Goal: Task Accomplishment & Management: Use online tool/utility

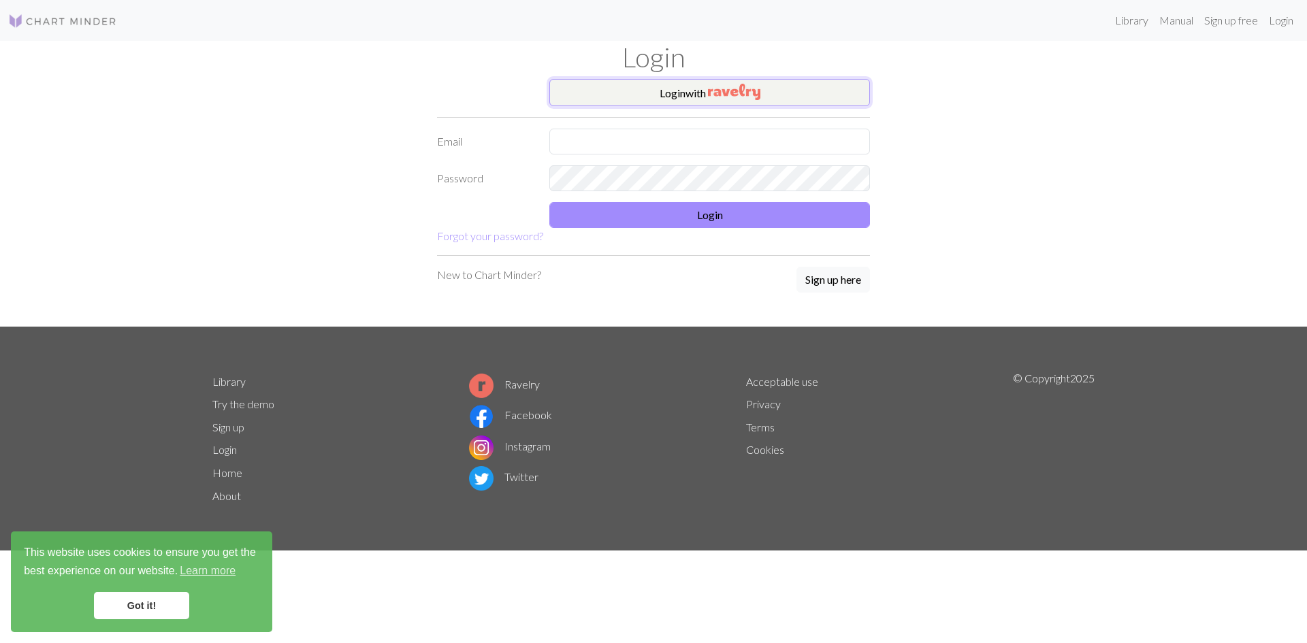
click at [790, 86] on button "Login with" at bounding box center [709, 92] width 321 height 27
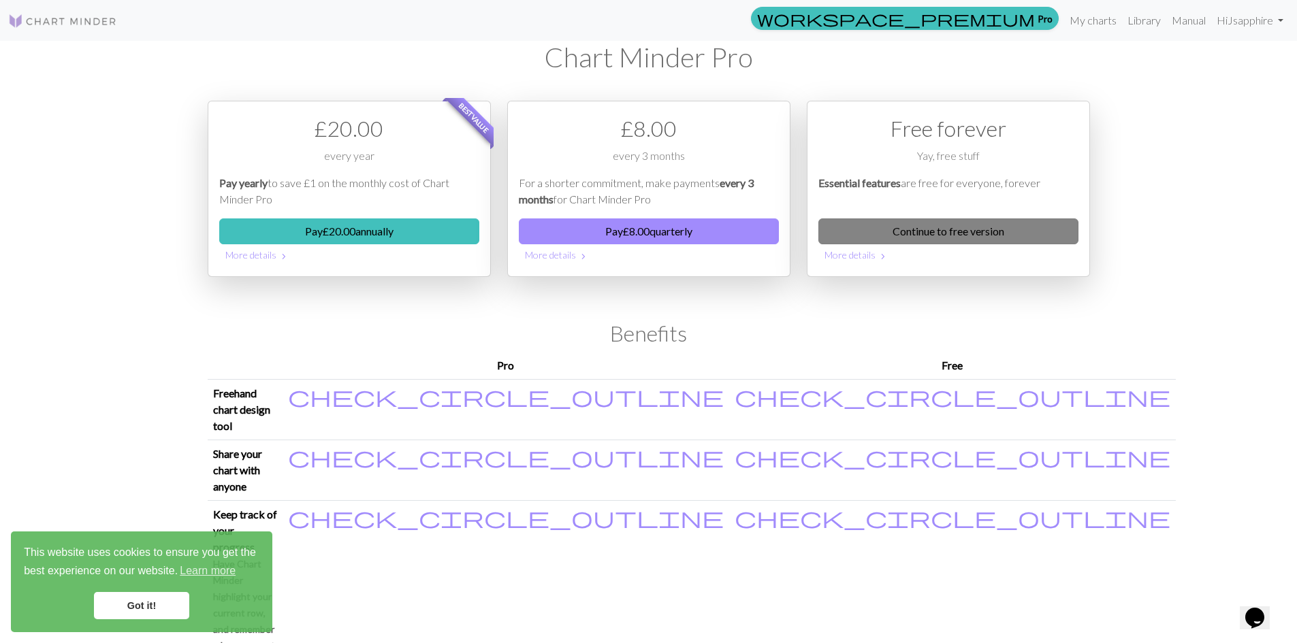
click at [928, 233] on link "Continue to free version" at bounding box center [948, 231] width 260 height 26
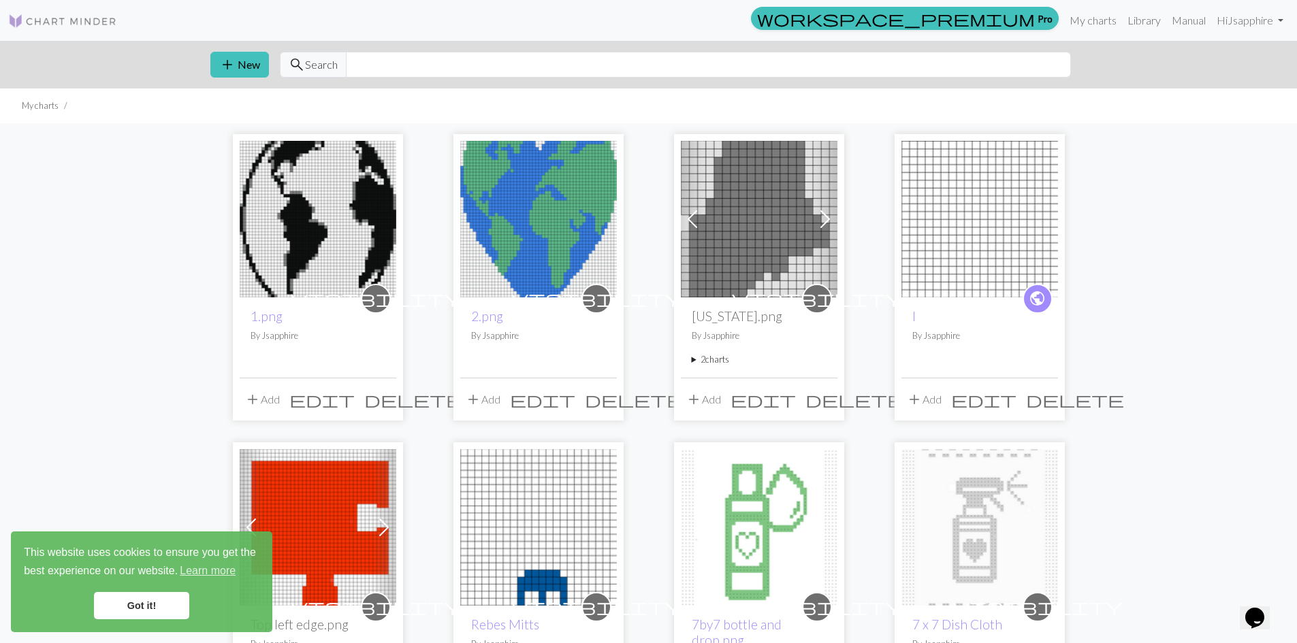
click at [157, 610] on link "Got it!" at bounding box center [141, 605] width 95 height 27
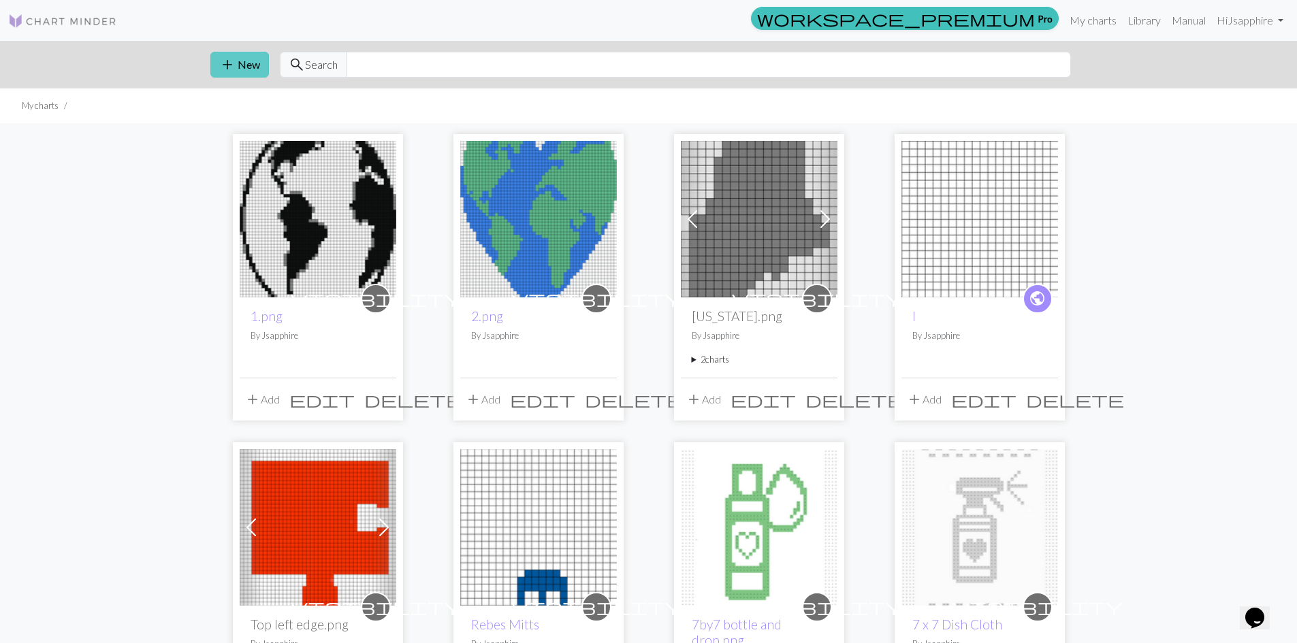
click at [242, 66] on button "add New" at bounding box center [239, 65] width 59 height 26
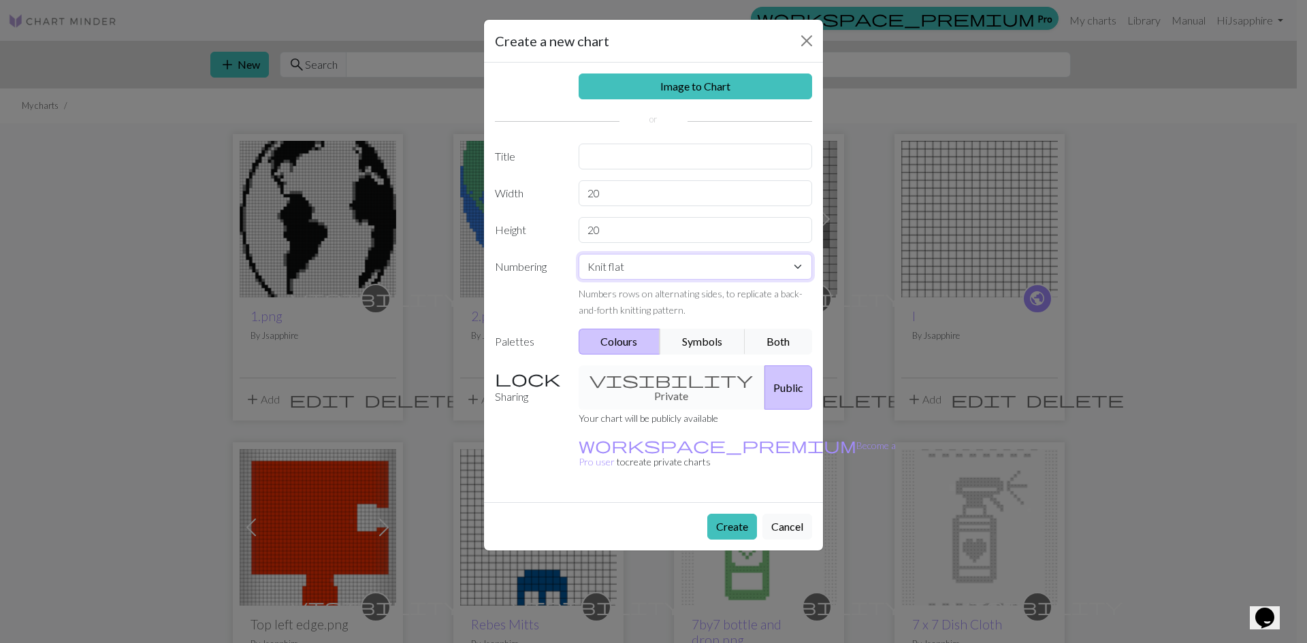
click at [799, 267] on select "Knit flat Knit in the round Lace knitting Cross stitch" at bounding box center [696, 267] width 234 height 26
click at [579, 254] on select "Knit flat Knit in the round Lace knitting Cross stitch" at bounding box center [696, 267] width 234 height 26
click at [689, 87] on link "Image to Chart" at bounding box center [696, 87] width 234 height 26
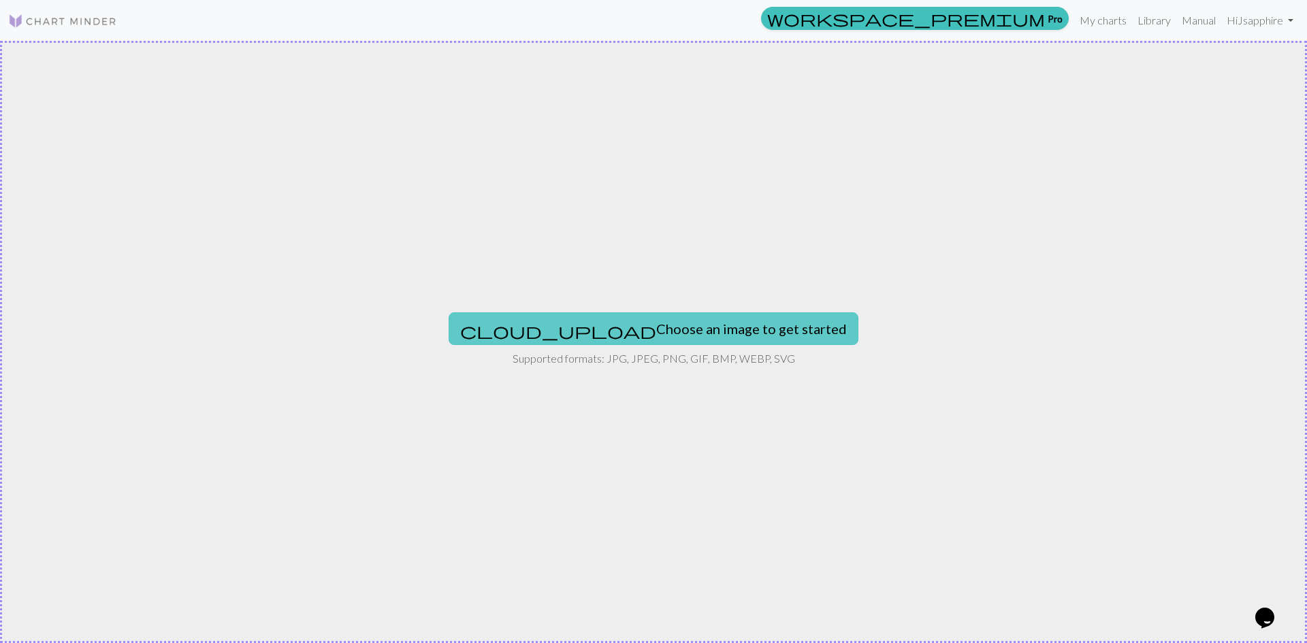
click at [686, 324] on button "cloud_upload Choose an image to get started" at bounding box center [654, 328] width 410 height 33
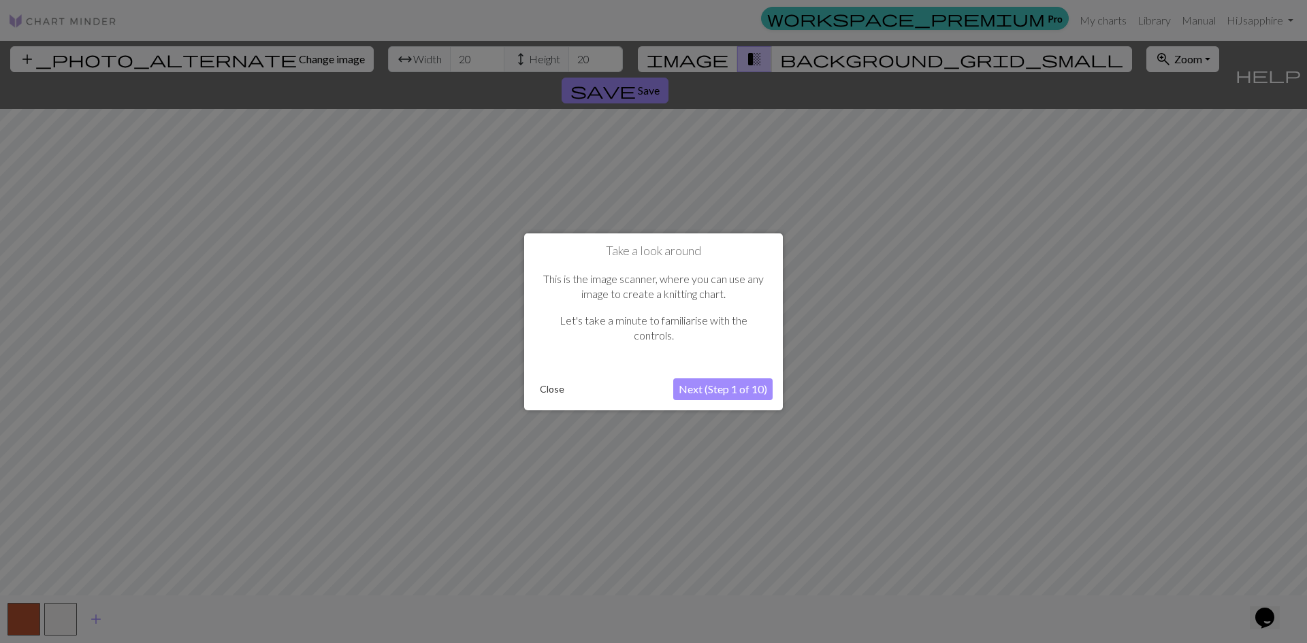
click at [551, 389] on button "Close" at bounding box center [551, 389] width 35 height 20
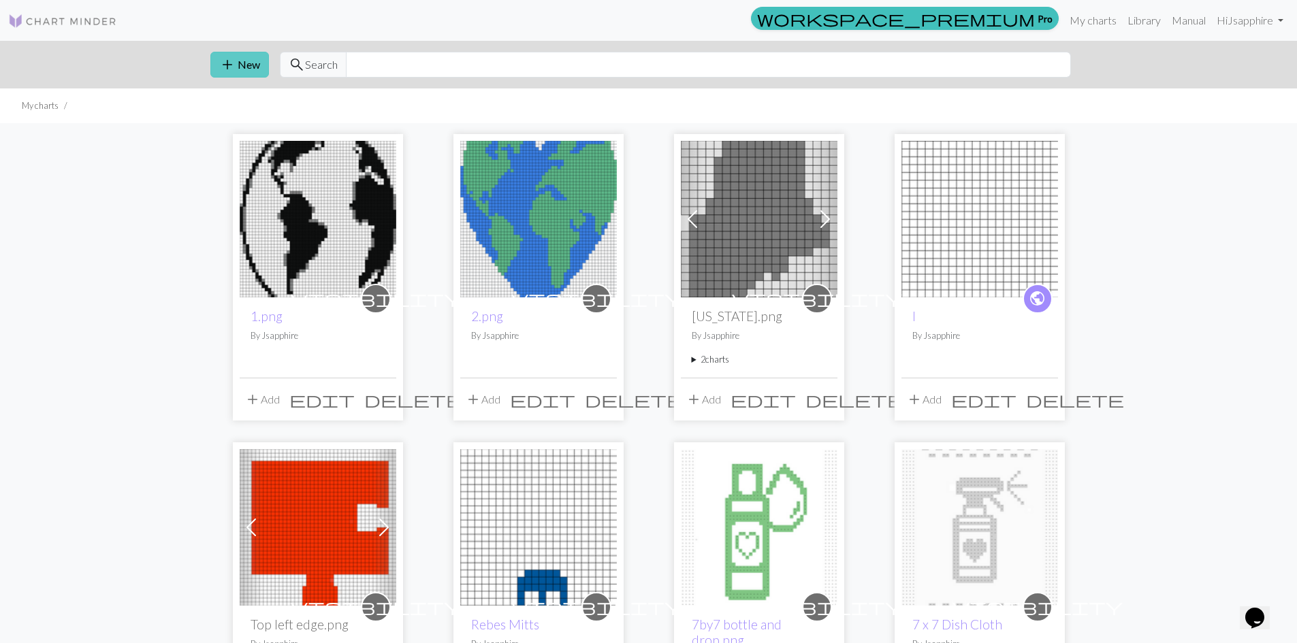
click at [223, 59] on span "add" at bounding box center [227, 64] width 16 height 19
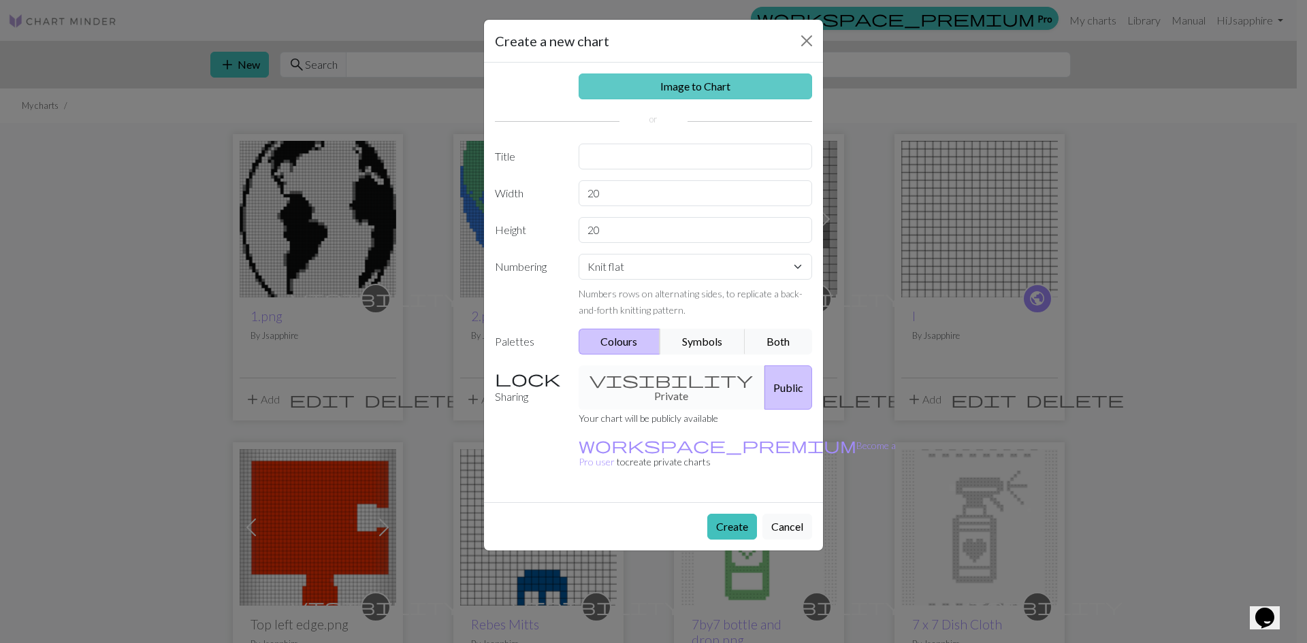
click at [741, 76] on link "Image to Chart" at bounding box center [696, 87] width 234 height 26
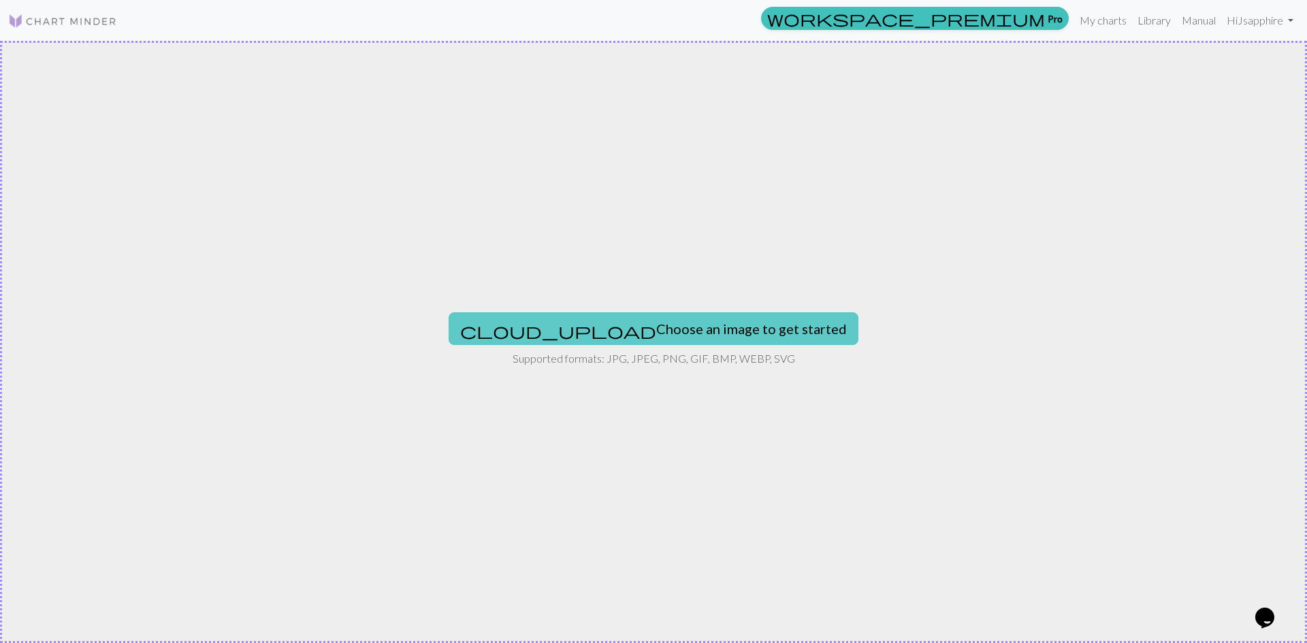
click at [696, 334] on button "cloud_upload Choose an image to get started" at bounding box center [654, 328] width 410 height 33
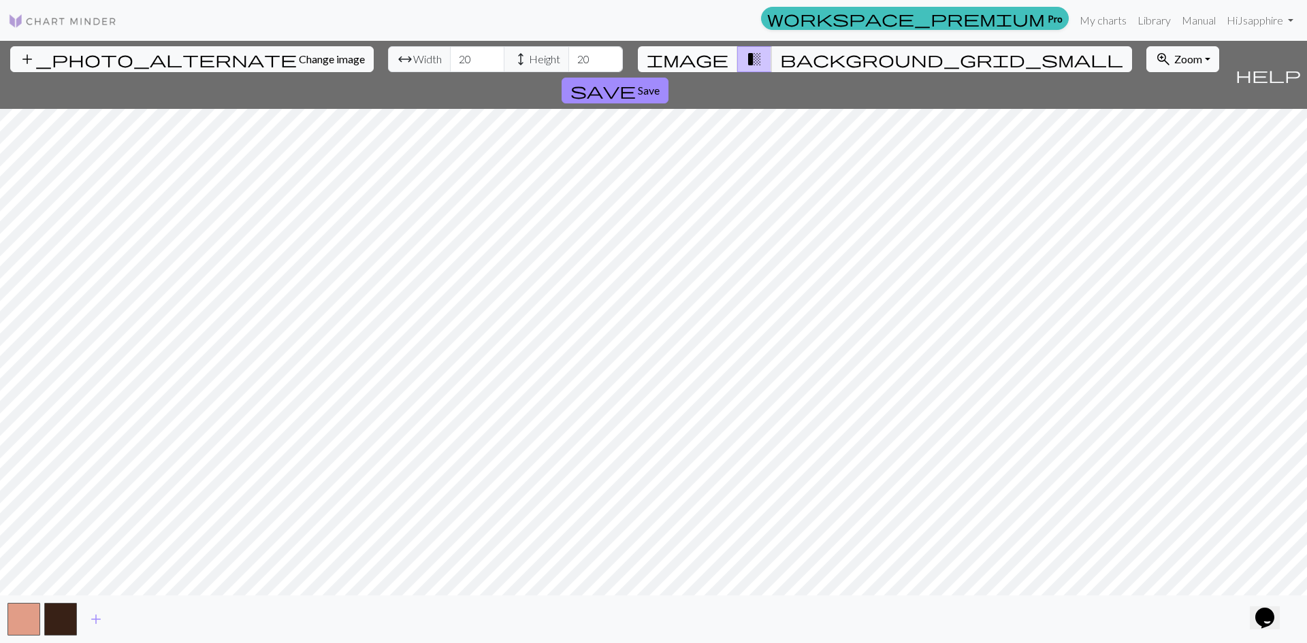
click at [707, 59] on span "image" at bounding box center [688, 59] width 82 height 19
click at [785, 64] on span "background_grid_small" at bounding box center [951, 59] width 343 height 19
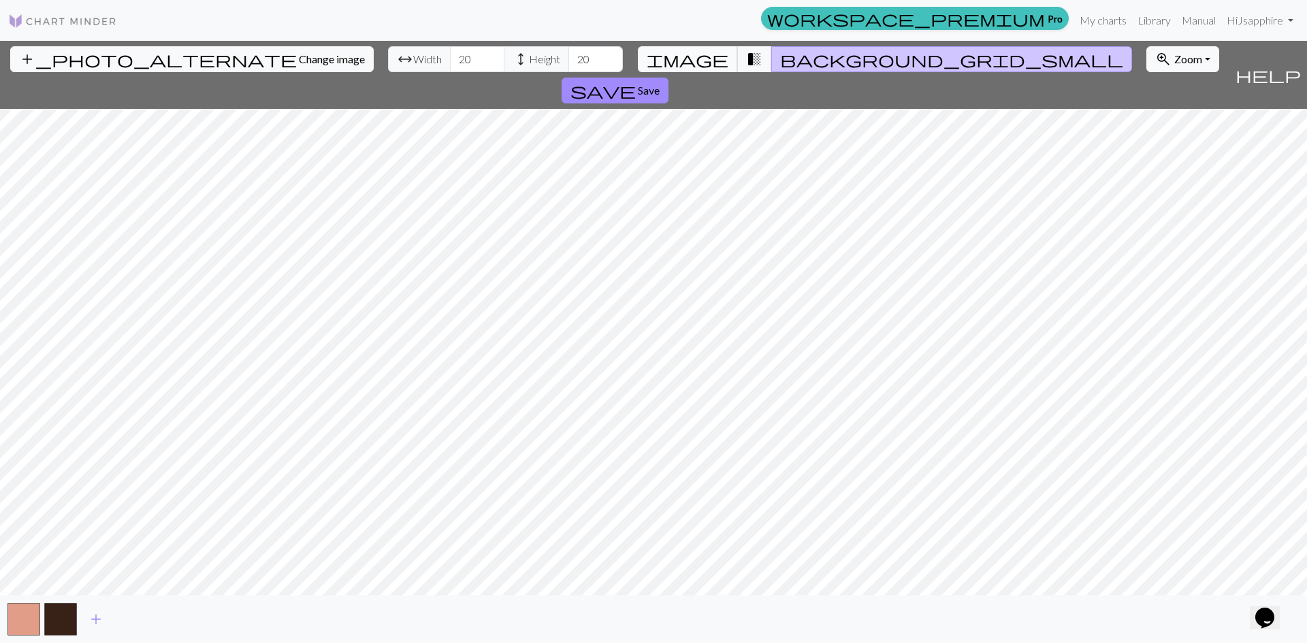
click at [713, 59] on span "image" at bounding box center [688, 59] width 82 height 19
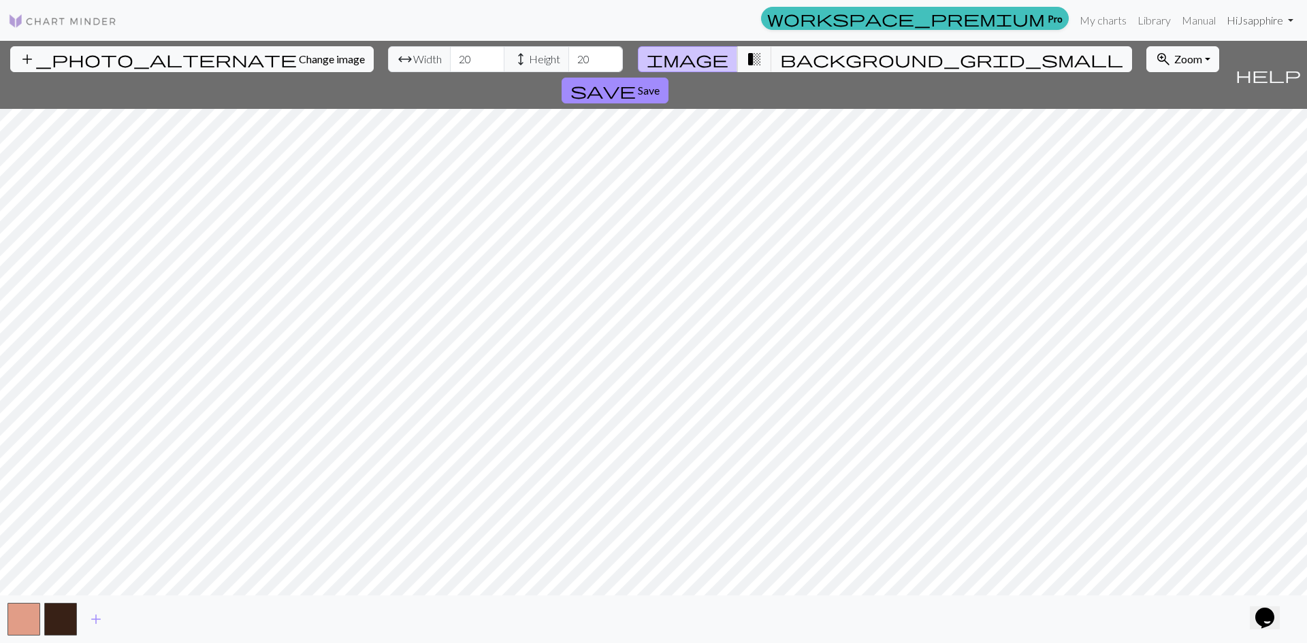
click at [1242, 22] on link "Hi Jsapphire" at bounding box center [1260, 20] width 78 height 27
click at [1244, 22] on link "Hi Jsapphire" at bounding box center [1260, 20] width 78 height 27
click at [1205, 20] on link "Manual" at bounding box center [1198, 20] width 45 height 27
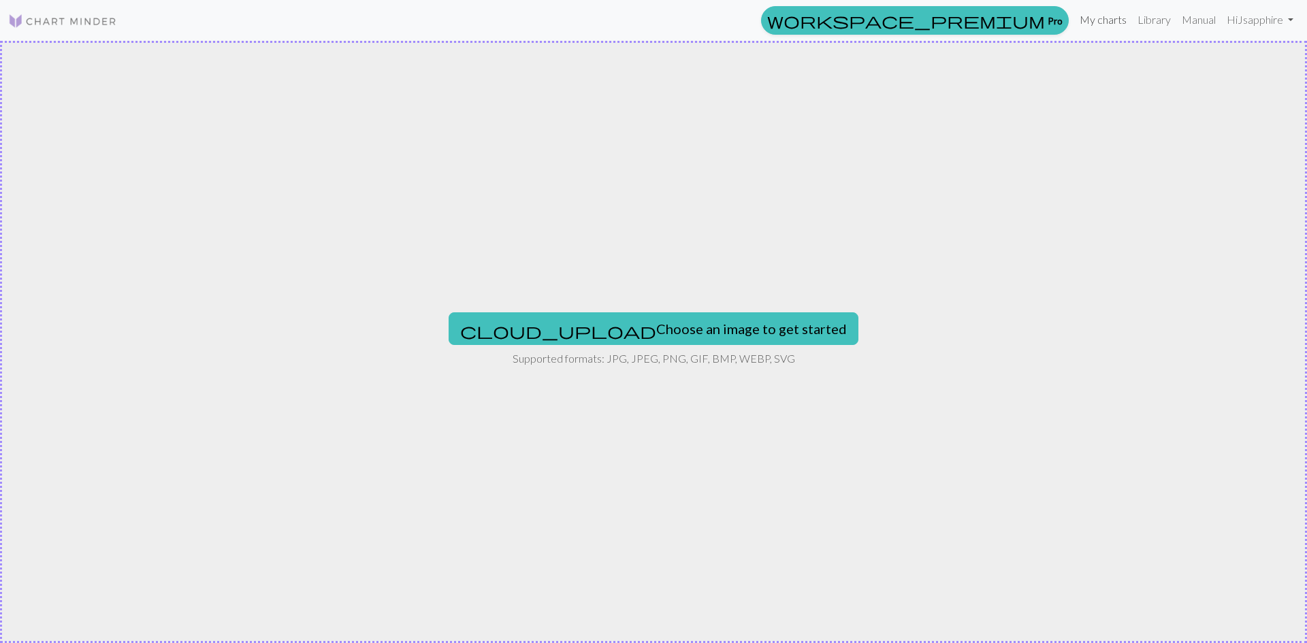
click at [1102, 24] on link "My charts" at bounding box center [1103, 19] width 58 height 27
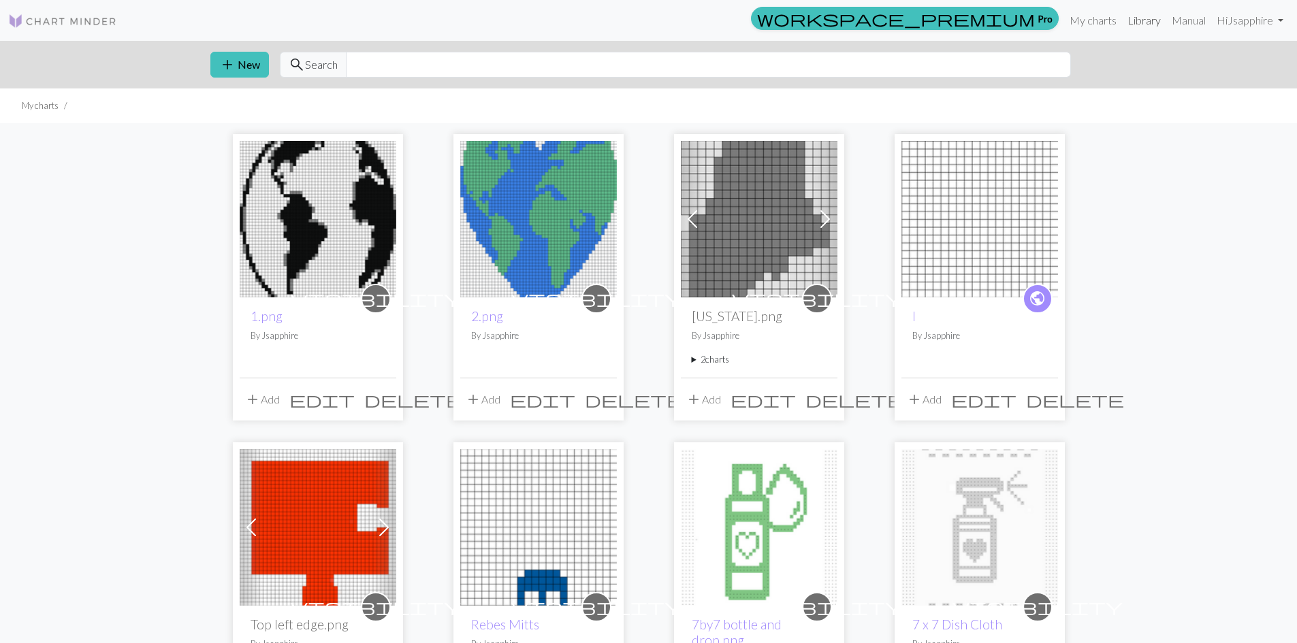
click at [1135, 19] on link "Library" at bounding box center [1144, 20] width 44 height 27
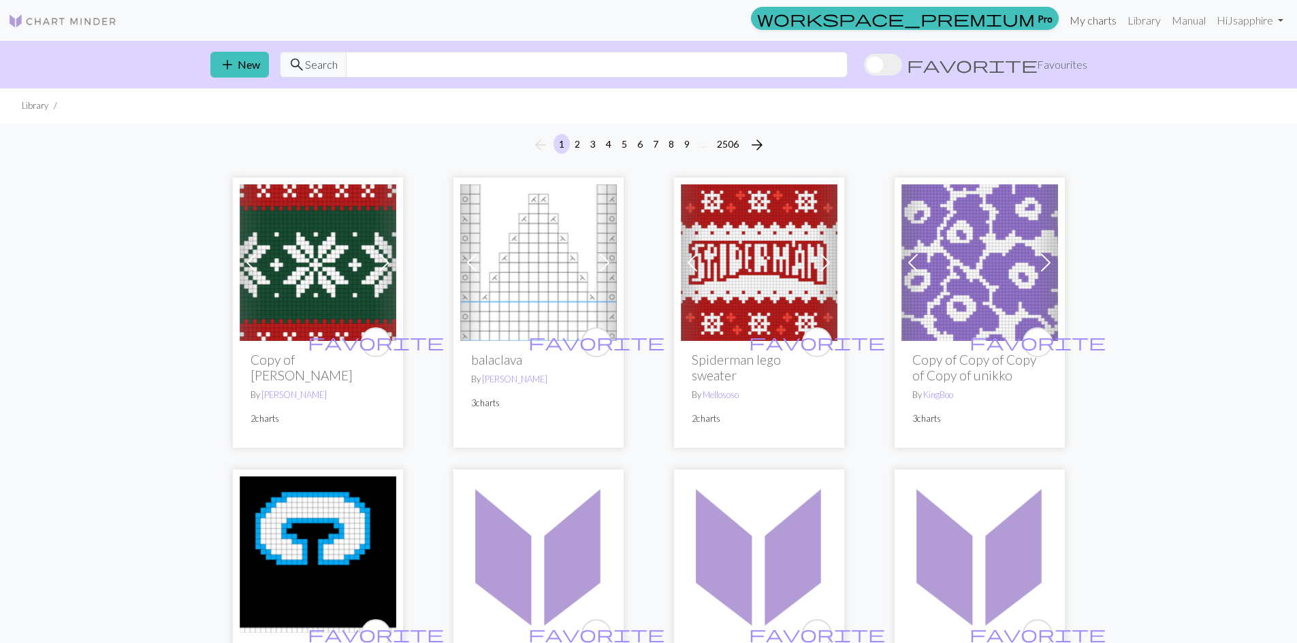
click at [1080, 19] on link "My charts" at bounding box center [1093, 20] width 58 height 27
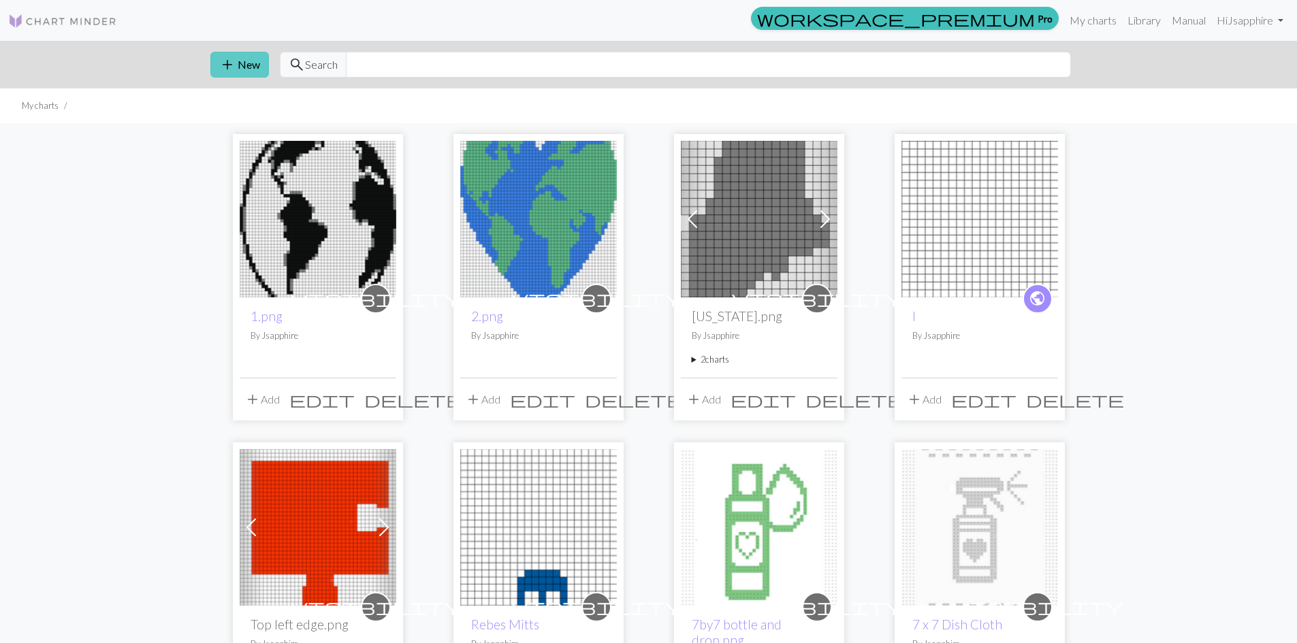
click at [233, 58] on span "add" at bounding box center [227, 64] width 16 height 19
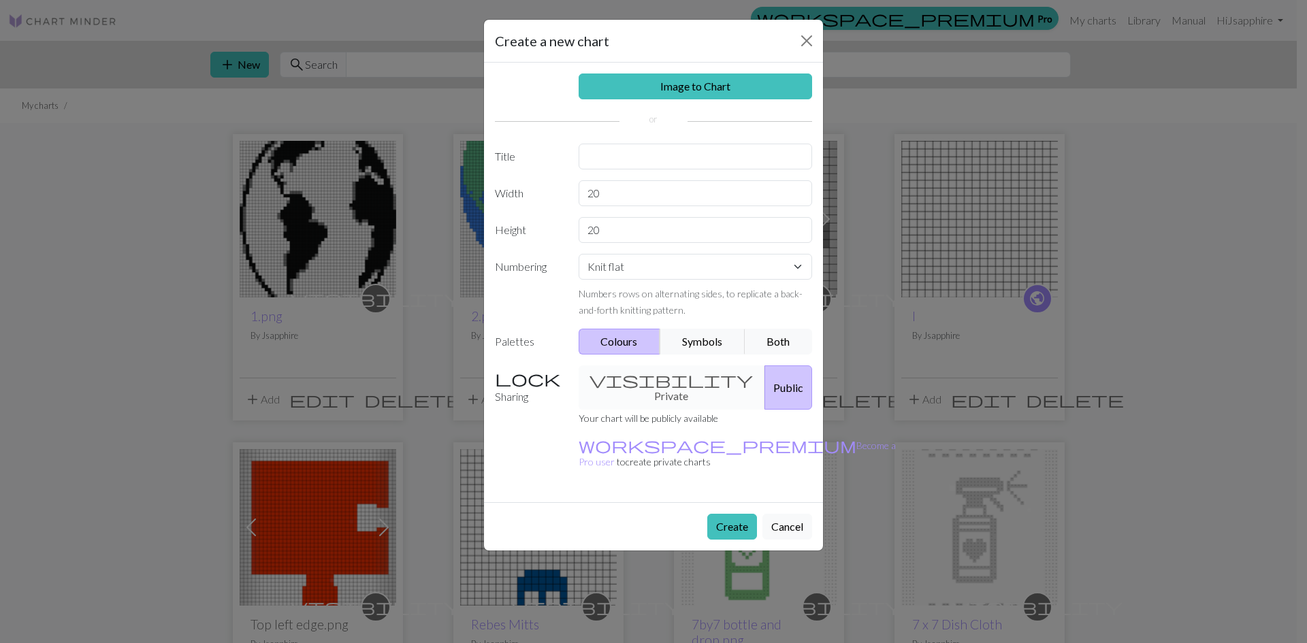
click at [692, 73] on div "Image to Chart Title Width 20 Height 20 Numbering Knit flat Knit in the round L…" at bounding box center [653, 283] width 339 height 440
click at [665, 91] on link "Image to Chart" at bounding box center [696, 87] width 234 height 26
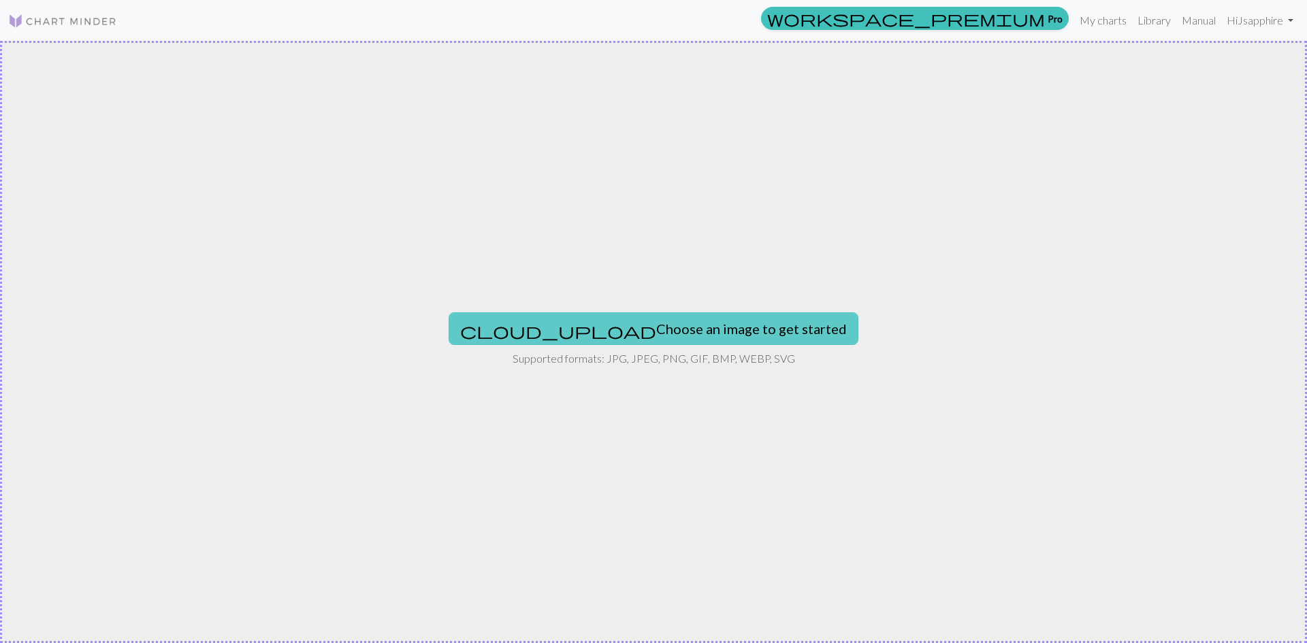
click at [572, 333] on button "cloud_upload Choose an image to get started" at bounding box center [654, 328] width 410 height 33
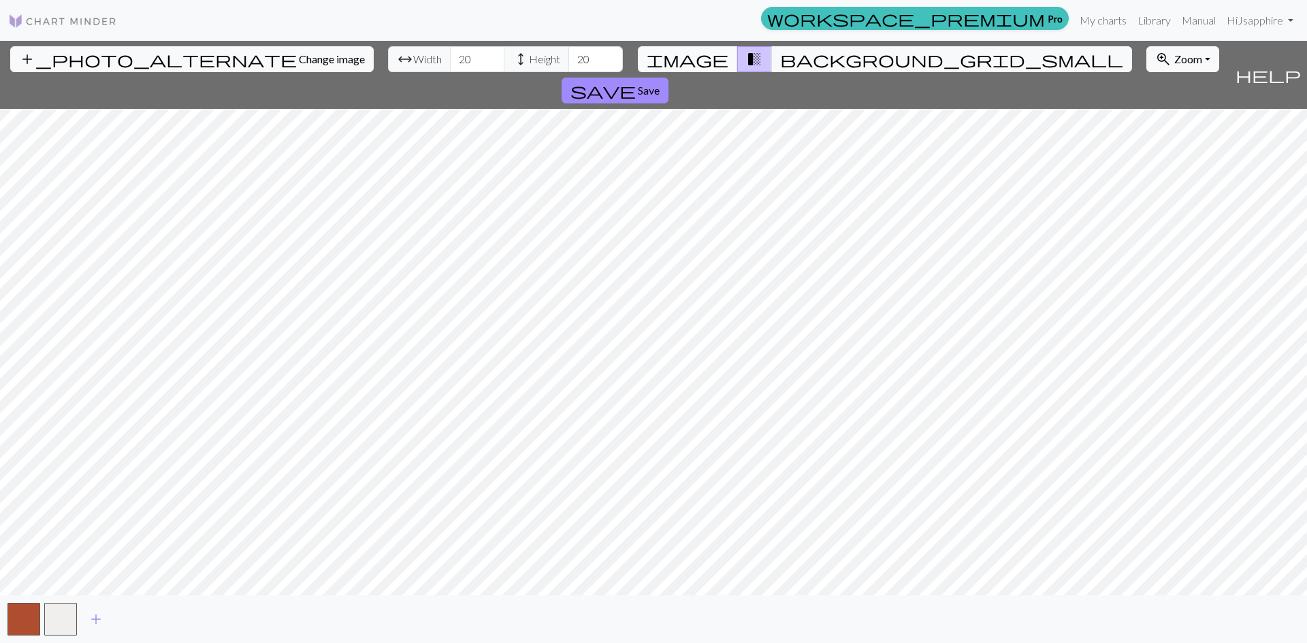
click at [712, 51] on span "image" at bounding box center [688, 59] width 82 height 19
click at [660, 84] on span "Save" at bounding box center [649, 90] width 22 height 13
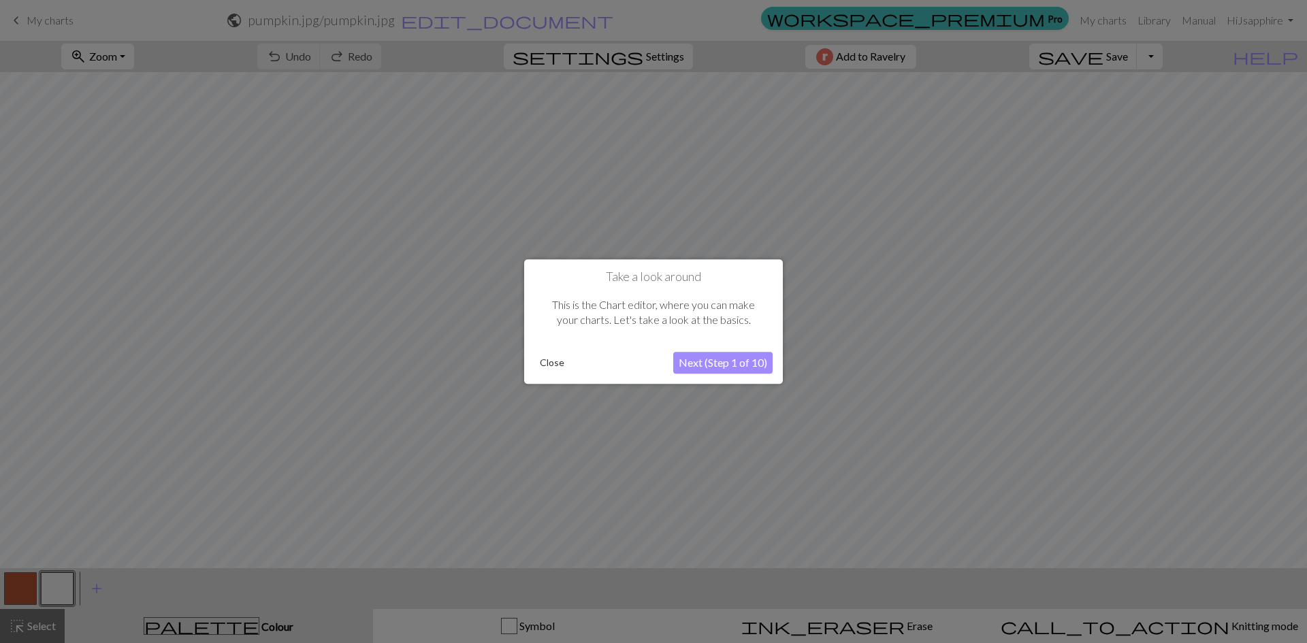
click at [720, 363] on button "Next (Step 1 of 10)" at bounding box center [722, 363] width 99 height 22
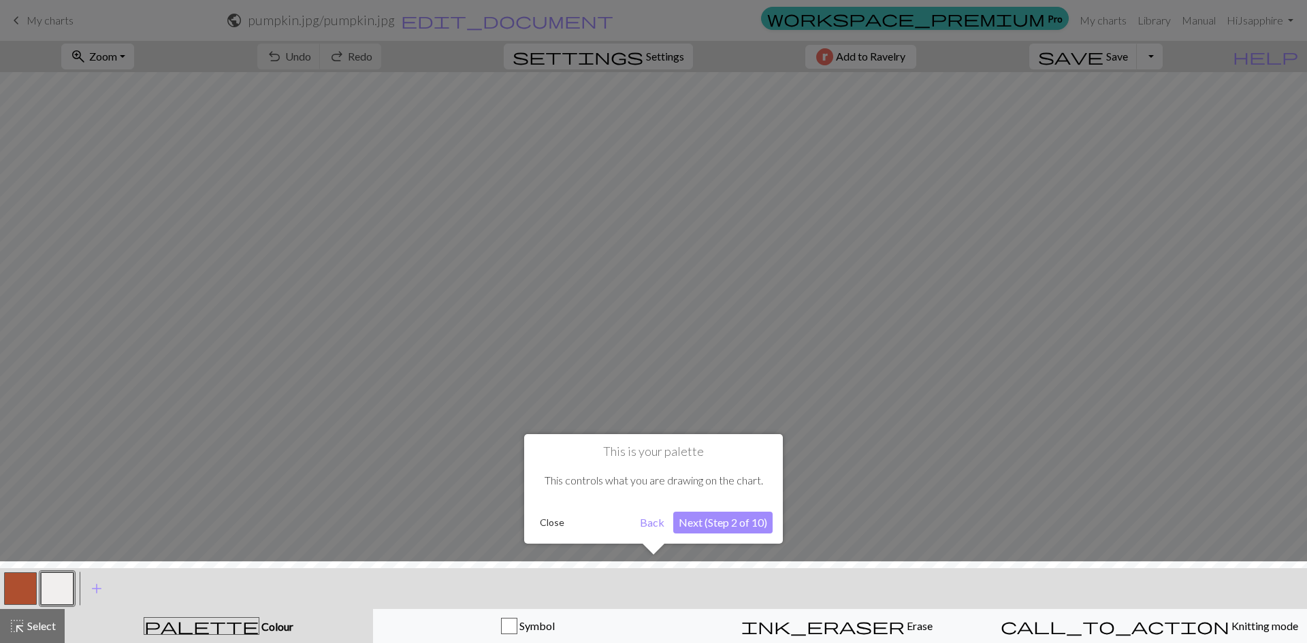
click at [739, 525] on button "Next (Step 2 of 10)" at bounding box center [722, 523] width 99 height 22
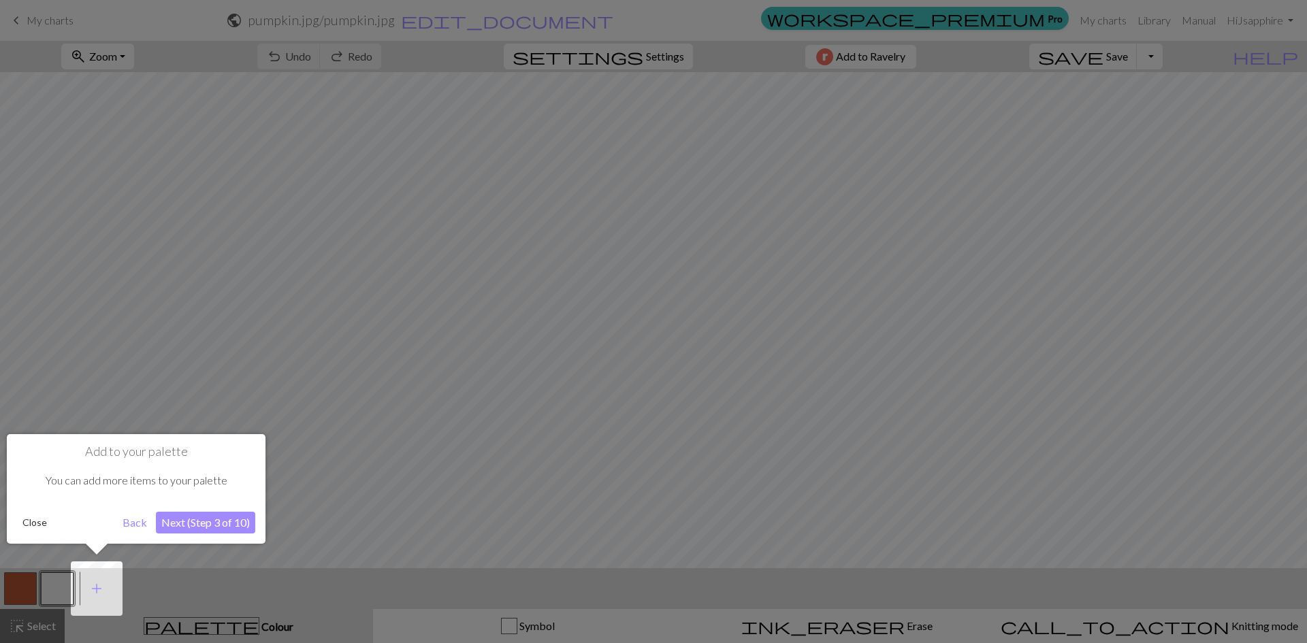
click at [212, 515] on button "Next (Step 3 of 10)" at bounding box center [205, 523] width 99 height 22
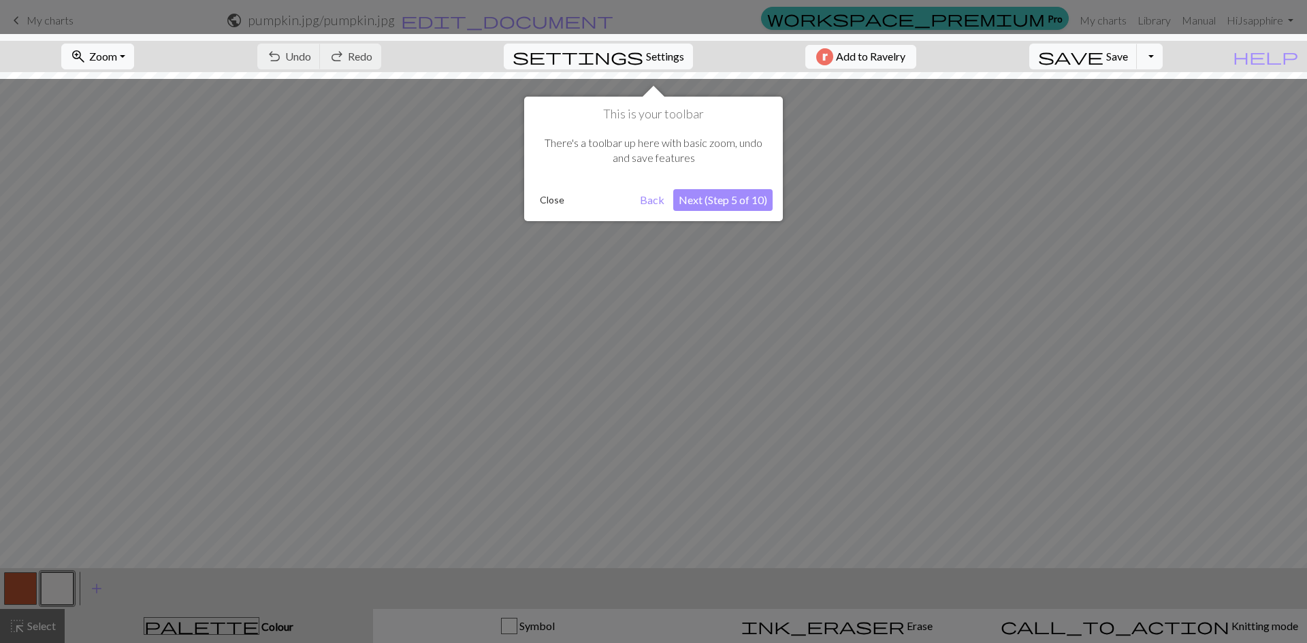
click at [736, 201] on button "Next (Step 5 of 10)" at bounding box center [722, 200] width 99 height 22
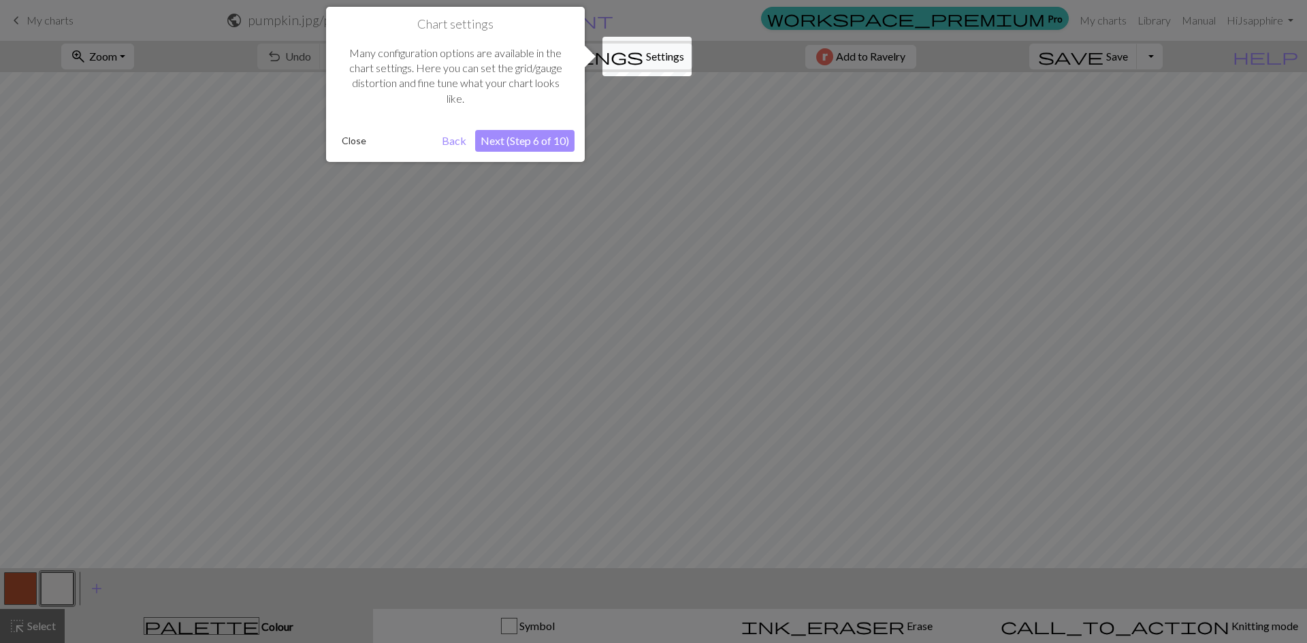
click at [518, 139] on button "Next (Step 6 of 10)" at bounding box center [524, 141] width 99 height 22
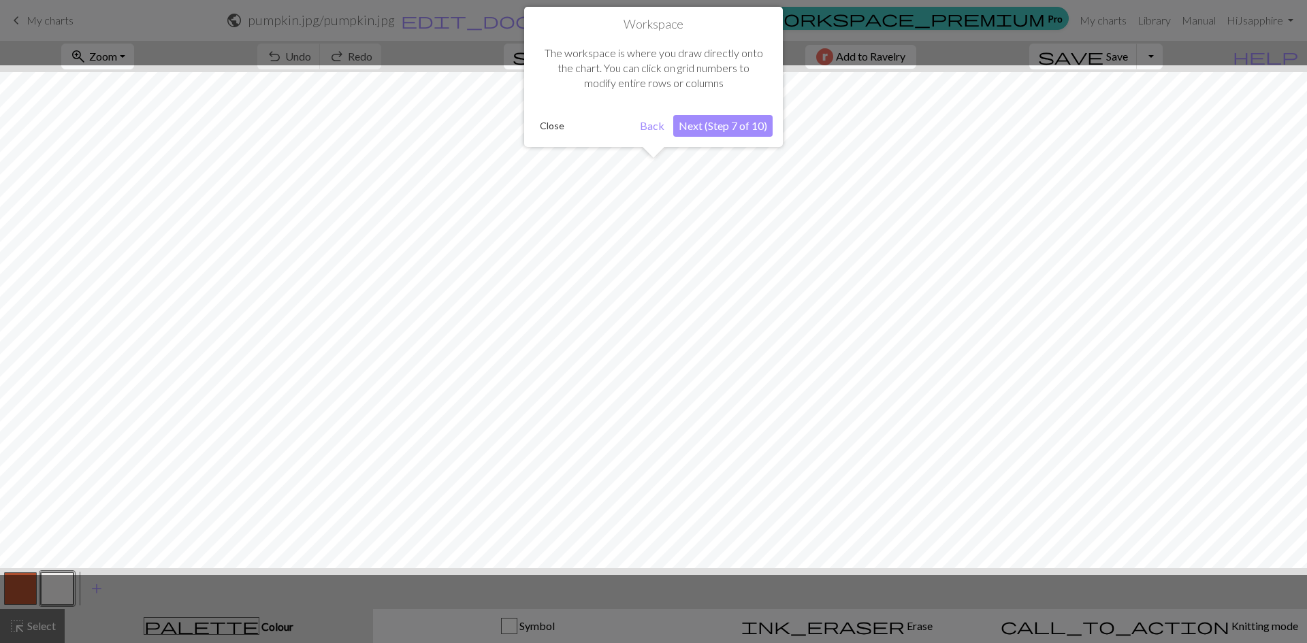
click at [760, 123] on button "Next (Step 7 of 10)" at bounding box center [722, 126] width 99 height 22
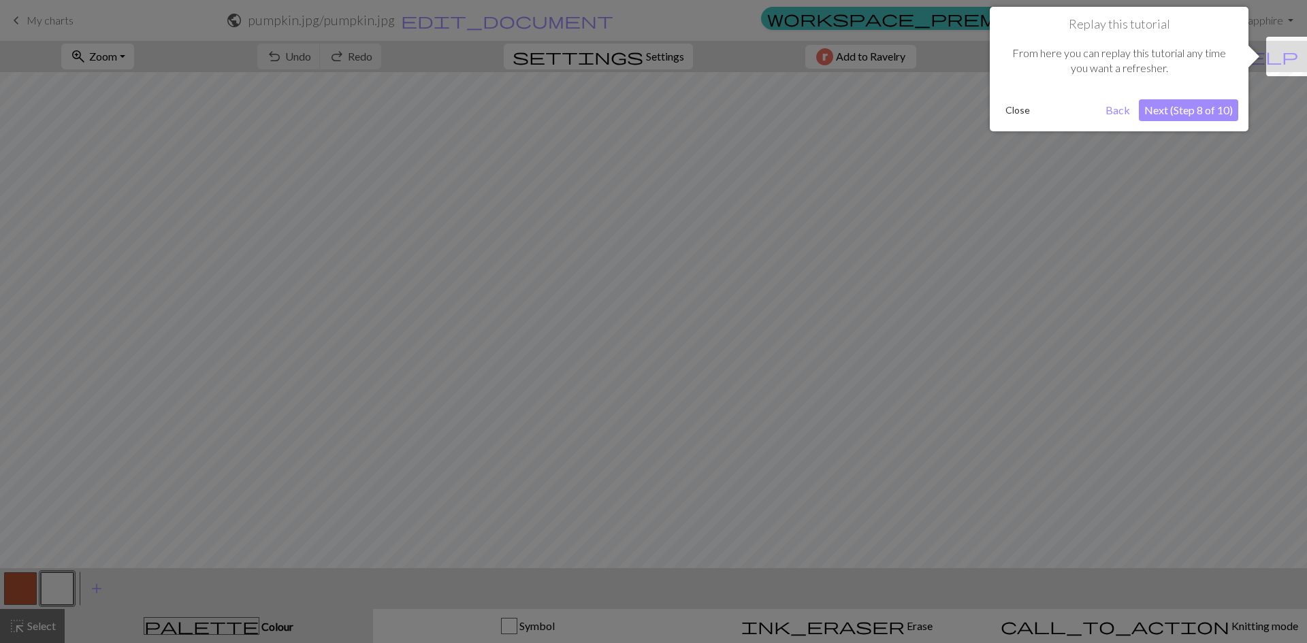
click at [1172, 108] on button "Next (Step 8 of 10)" at bounding box center [1188, 110] width 99 height 22
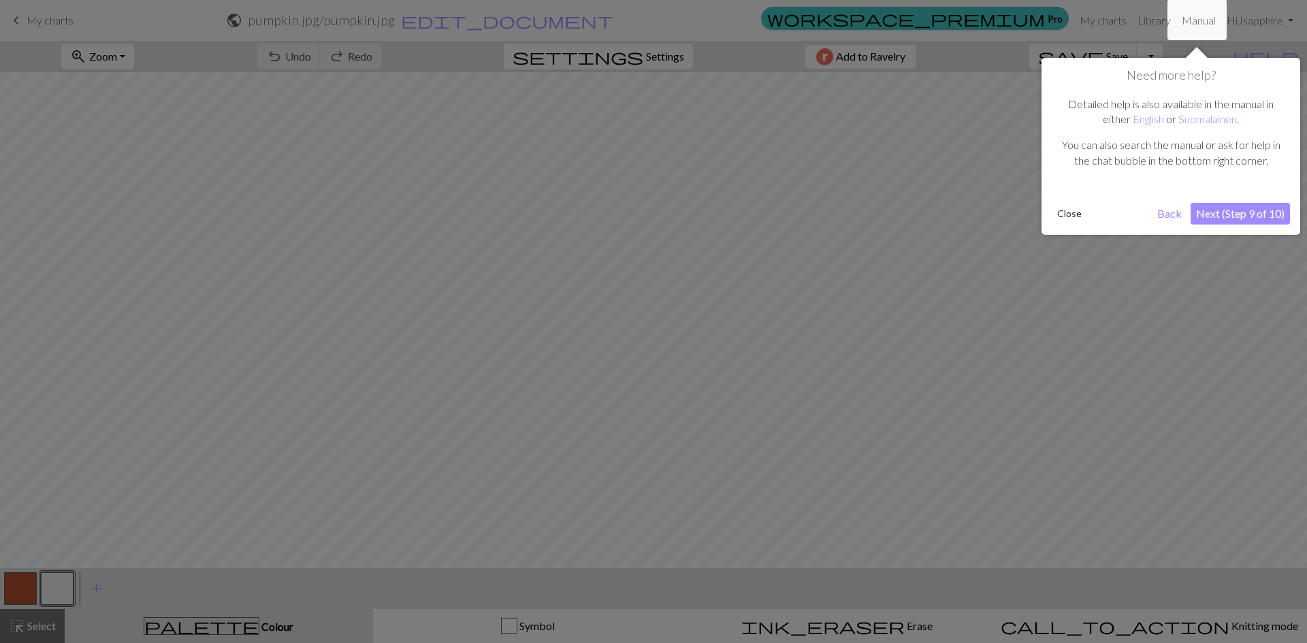
click at [1071, 218] on button "Close" at bounding box center [1069, 214] width 35 height 20
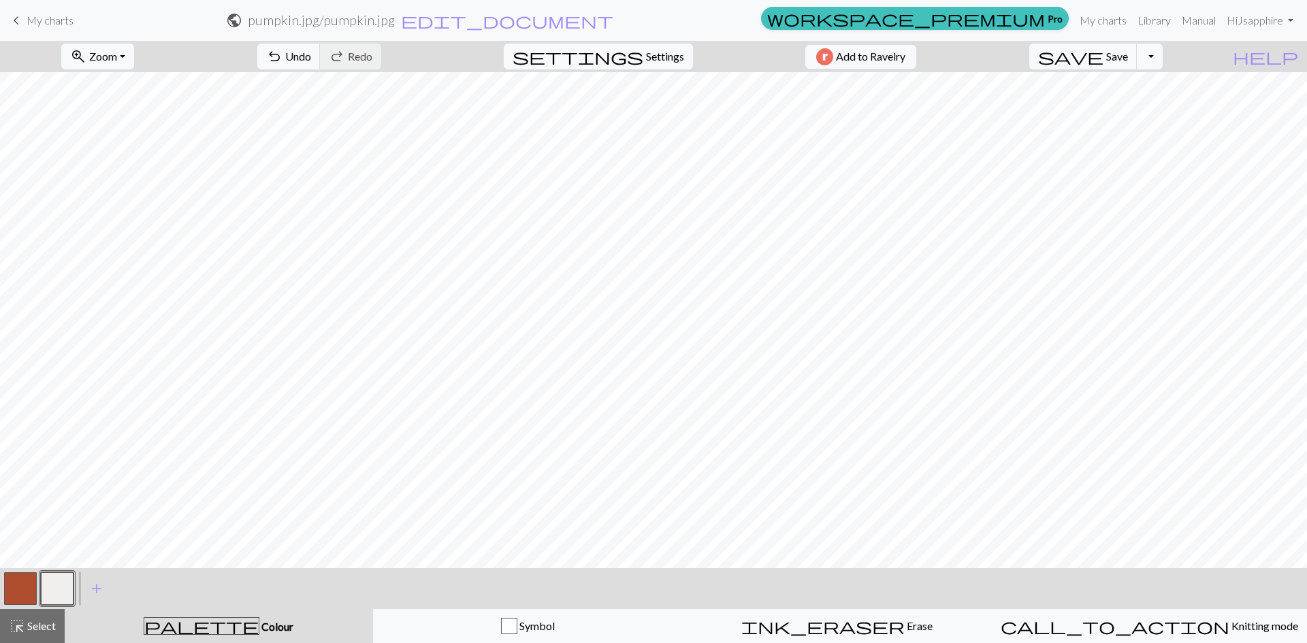
click at [24, 590] on button "button" at bounding box center [20, 588] width 33 height 33
click at [646, 59] on span "Settings" at bounding box center [665, 56] width 38 height 16
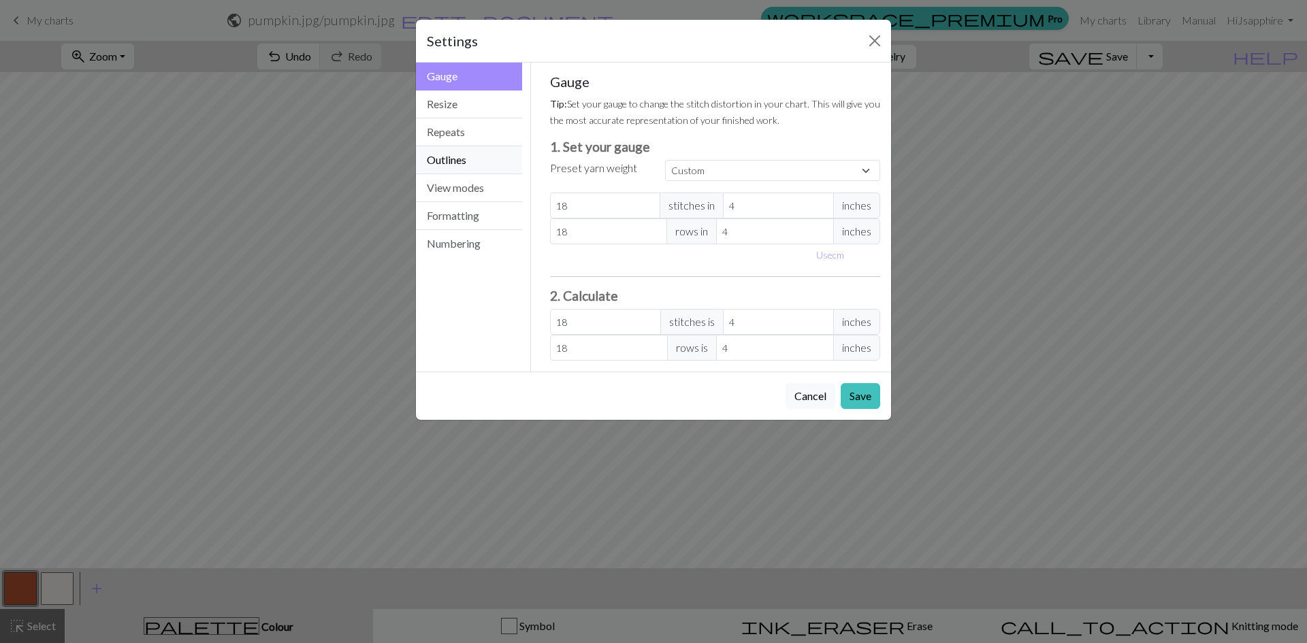
click at [472, 163] on button "Outlines" at bounding box center [469, 160] width 106 height 28
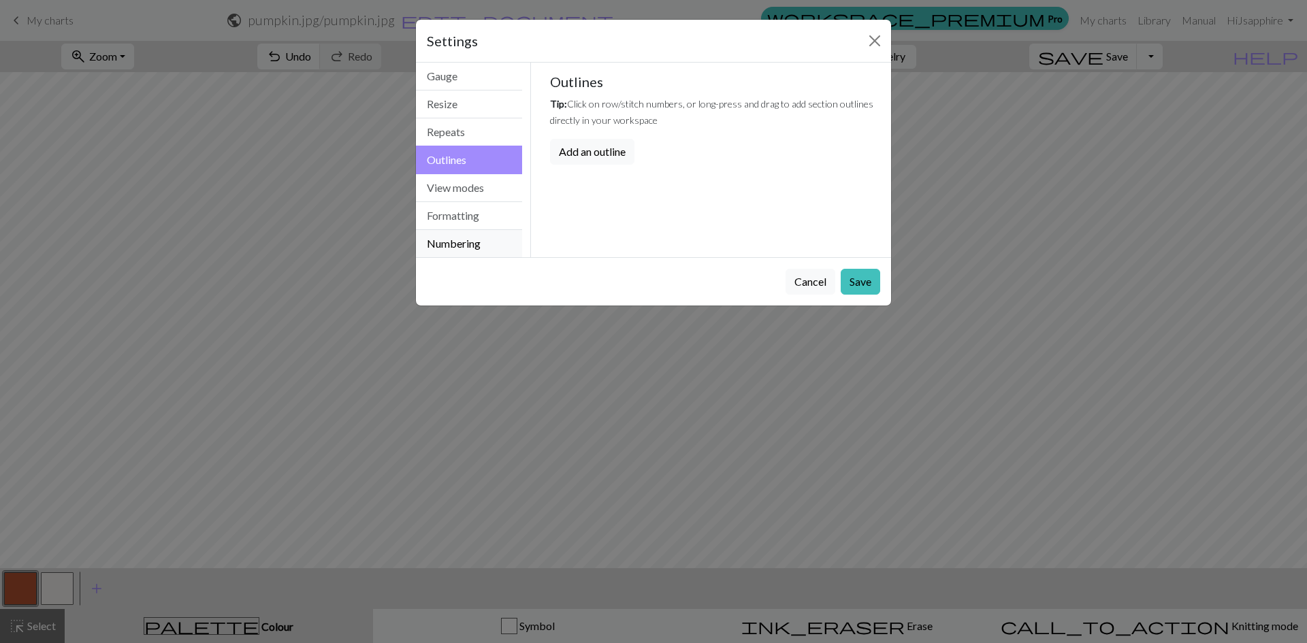
click at [478, 251] on button "Numbering" at bounding box center [469, 243] width 106 height 27
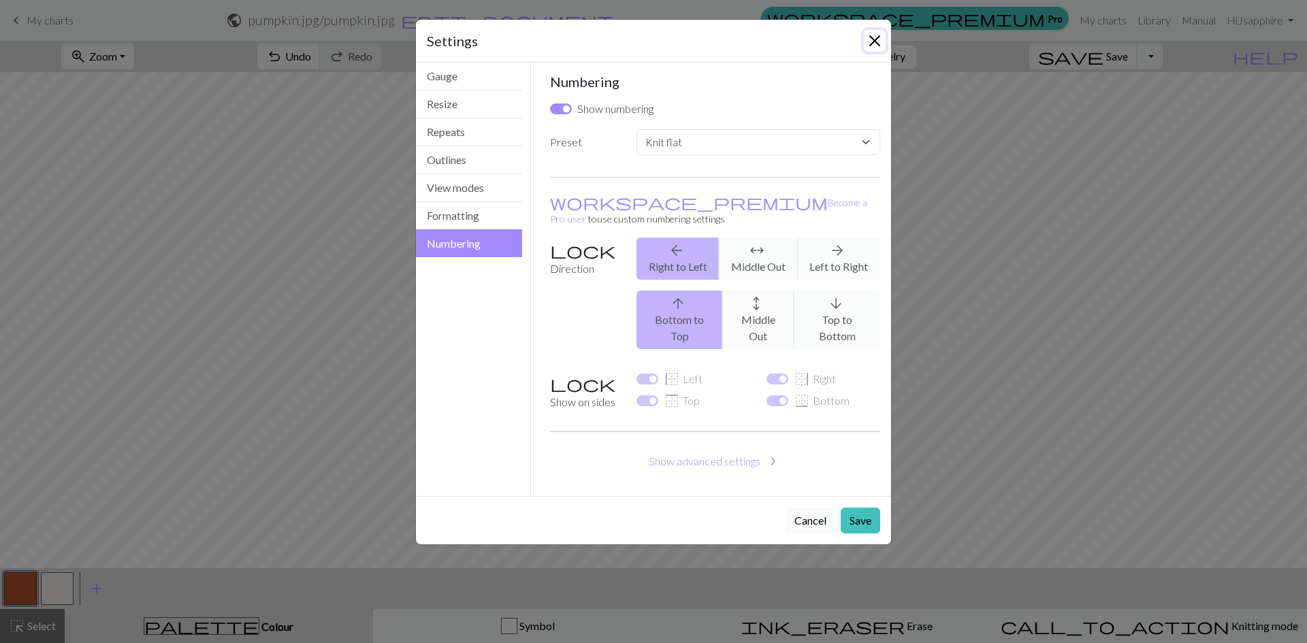
click at [875, 39] on button "Close" at bounding box center [875, 41] width 22 height 22
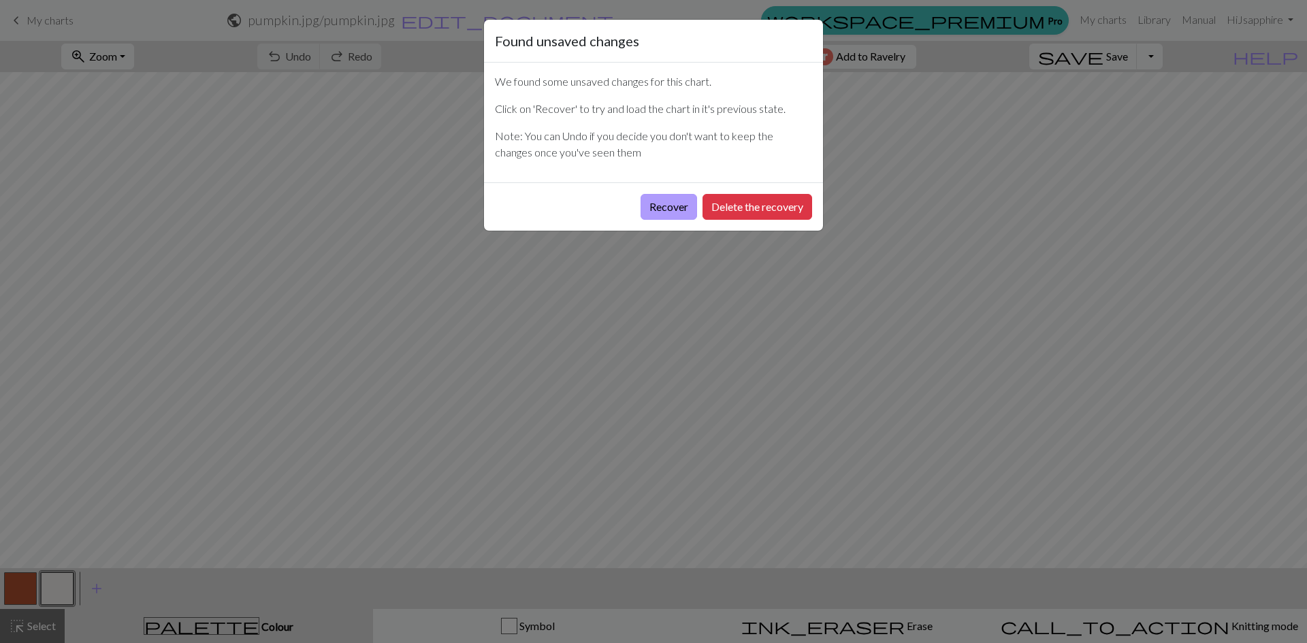
click at [662, 208] on button "Recover" at bounding box center [668, 207] width 56 height 26
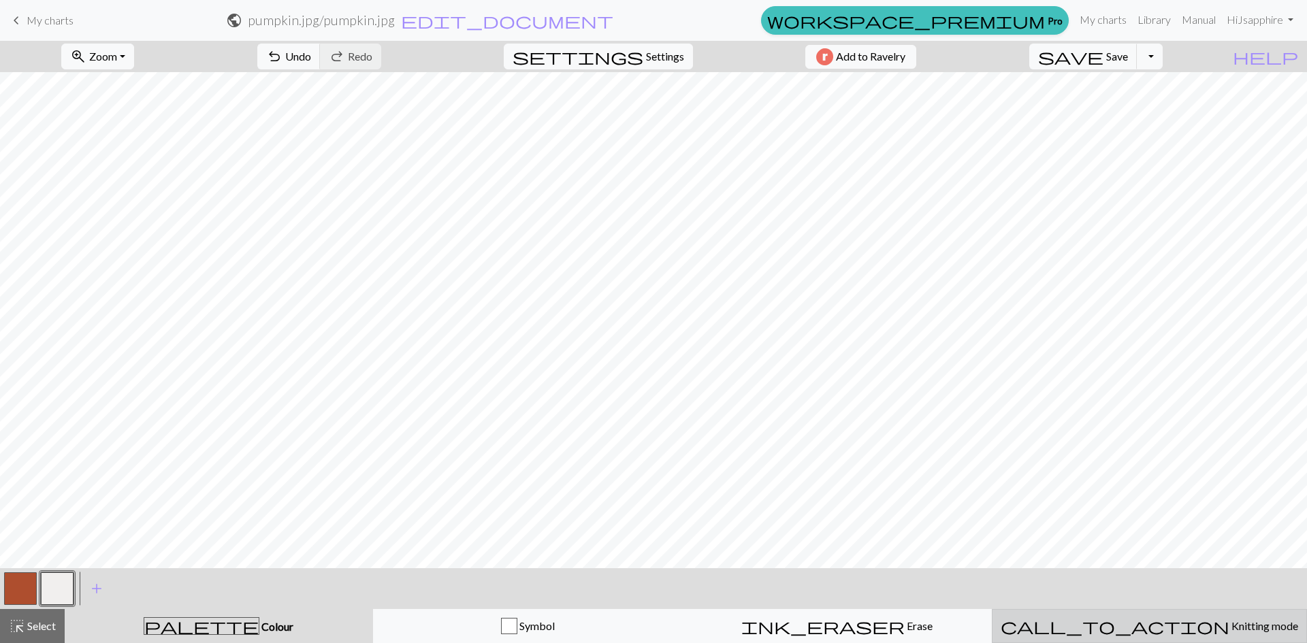
click at [1229, 625] on span "Knitting mode" at bounding box center [1263, 625] width 69 height 13
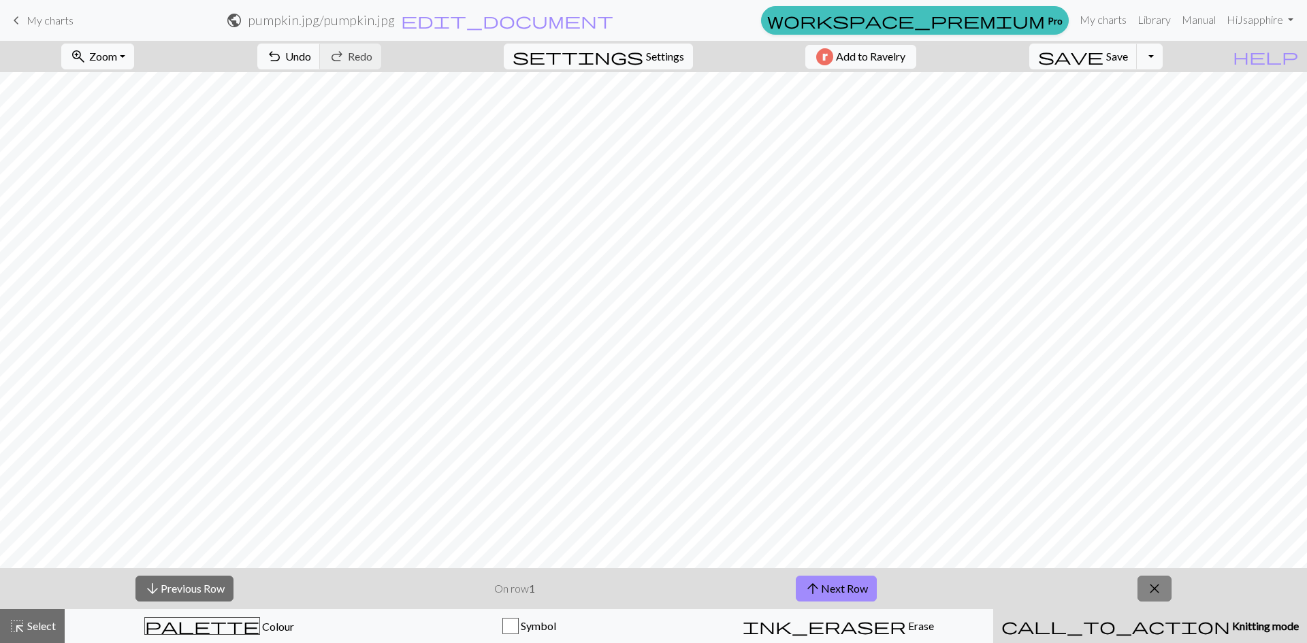
click at [1153, 591] on span "close" at bounding box center [1154, 588] width 16 height 19
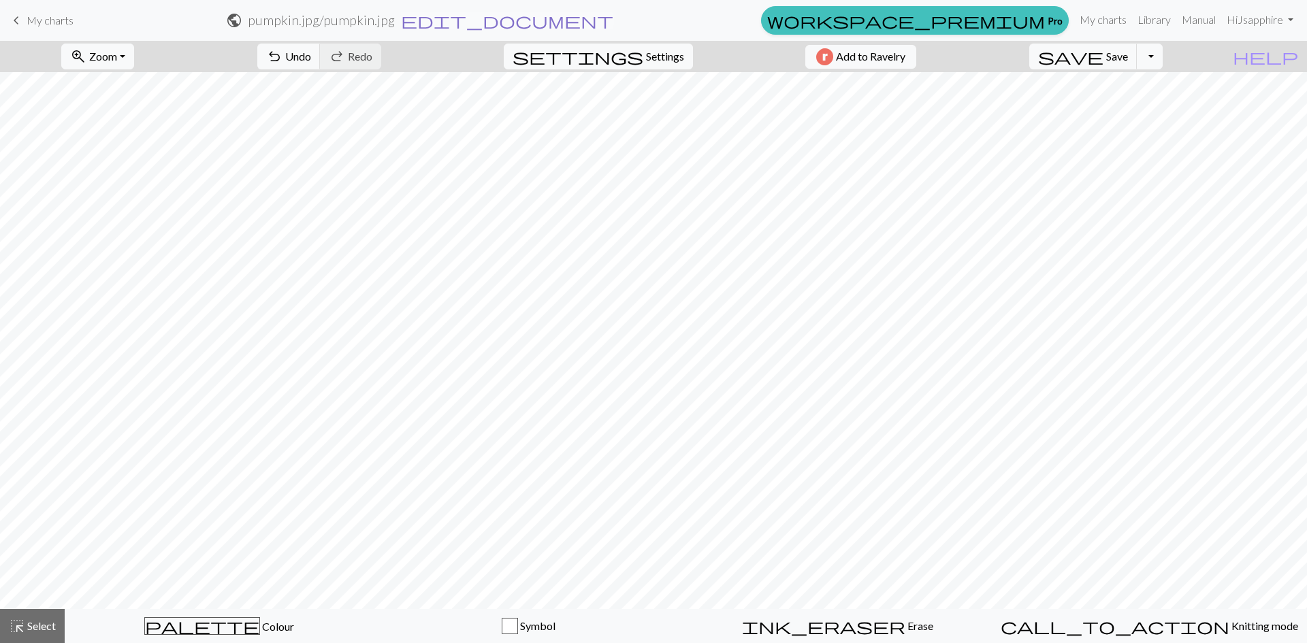
click at [613, 19] on span "edit_document" at bounding box center [507, 20] width 212 height 19
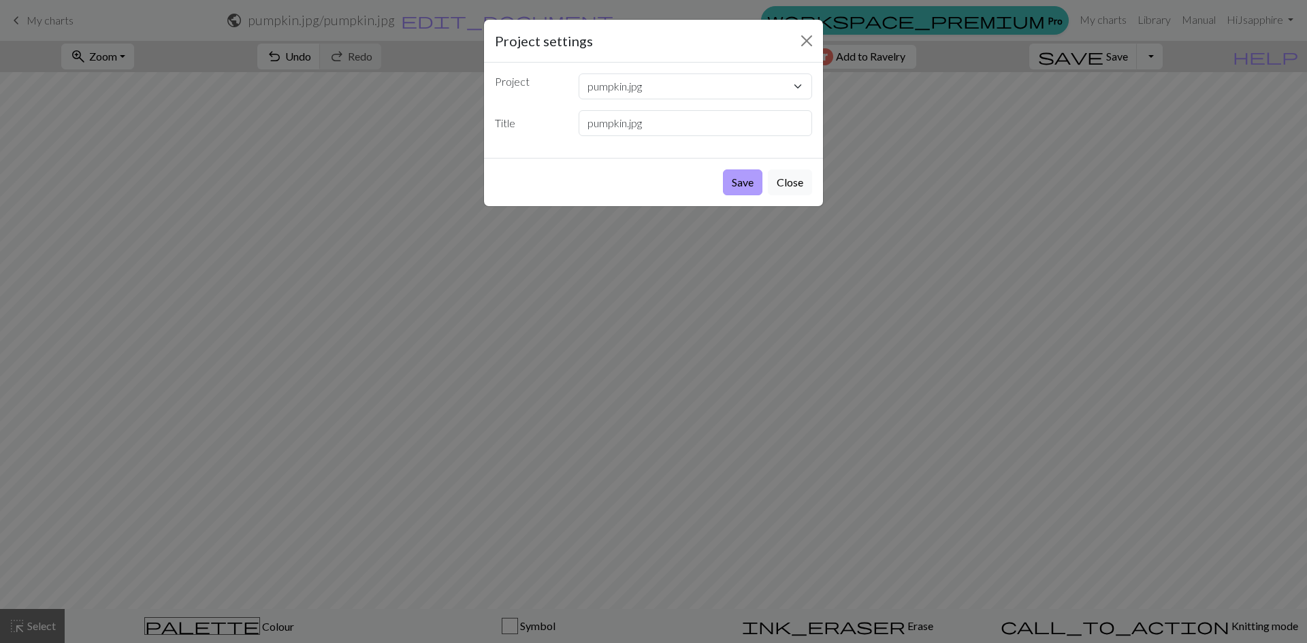
click at [735, 182] on button "Save" at bounding box center [742, 182] width 39 height 26
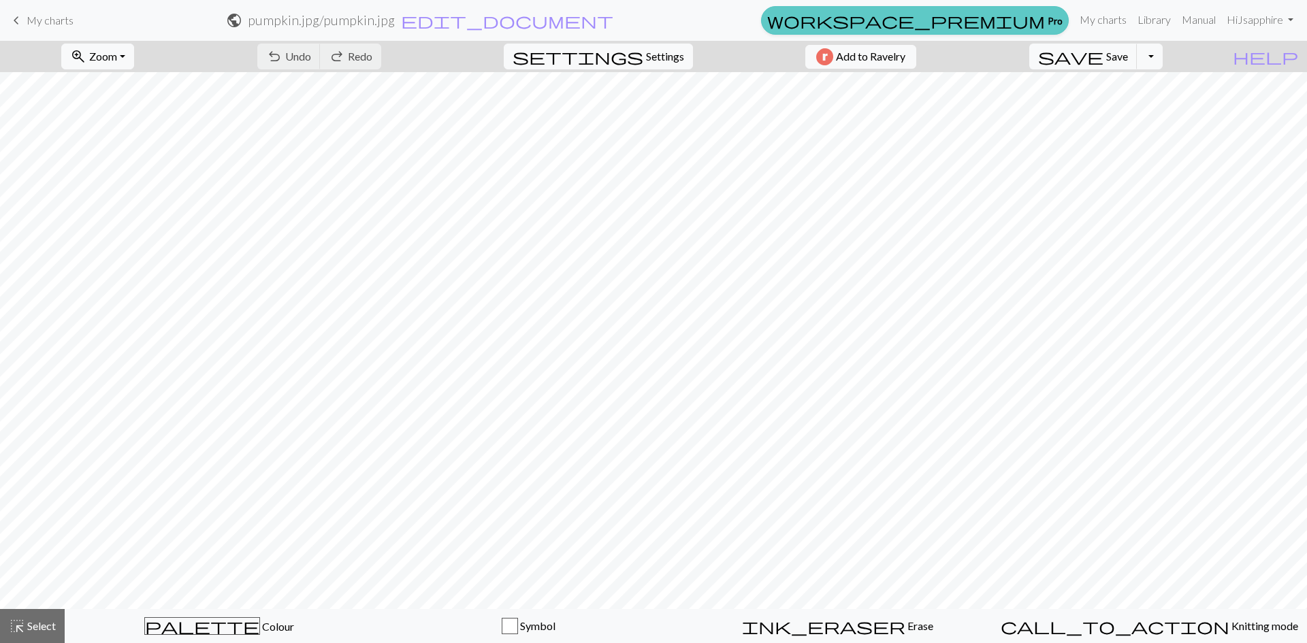
click at [1041, 27] on span "workspace_premium" at bounding box center [906, 20] width 278 height 19
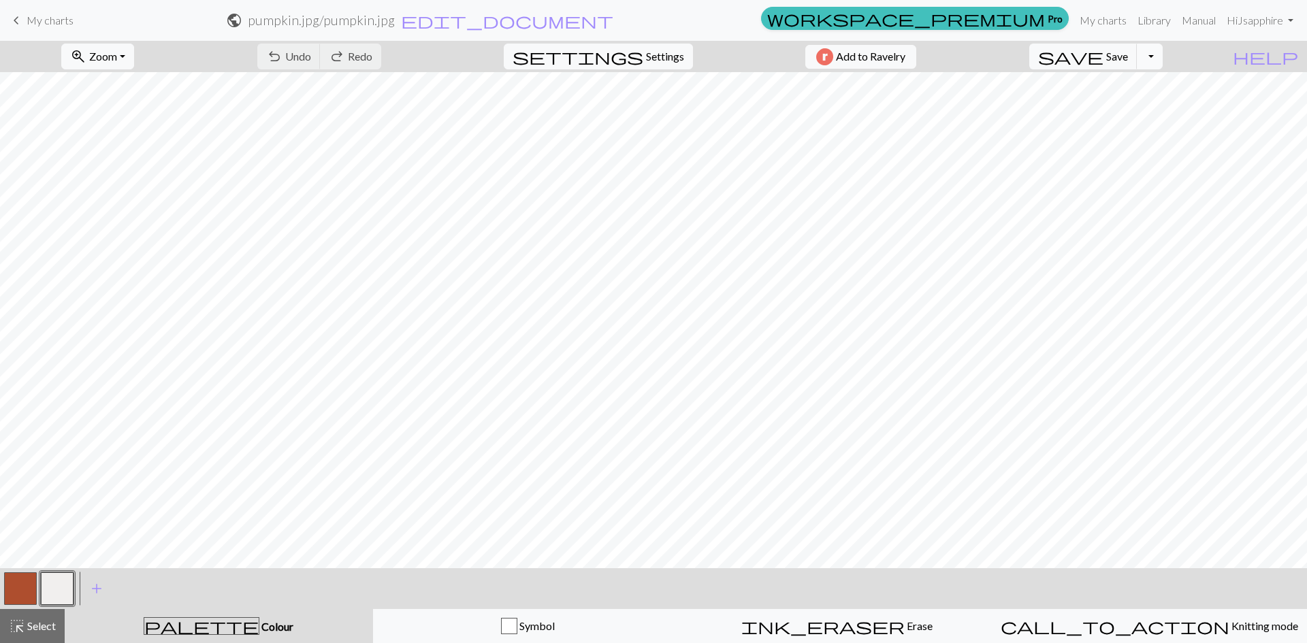
click at [1163, 55] on button "Toggle Dropdown" at bounding box center [1150, 57] width 26 height 26
click at [634, 59] on button "settings Settings" at bounding box center [598, 57] width 189 height 26
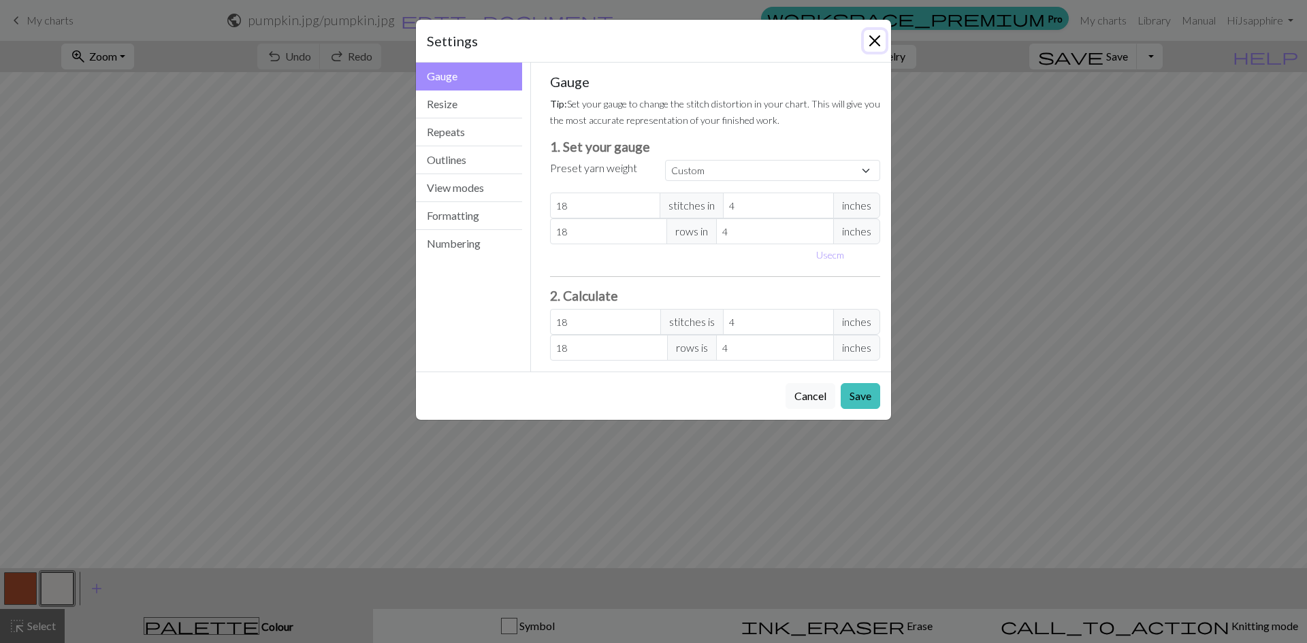
click at [880, 39] on button "Close" at bounding box center [875, 41] width 22 height 22
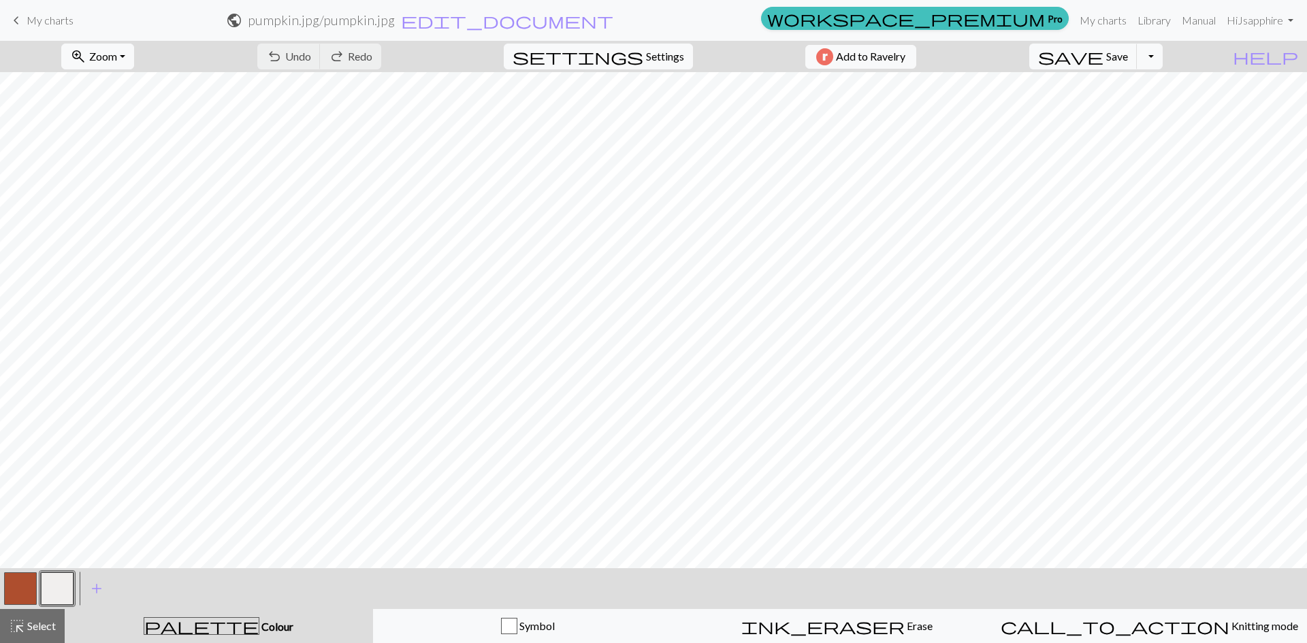
click at [22, 581] on button "button" at bounding box center [20, 588] width 33 height 33
click at [30, 636] on button "highlight_alt Select Select" at bounding box center [32, 626] width 65 height 34
click at [259, 630] on span "Colour" at bounding box center [276, 626] width 34 height 13
click at [259, 627] on span "Colour" at bounding box center [276, 626] width 34 height 13
click at [311, 56] on span "Undo" at bounding box center [298, 56] width 26 height 13
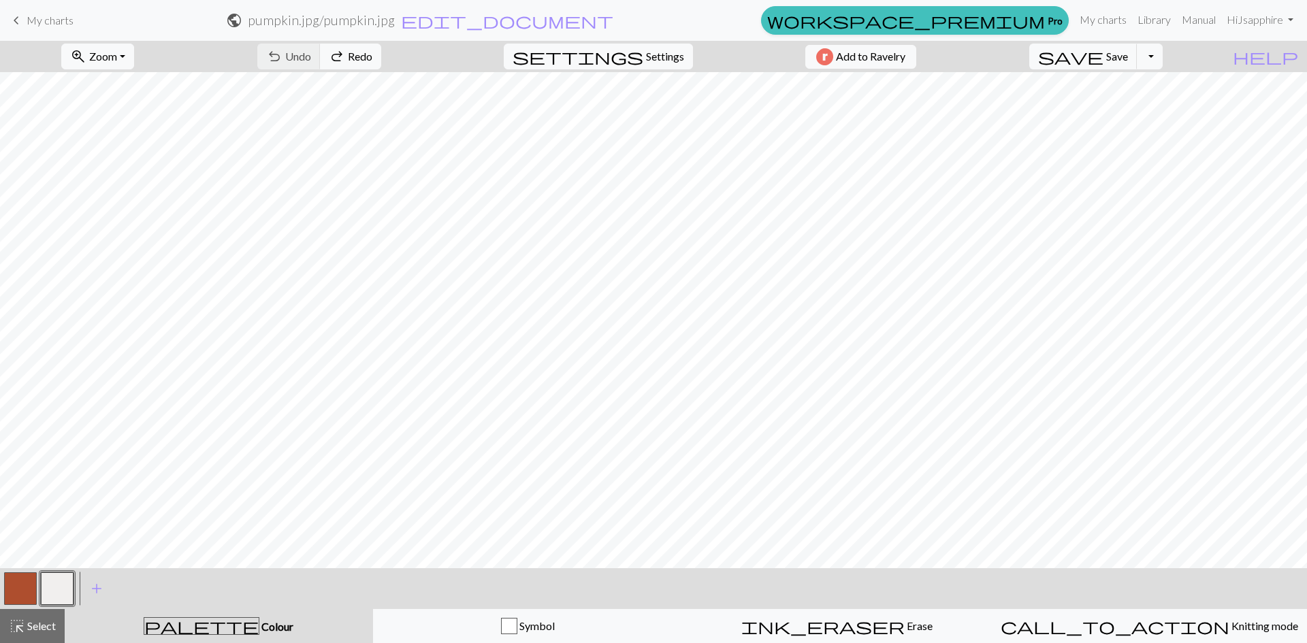
click at [16, 19] on span "keyboard_arrow_left" at bounding box center [16, 20] width 16 height 19
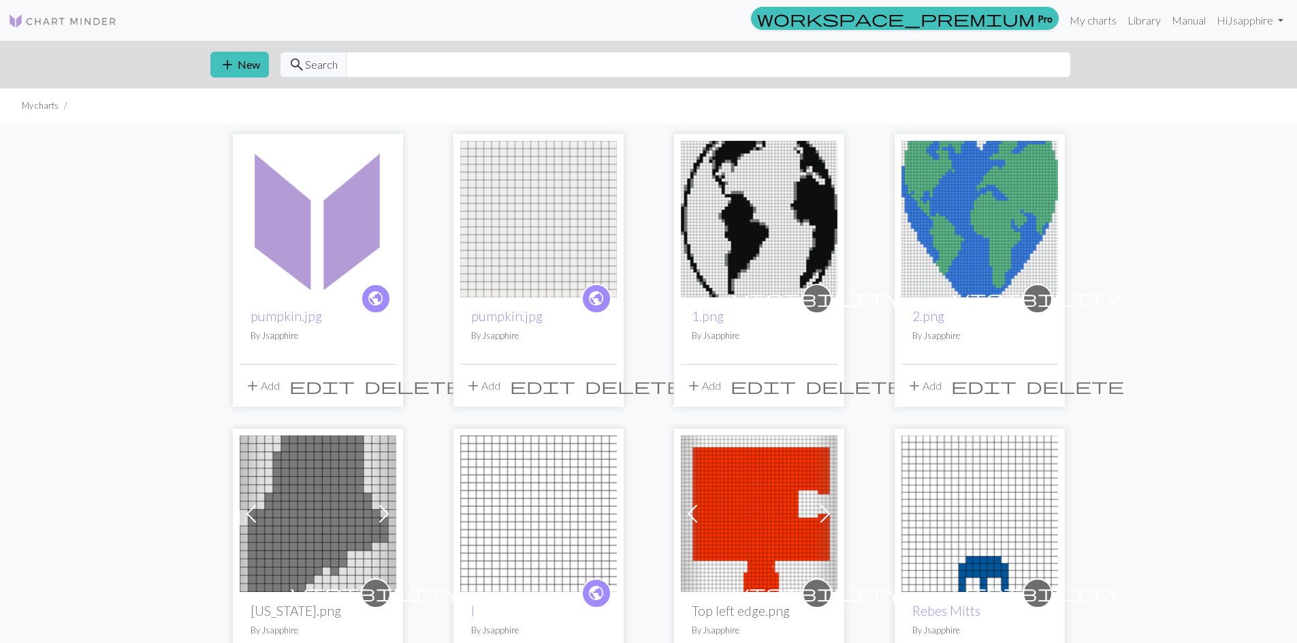
click at [380, 385] on span "delete" at bounding box center [413, 385] width 98 height 19
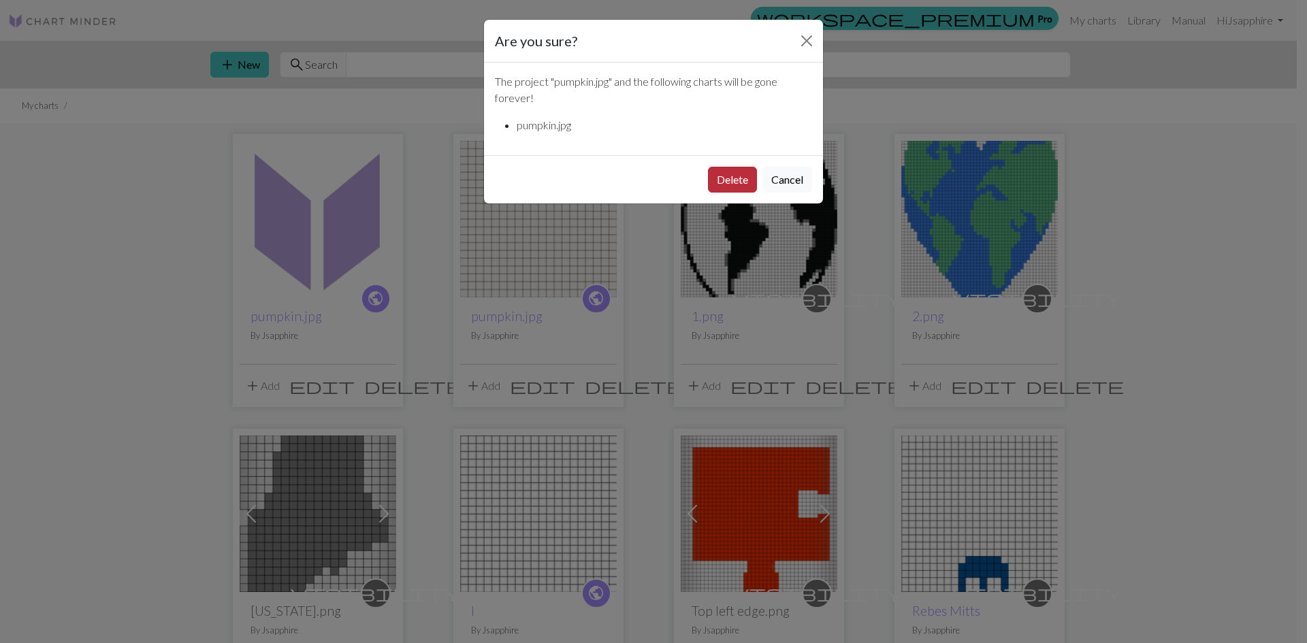
click at [732, 177] on button "Delete" at bounding box center [732, 180] width 49 height 26
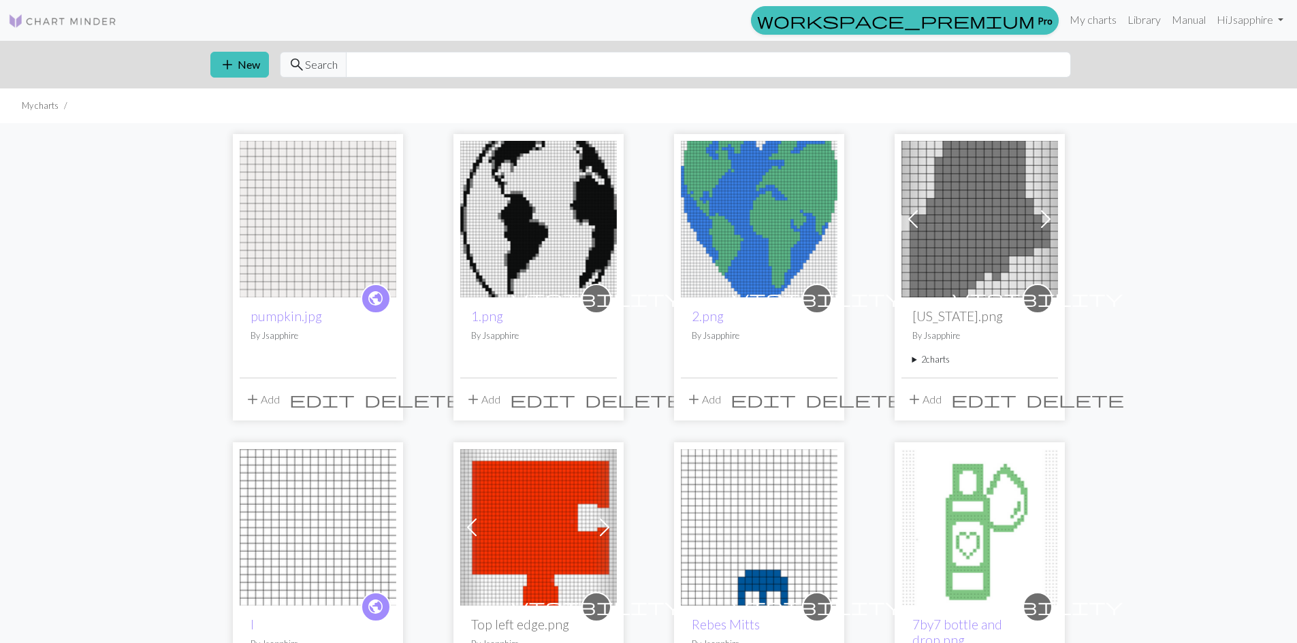
click at [384, 395] on span "delete" at bounding box center [413, 399] width 98 height 19
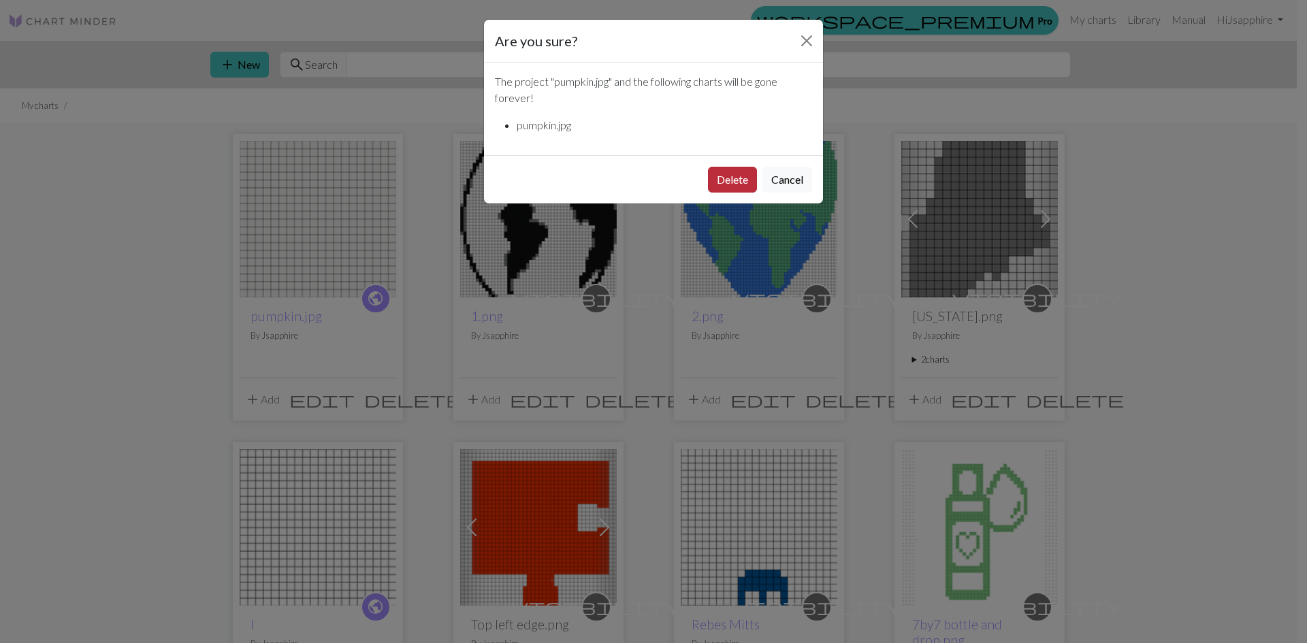
click at [752, 176] on button "Delete" at bounding box center [732, 180] width 49 height 26
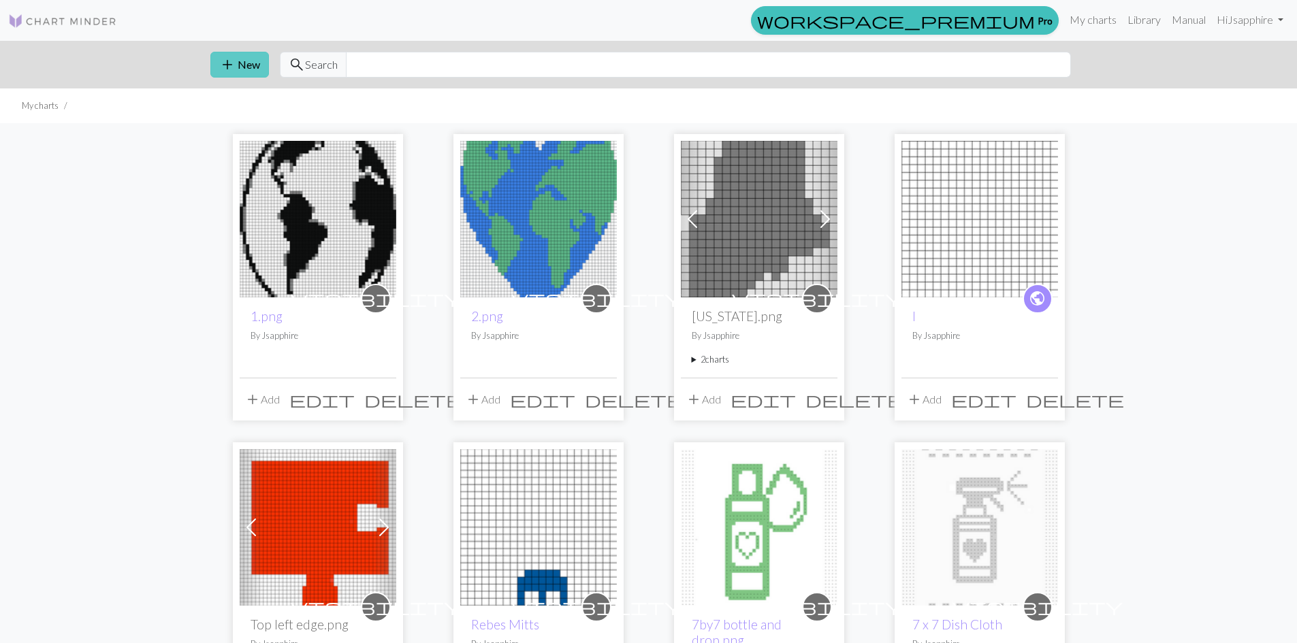
click at [241, 68] on button "add New" at bounding box center [239, 65] width 59 height 26
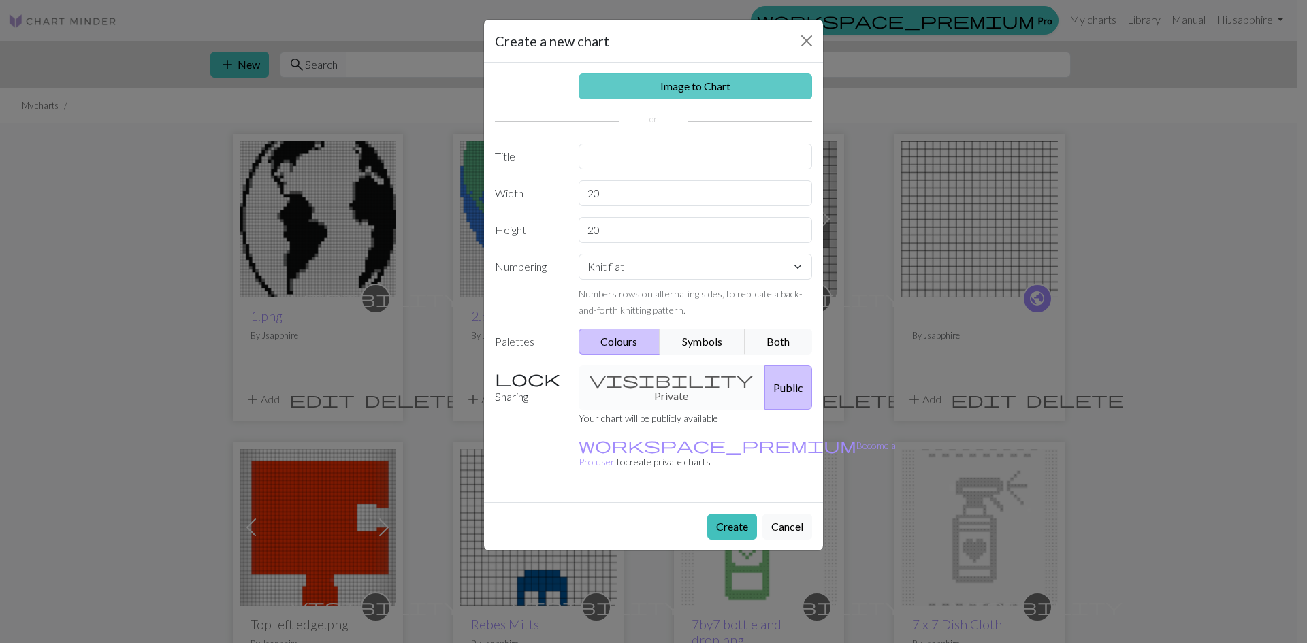
click at [734, 83] on link "Image to Chart" at bounding box center [696, 87] width 234 height 26
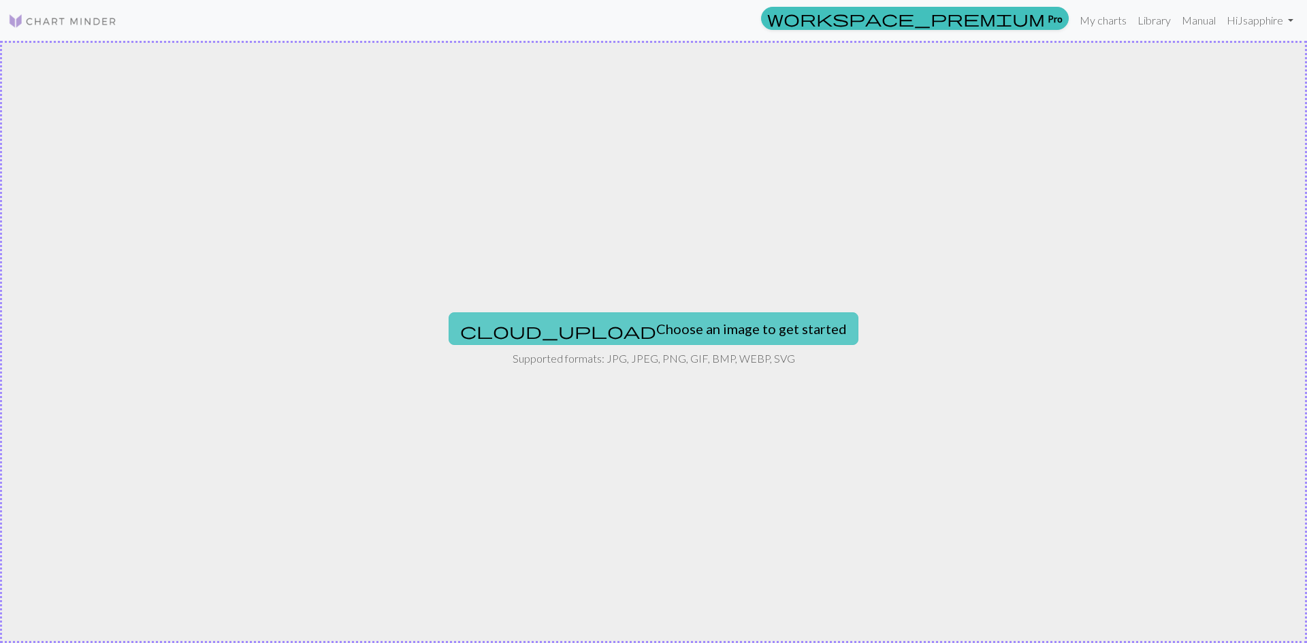
click at [685, 332] on button "cloud_upload Choose an image to get started" at bounding box center [654, 328] width 410 height 33
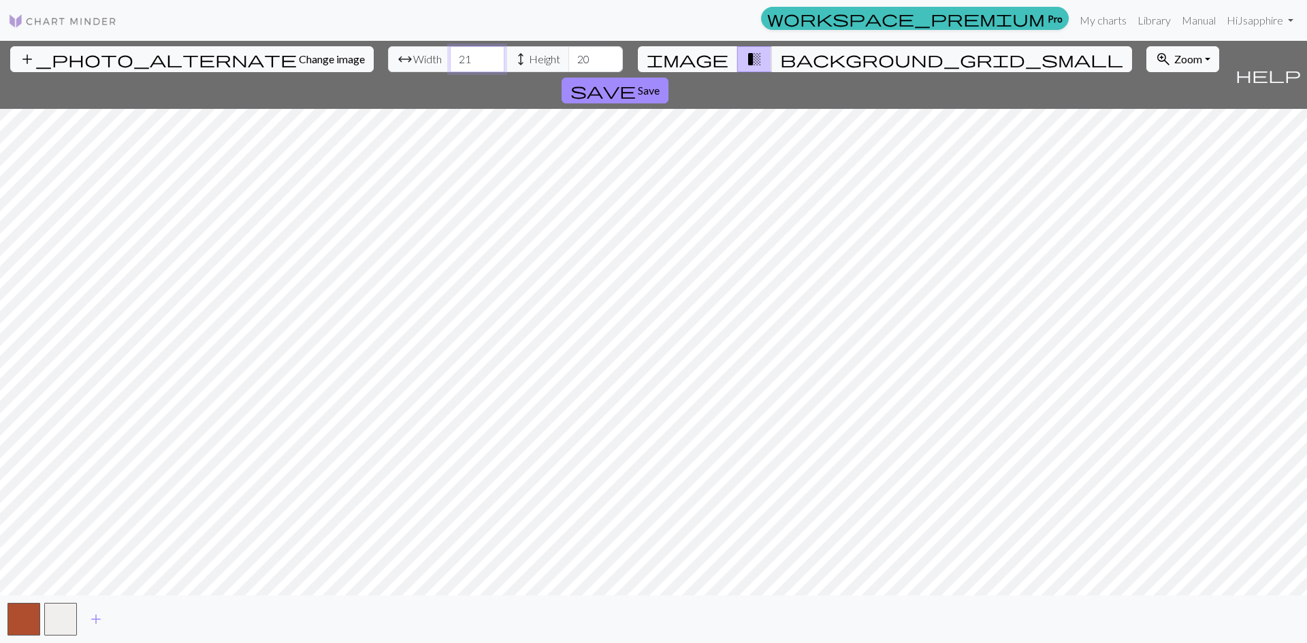
click at [450, 52] on input "21" at bounding box center [477, 59] width 54 height 26
click at [450, 54] on input "22" at bounding box center [477, 59] width 54 height 26
click at [450, 54] on input "23" at bounding box center [477, 59] width 54 height 26
click at [450, 54] on input "24" at bounding box center [477, 59] width 54 height 26
click at [450, 54] on input "25" at bounding box center [477, 59] width 54 height 26
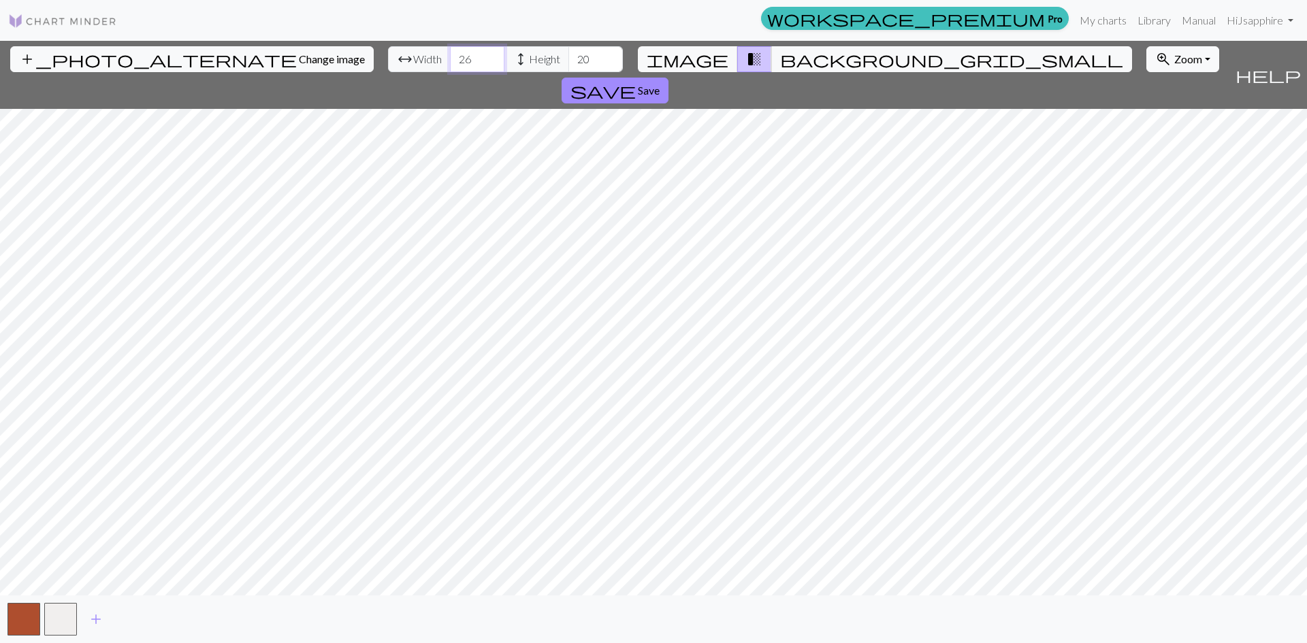
click at [450, 54] on input "26" at bounding box center [477, 59] width 54 height 26
click at [450, 54] on input "27" at bounding box center [477, 59] width 54 height 26
click at [450, 54] on input "28" at bounding box center [477, 59] width 54 height 26
click at [450, 58] on input "29" at bounding box center [477, 59] width 54 height 26
click at [450, 58] on input "30" at bounding box center [477, 59] width 54 height 26
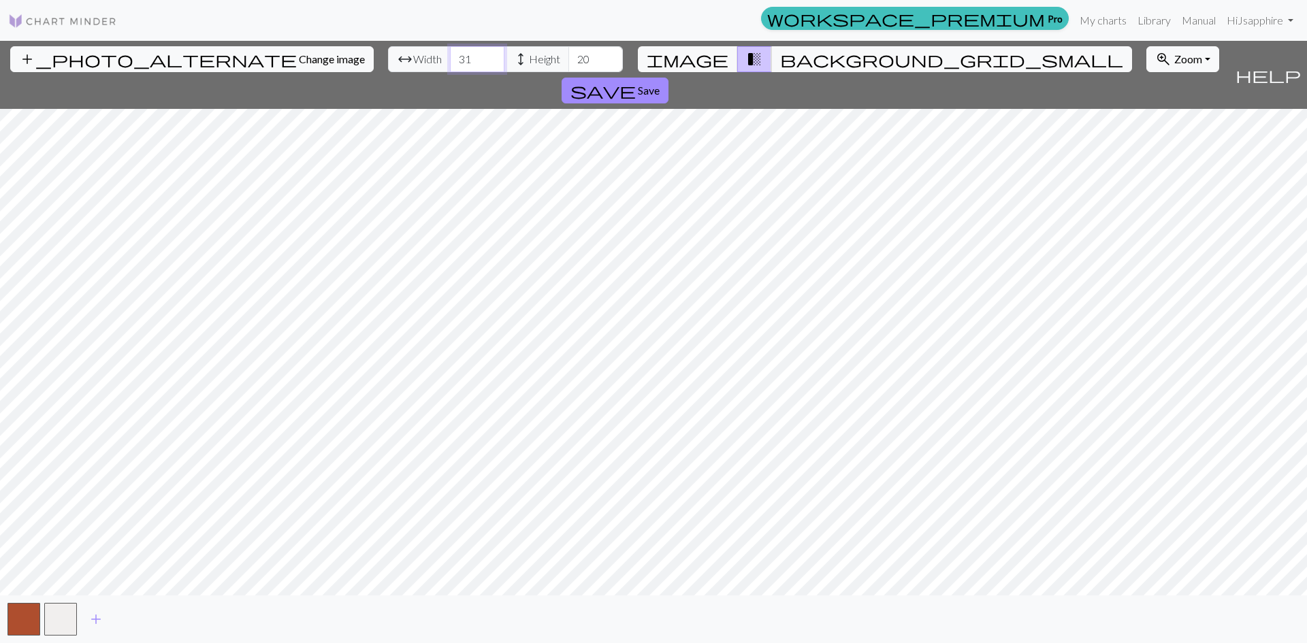
click at [450, 58] on input "31" at bounding box center [477, 59] width 54 height 26
click at [450, 59] on input "32" at bounding box center [477, 59] width 54 height 26
click at [450, 59] on input "33" at bounding box center [477, 59] width 54 height 26
click at [450, 59] on input "34" at bounding box center [477, 59] width 54 height 26
click at [450, 59] on input "35" at bounding box center [477, 59] width 54 height 26
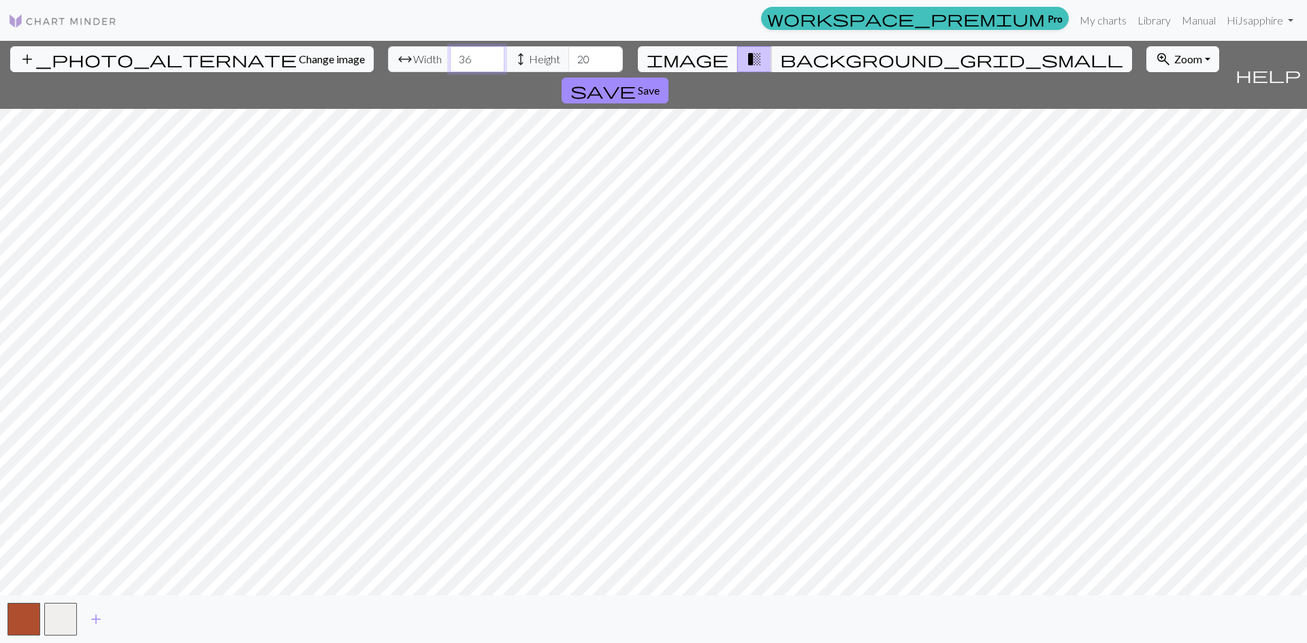
click at [450, 59] on input "36" at bounding box center [477, 59] width 54 height 26
click at [450, 59] on input "37" at bounding box center [477, 59] width 54 height 26
type input "38"
click at [450, 59] on input "38" at bounding box center [477, 59] width 54 height 26
click at [568, 51] on input "21" at bounding box center [595, 59] width 54 height 26
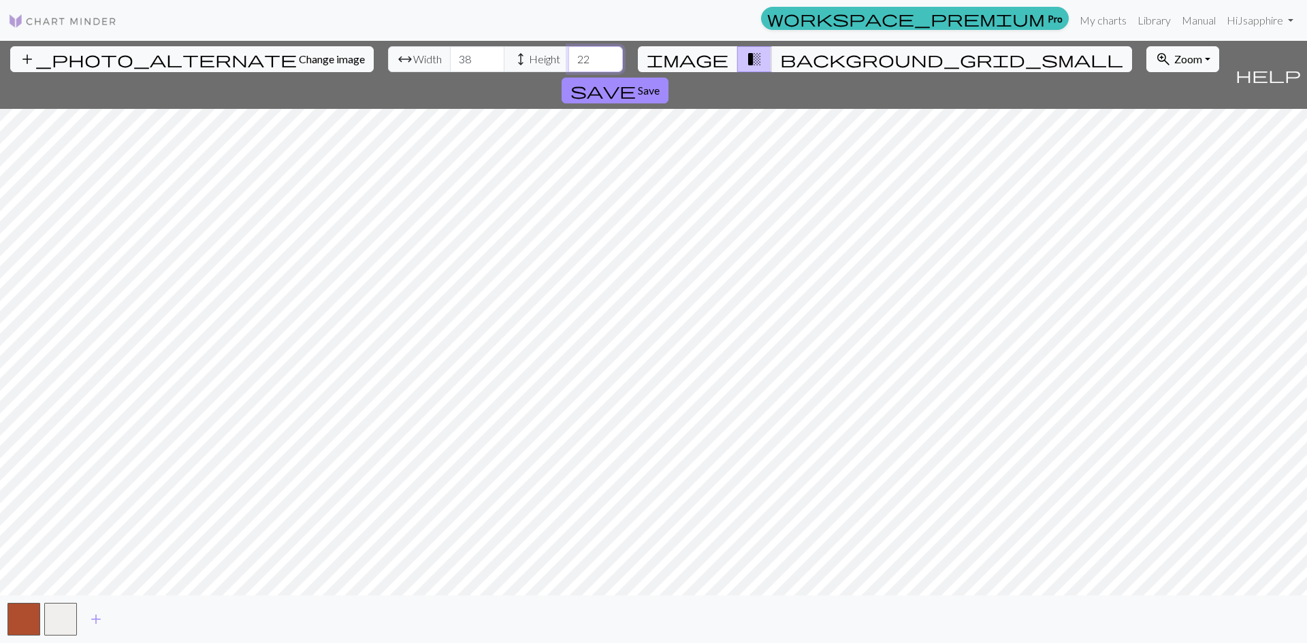
click at [568, 51] on input "22" at bounding box center [595, 59] width 54 height 26
click at [568, 51] on input "23" at bounding box center [595, 59] width 54 height 26
click at [568, 52] on input "24" at bounding box center [595, 59] width 54 height 26
click at [568, 52] on input "25" at bounding box center [595, 59] width 54 height 26
click at [568, 52] on input "26" at bounding box center [595, 59] width 54 height 26
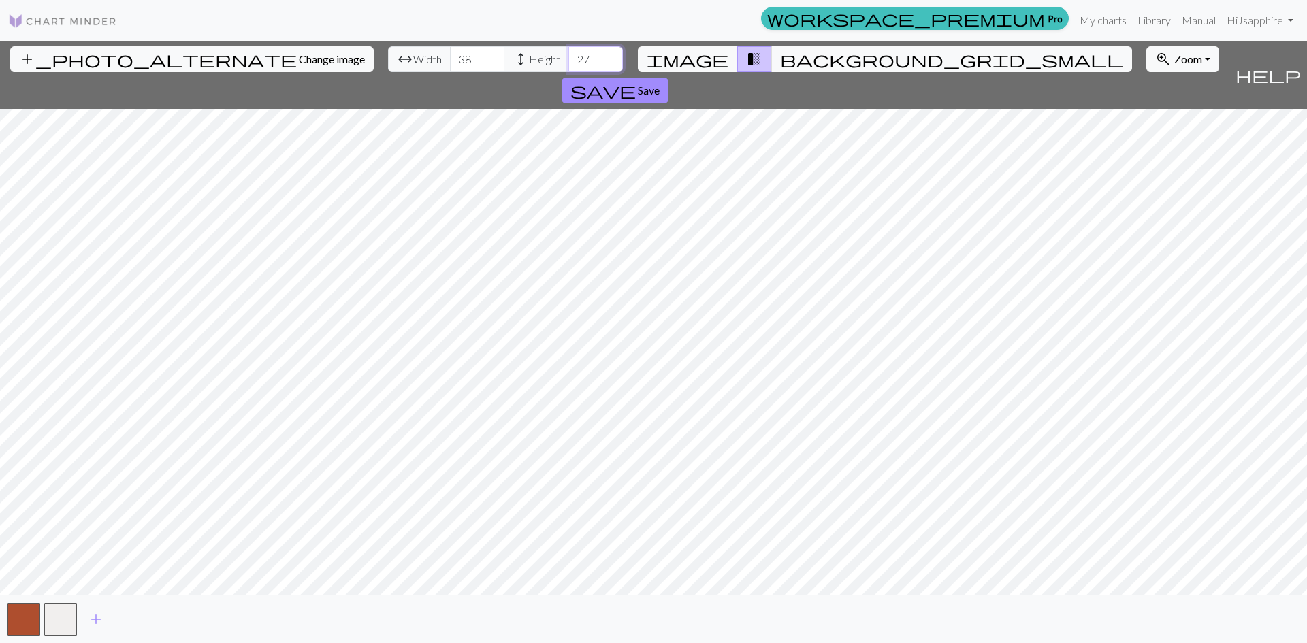
click at [568, 52] on input "27" at bounding box center [595, 59] width 54 height 26
click at [568, 52] on input "28" at bounding box center [595, 59] width 54 height 26
click at [568, 53] on input "29" at bounding box center [595, 59] width 54 height 26
click at [568, 53] on input "30" at bounding box center [595, 59] width 54 height 26
click at [568, 53] on input "31" at bounding box center [595, 59] width 54 height 26
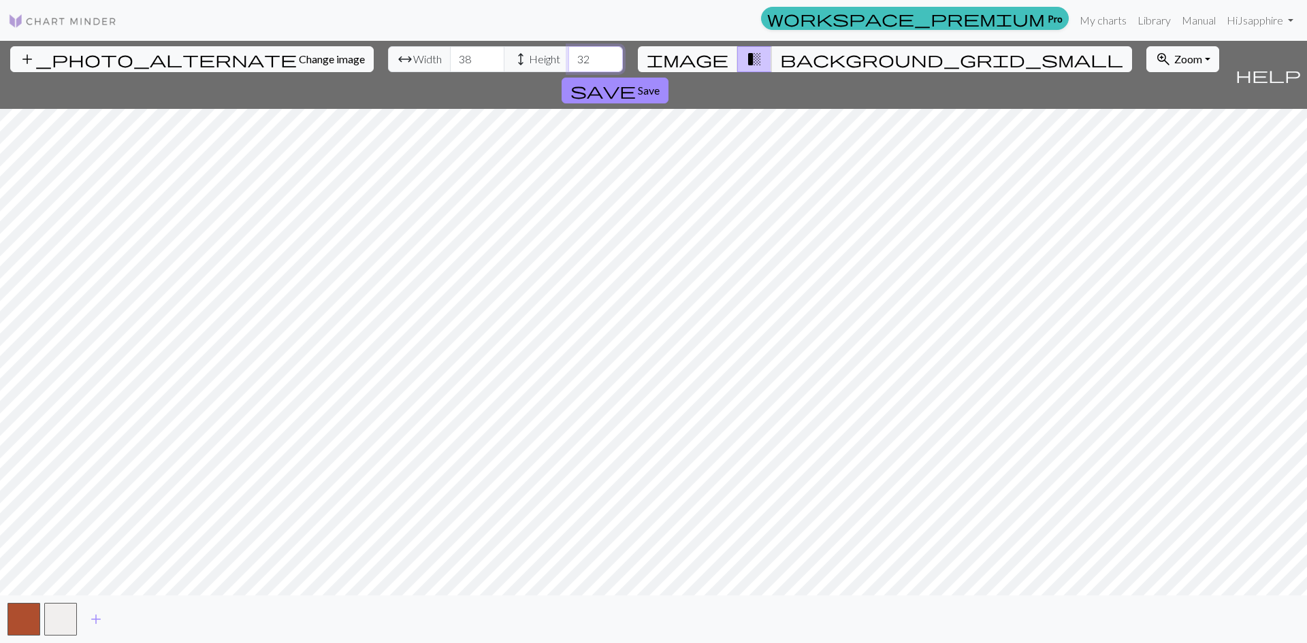
click at [568, 53] on input "32" at bounding box center [595, 59] width 54 height 26
click at [568, 54] on input "33" at bounding box center [595, 59] width 54 height 26
click at [568, 55] on input "34" at bounding box center [595, 59] width 54 height 26
click at [568, 55] on input "35" at bounding box center [595, 59] width 54 height 26
click at [568, 56] on input "36" at bounding box center [595, 59] width 54 height 26
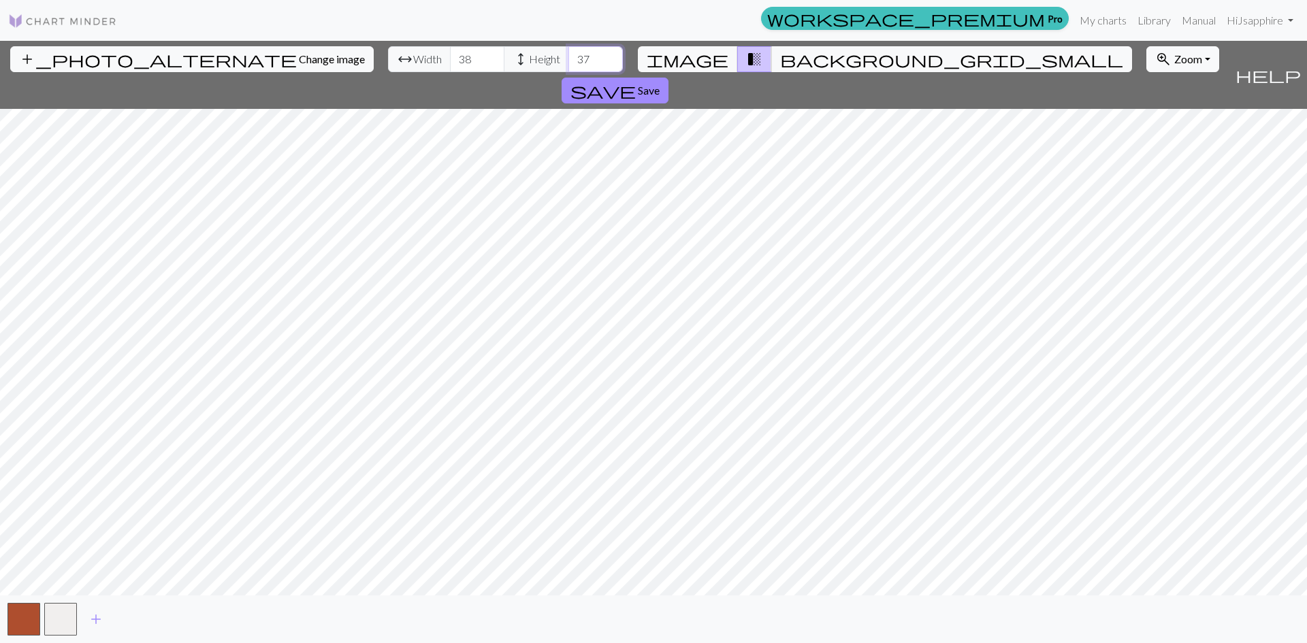
click at [568, 56] on input "37" at bounding box center [595, 59] width 54 height 26
type input "38"
click at [568, 56] on input "38" at bounding box center [595, 59] width 54 height 26
click at [1296, 400] on html "This website uses cookies to ensure you get the best experience on our website.…" at bounding box center [653, 321] width 1307 height 643
click at [709, 64] on span "image" at bounding box center [688, 59] width 82 height 19
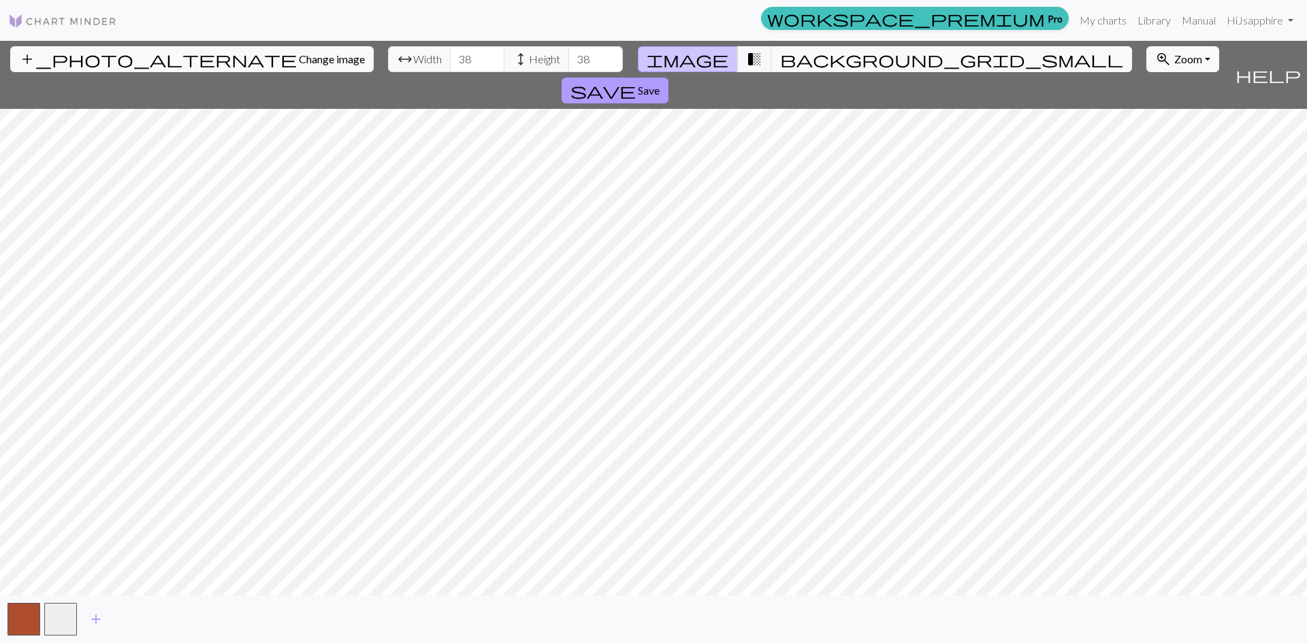
click at [660, 84] on span "Save" at bounding box center [649, 90] width 22 height 13
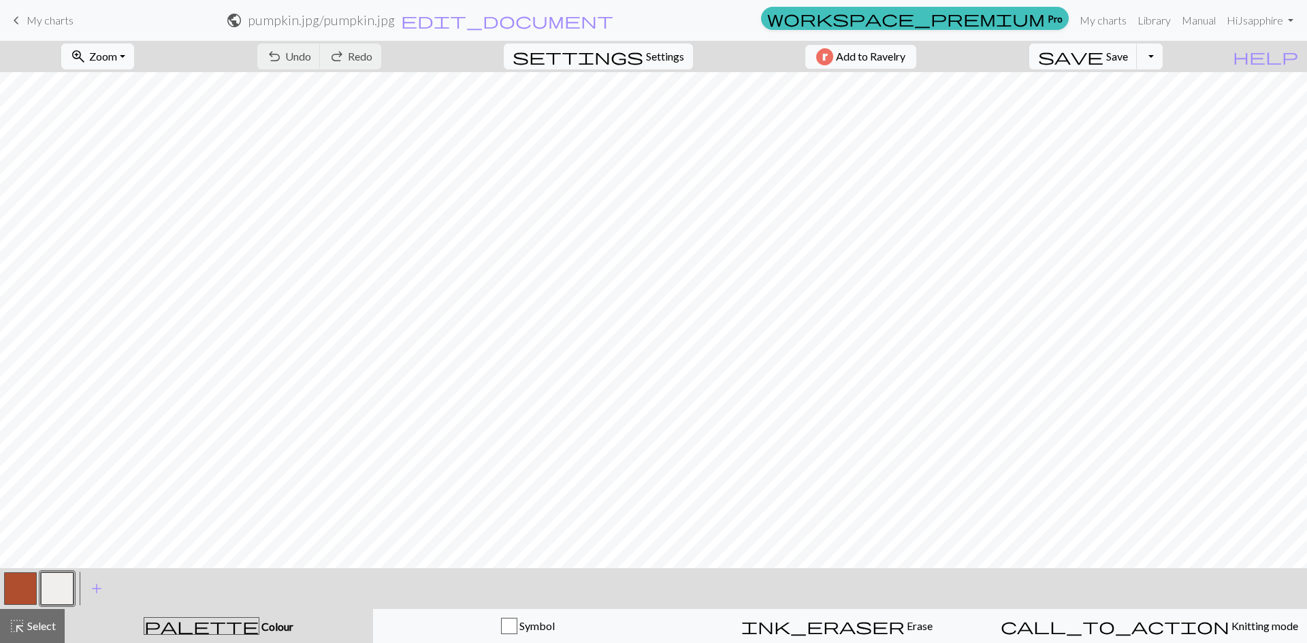
click at [12, 586] on button "button" at bounding box center [20, 588] width 33 height 33
click at [41, 17] on span "My charts" at bounding box center [50, 20] width 47 height 13
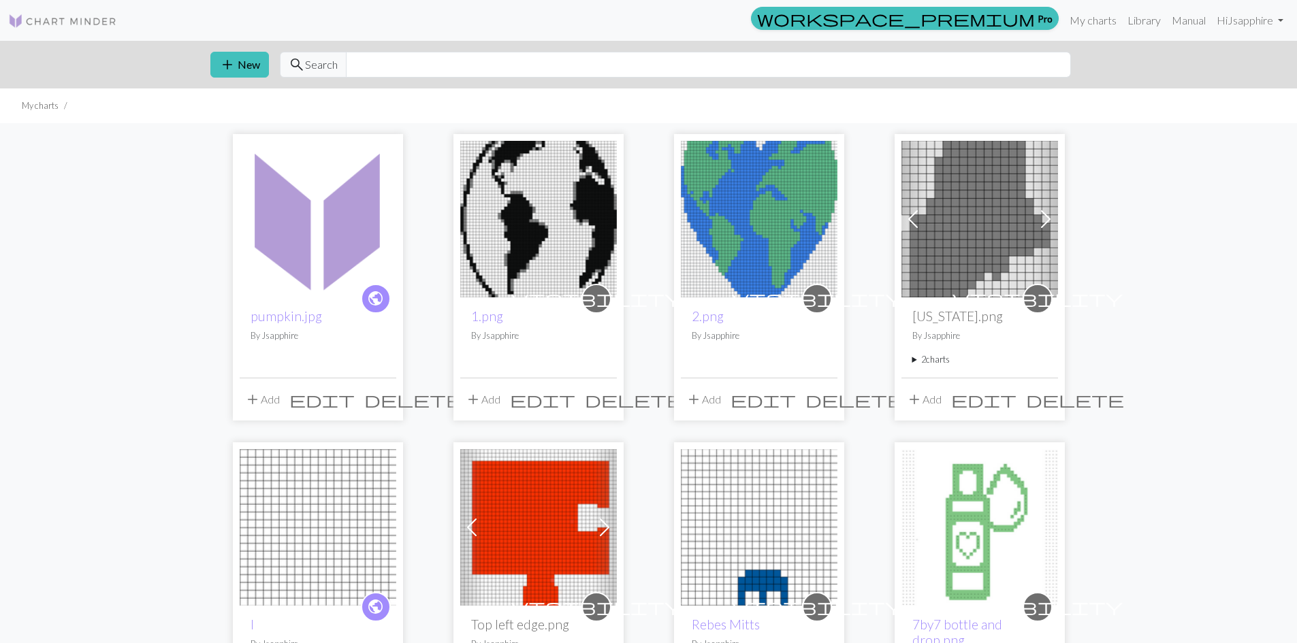
click at [382, 400] on span "delete" at bounding box center [413, 399] width 98 height 19
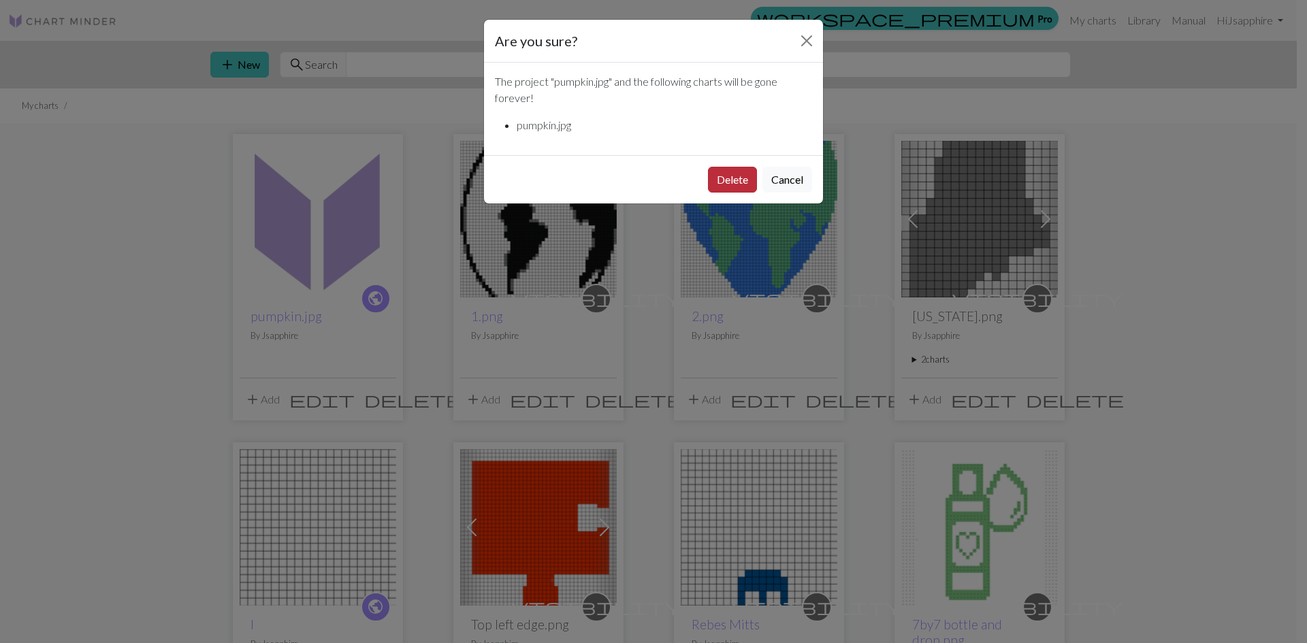
click at [739, 176] on button "Delete" at bounding box center [732, 180] width 49 height 26
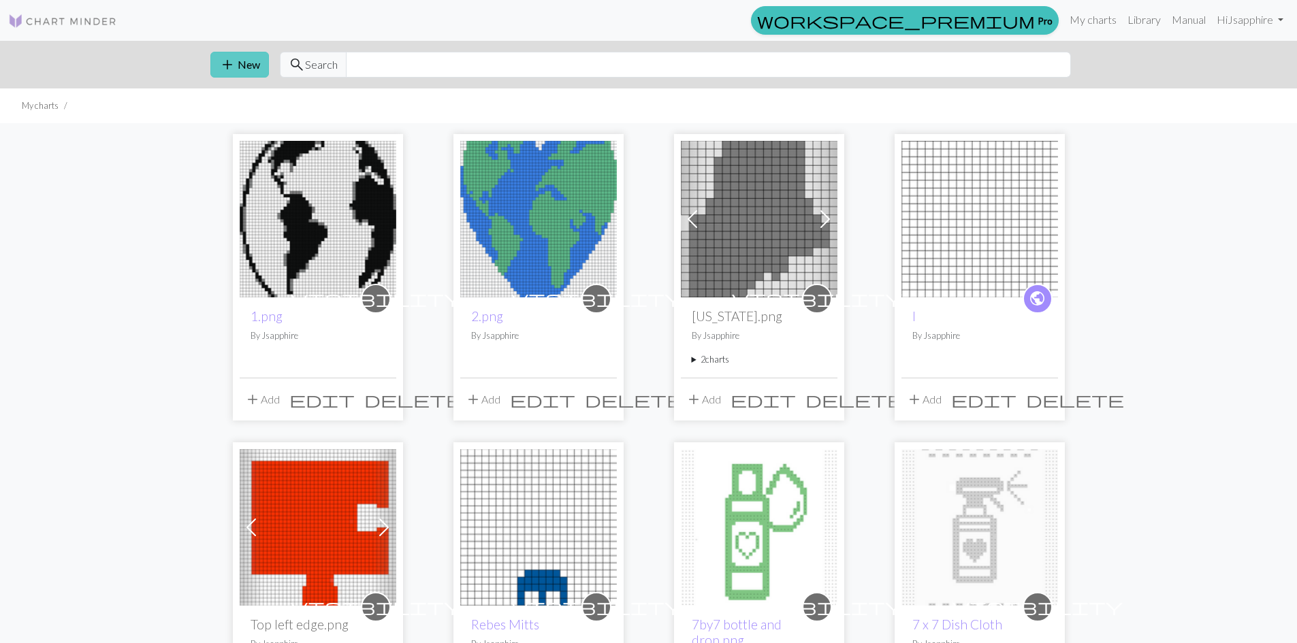
click at [223, 61] on span "add" at bounding box center [227, 64] width 16 height 19
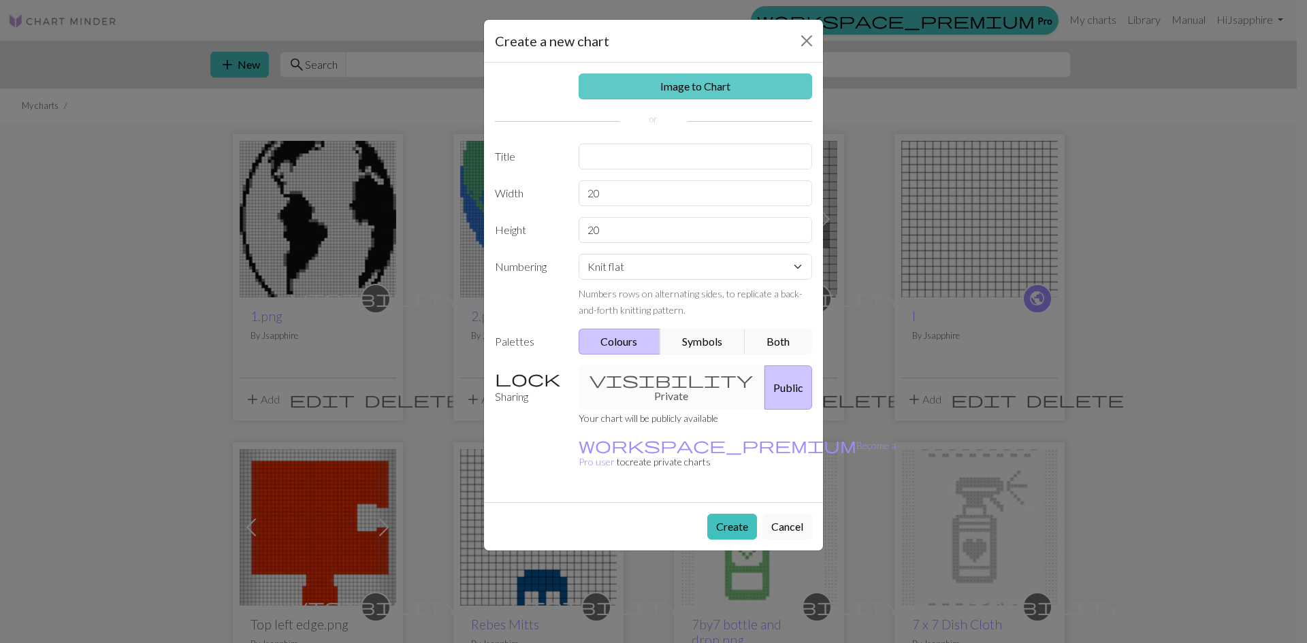
click at [714, 79] on link "Image to Chart" at bounding box center [696, 87] width 234 height 26
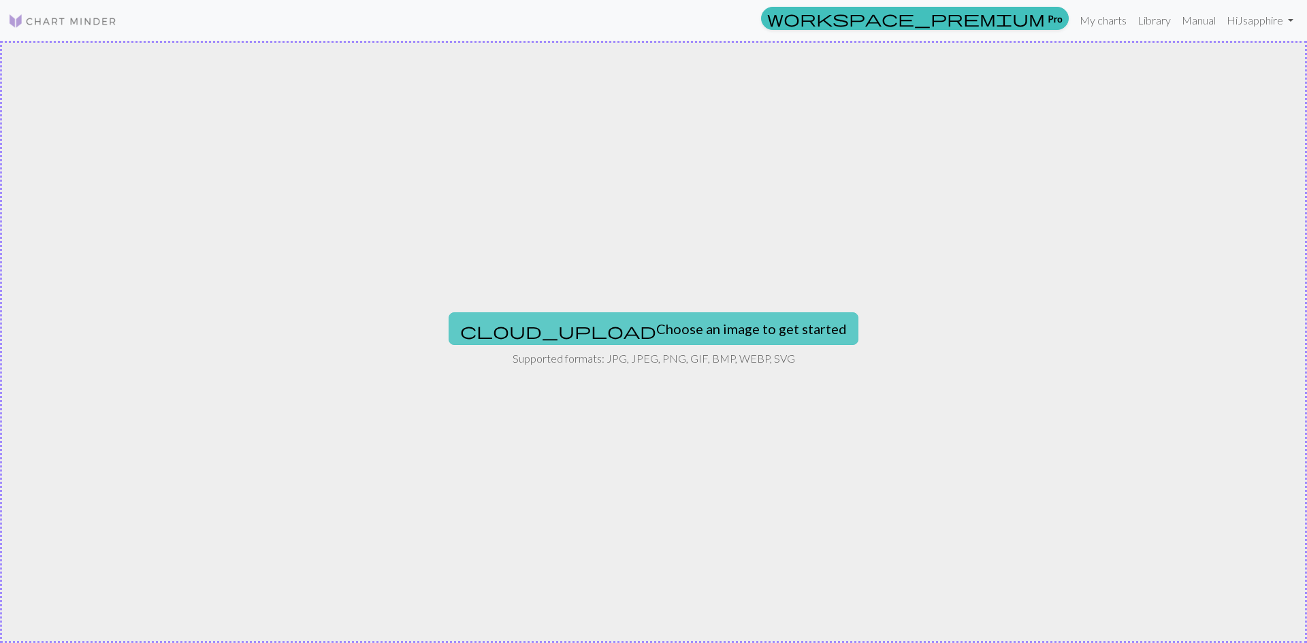
click at [714, 328] on button "cloud_upload Choose an image to get started" at bounding box center [654, 328] width 410 height 33
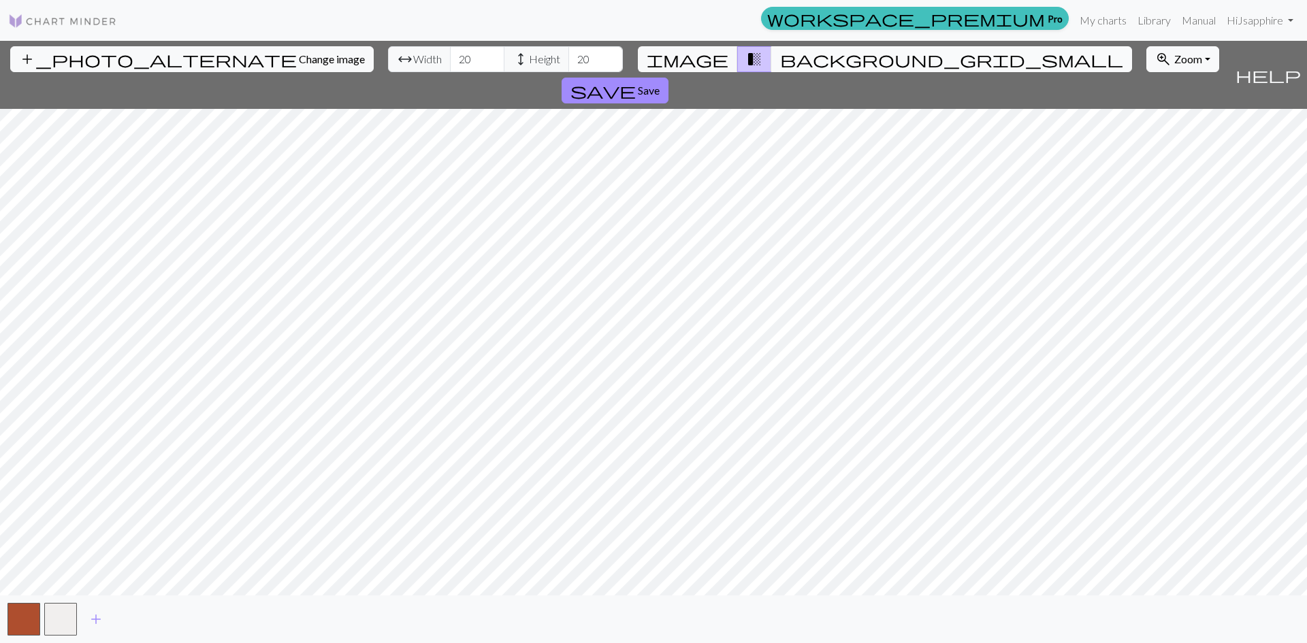
click at [780, 56] on span "background_grid_small" at bounding box center [951, 59] width 343 height 19
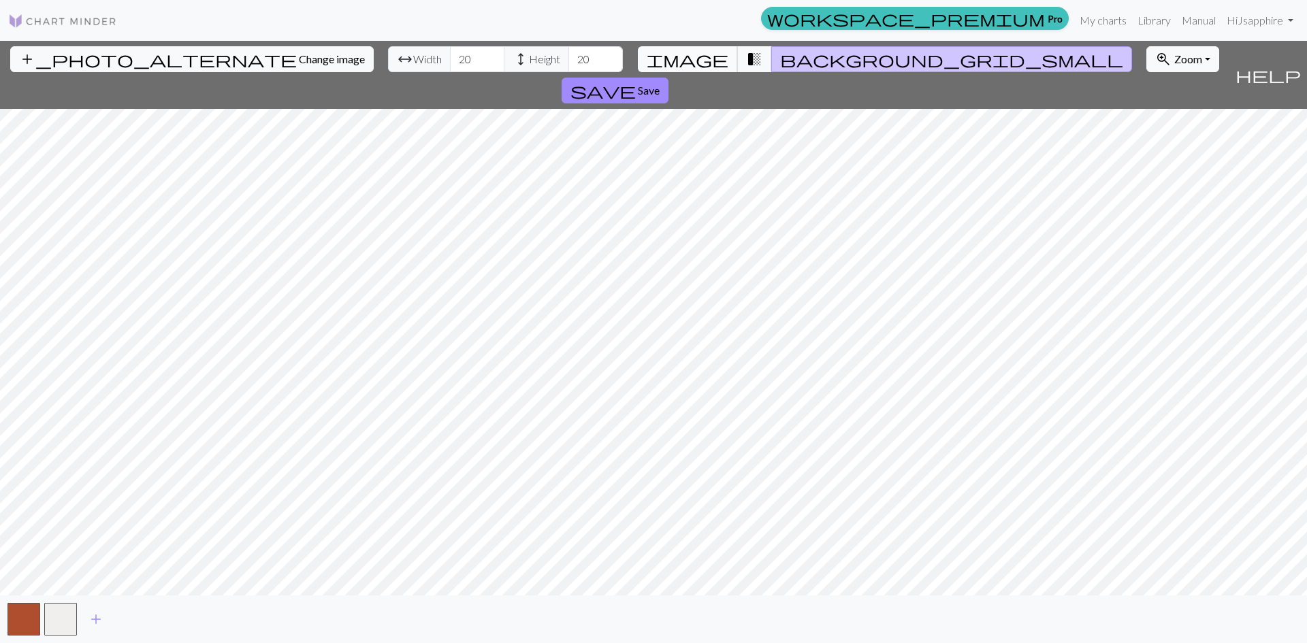
click at [709, 54] on span "image" at bounding box center [688, 59] width 82 height 19
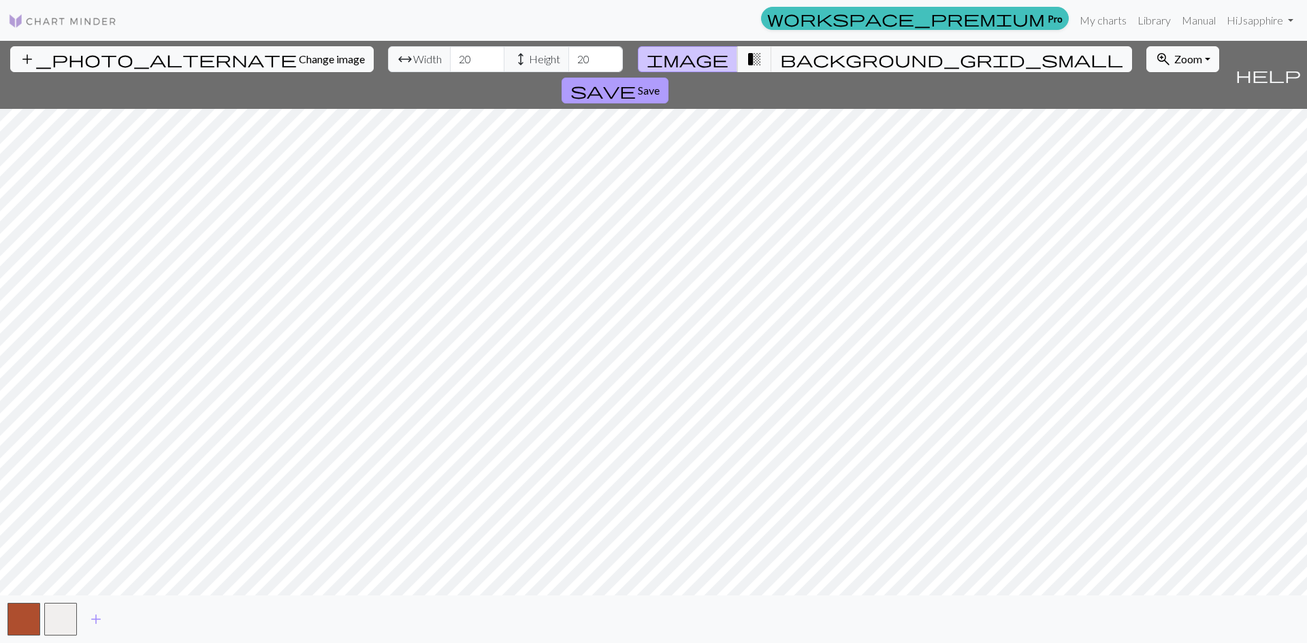
click at [636, 81] on span "save" at bounding box center [602, 90] width 65 height 19
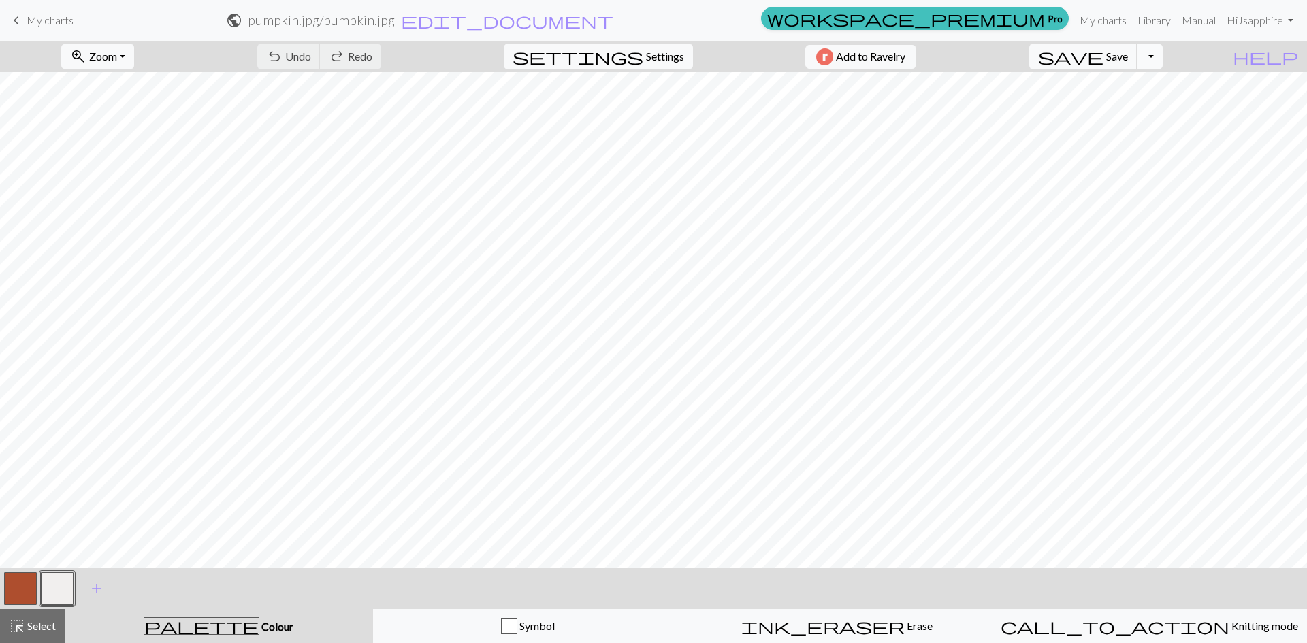
click at [1163, 54] on button "Toggle Dropdown" at bounding box center [1150, 57] width 26 height 26
click at [630, 56] on span "settings" at bounding box center [578, 56] width 131 height 19
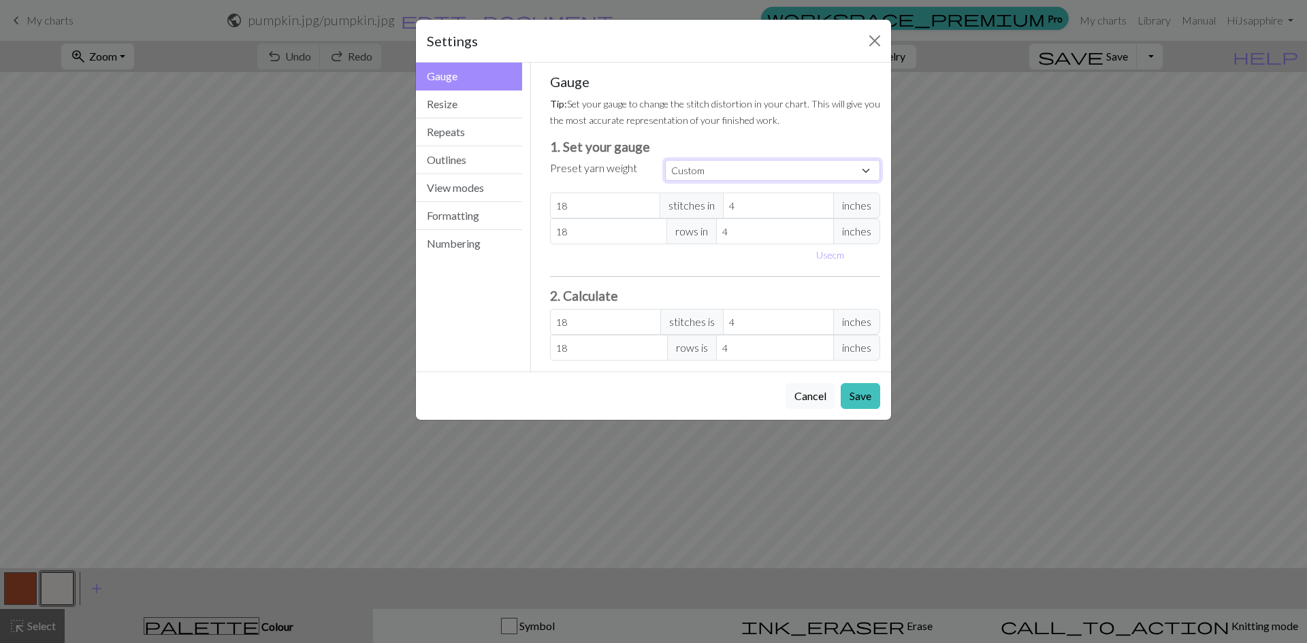
click at [866, 168] on select "Custom Square Lace Light Fingering Fingering Sport Double knit Worsted Aran Bul…" at bounding box center [772, 170] width 215 height 21
select select "fingering"
click at [665, 160] on select "Custom Square Lace Light Fingering Fingering Sport Double knit Worsted Aran Bul…" at bounding box center [772, 170] width 215 height 21
type input "28"
type input "36"
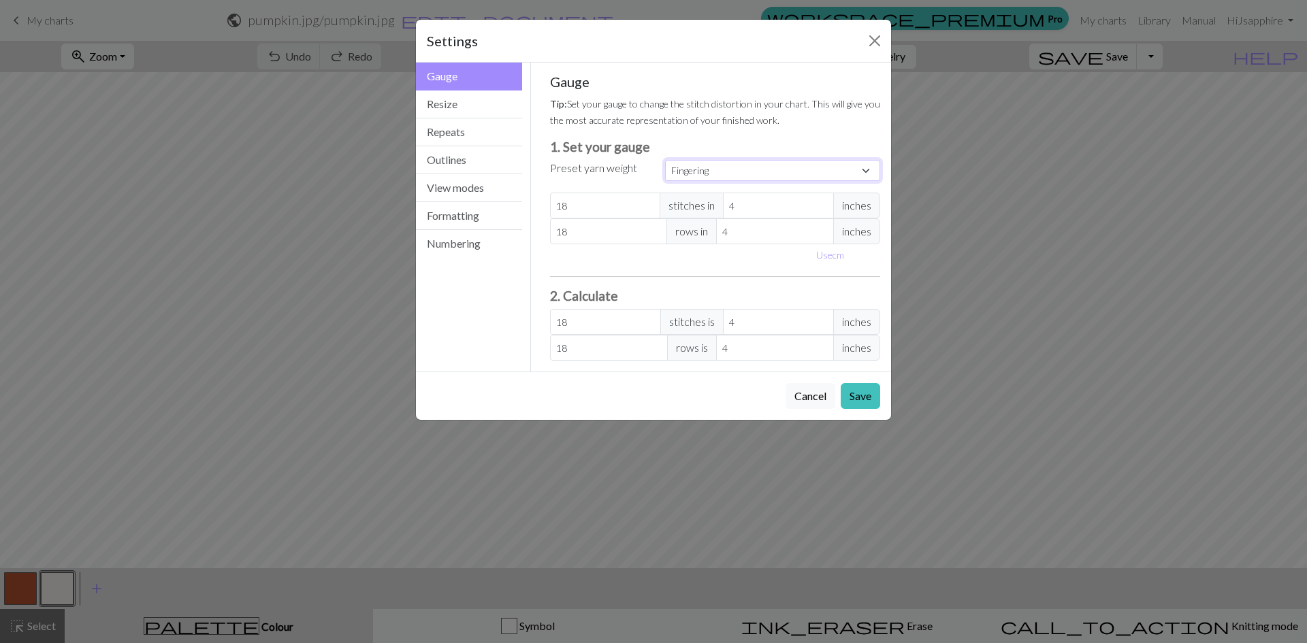
type input "28"
type input "36"
click at [861, 394] on button "Save" at bounding box center [860, 396] width 39 height 26
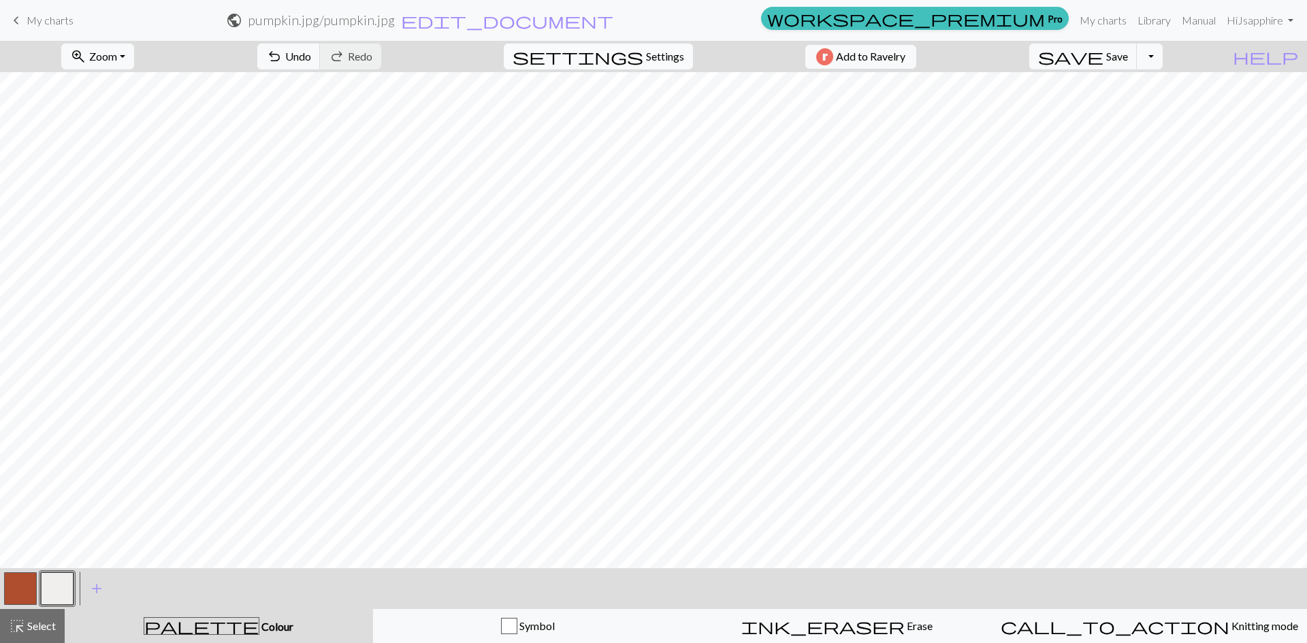
click at [644, 44] on div "settings Settings" at bounding box center [598, 56] width 210 height 31
click at [647, 59] on span "Settings" at bounding box center [665, 56] width 38 height 16
select select "fingering"
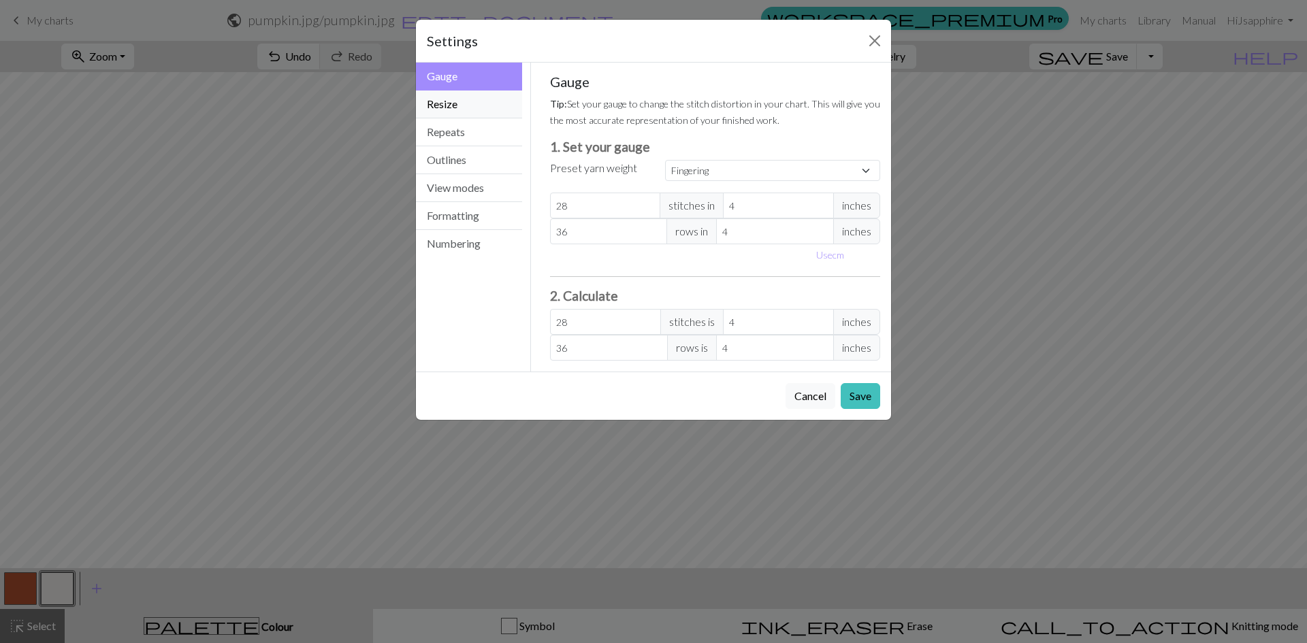
click at [437, 101] on button "Resize" at bounding box center [469, 105] width 106 height 28
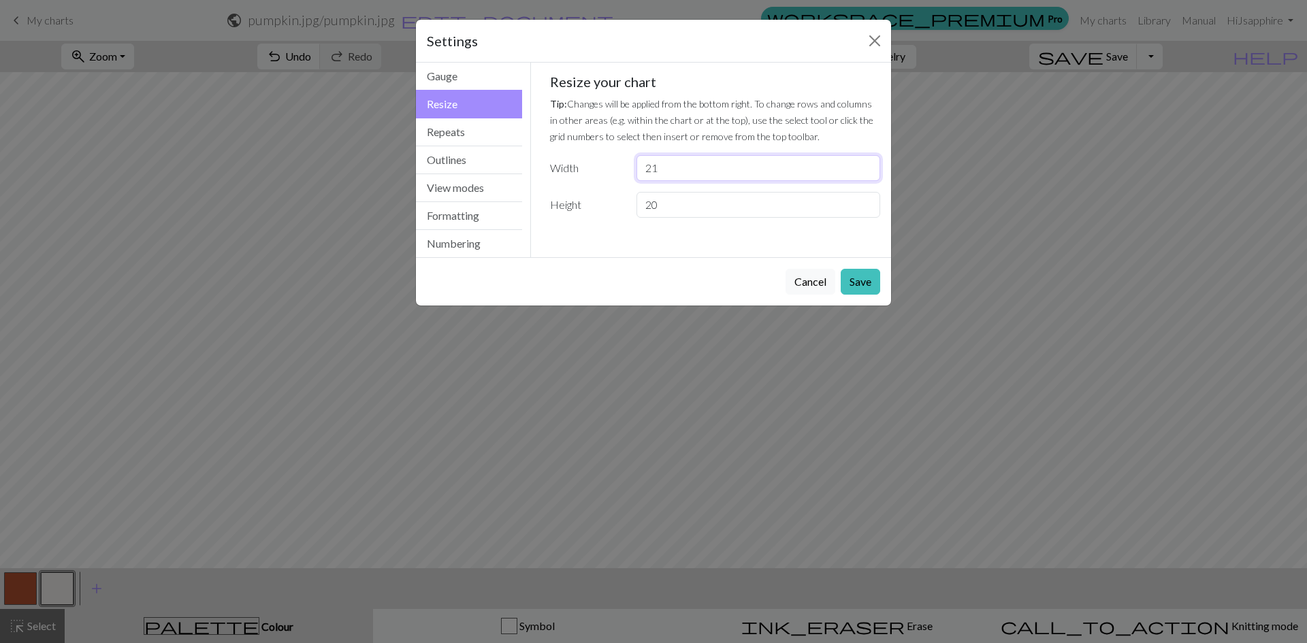
click at [866, 163] on input "21" at bounding box center [758, 168] width 244 height 26
click at [866, 163] on input "22" at bounding box center [758, 168] width 244 height 26
click at [866, 163] on input "23" at bounding box center [758, 168] width 244 height 26
type input "39"
click at [866, 163] on input "39" at bounding box center [758, 168] width 244 height 26
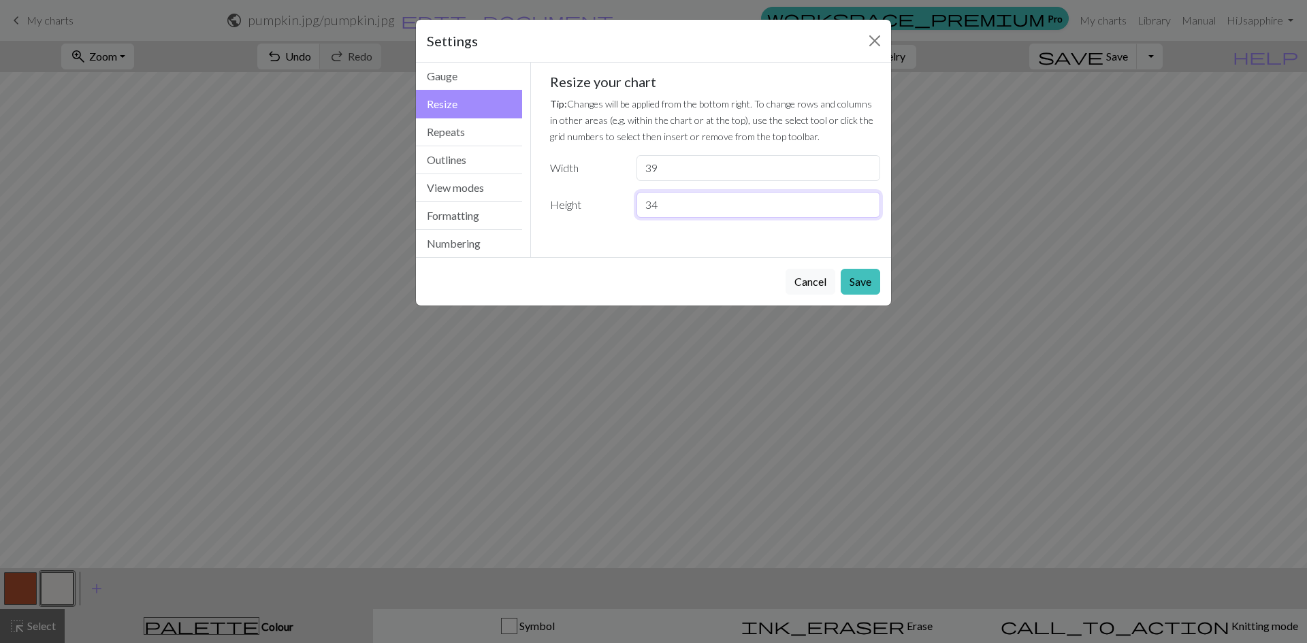
click at [865, 197] on input "34" at bounding box center [758, 205] width 244 height 26
type input "45"
click at [865, 199] on input "45" at bounding box center [758, 205] width 244 height 26
click at [851, 285] on button "Save" at bounding box center [860, 282] width 39 height 26
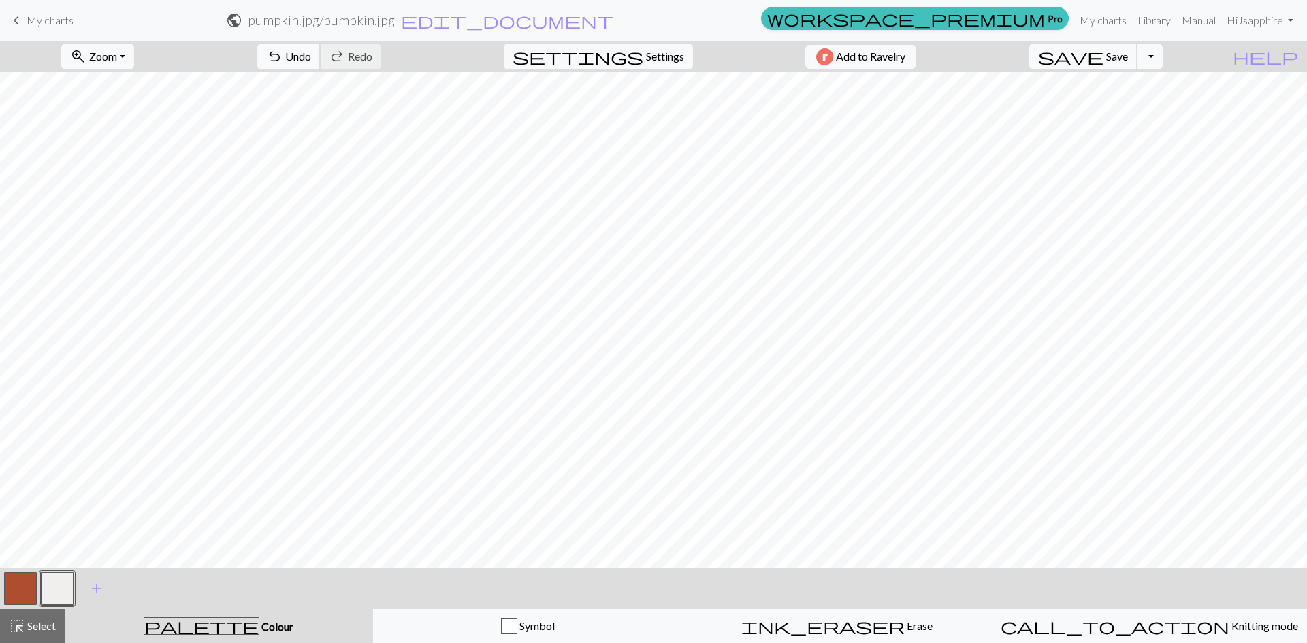
click at [282, 63] on span "undo" at bounding box center [274, 56] width 16 height 19
click at [1288, 54] on span "help" at bounding box center [1265, 56] width 65 height 19
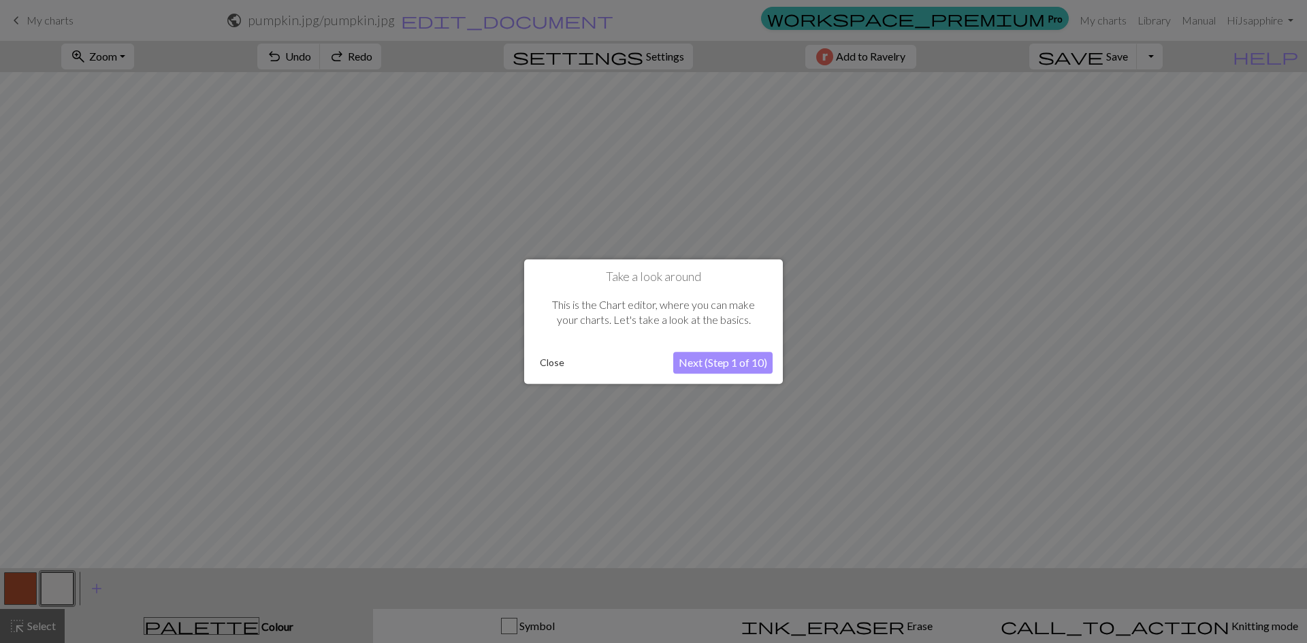
click at [551, 365] on button "Close" at bounding box center [551, 363] width 35 height 20
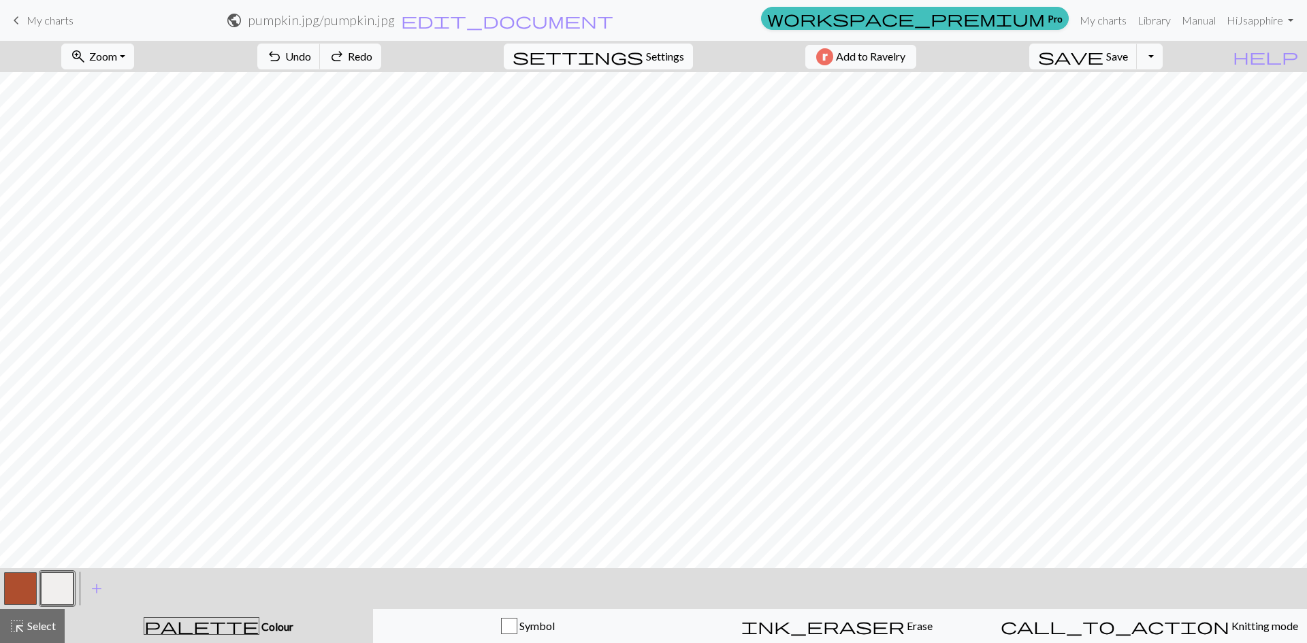
click at [658, 57] on span "Settings" at bounding box center [665, 56] width 38 height 16
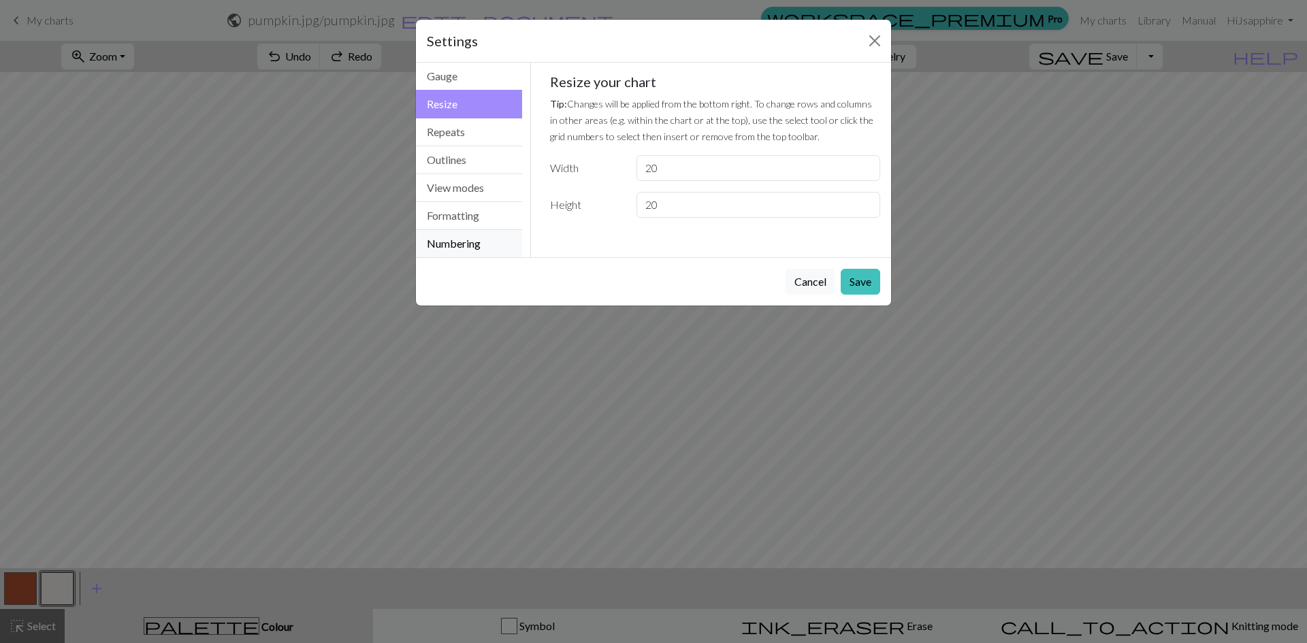
click at [501, 241] on button "Numbering" at bounding box center [469, 243] width 106 height 27
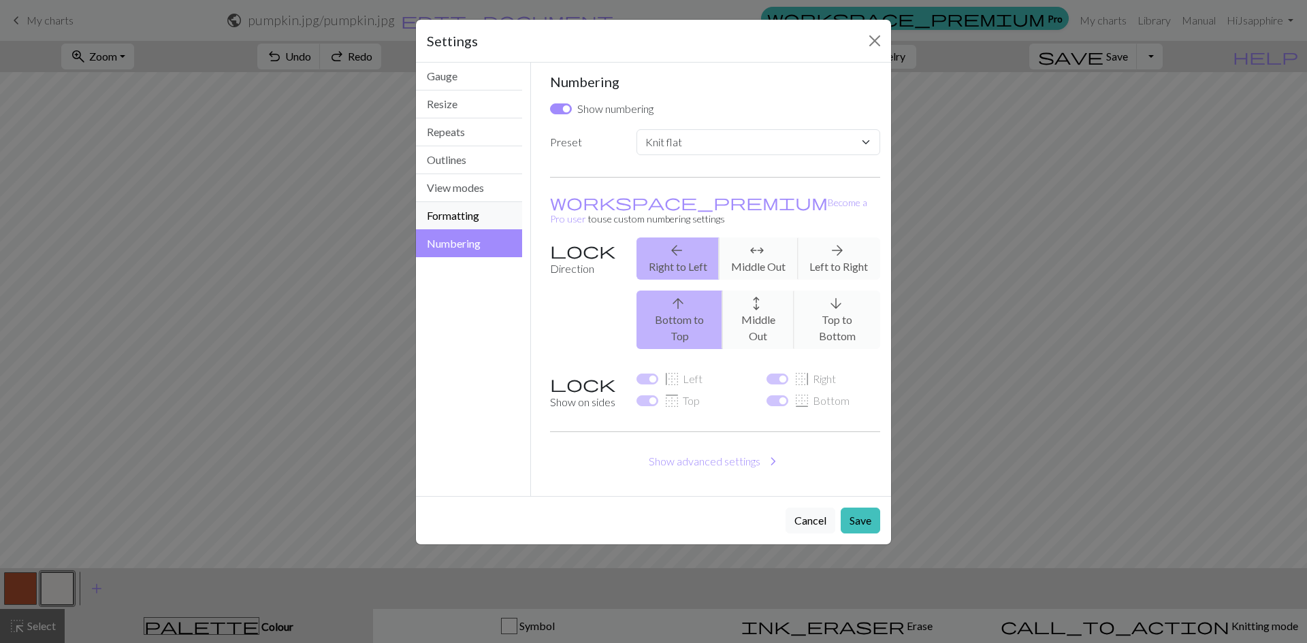
click at [481, 213] on button "Formatting" at bounding box center [469, 216] width 106 height 28
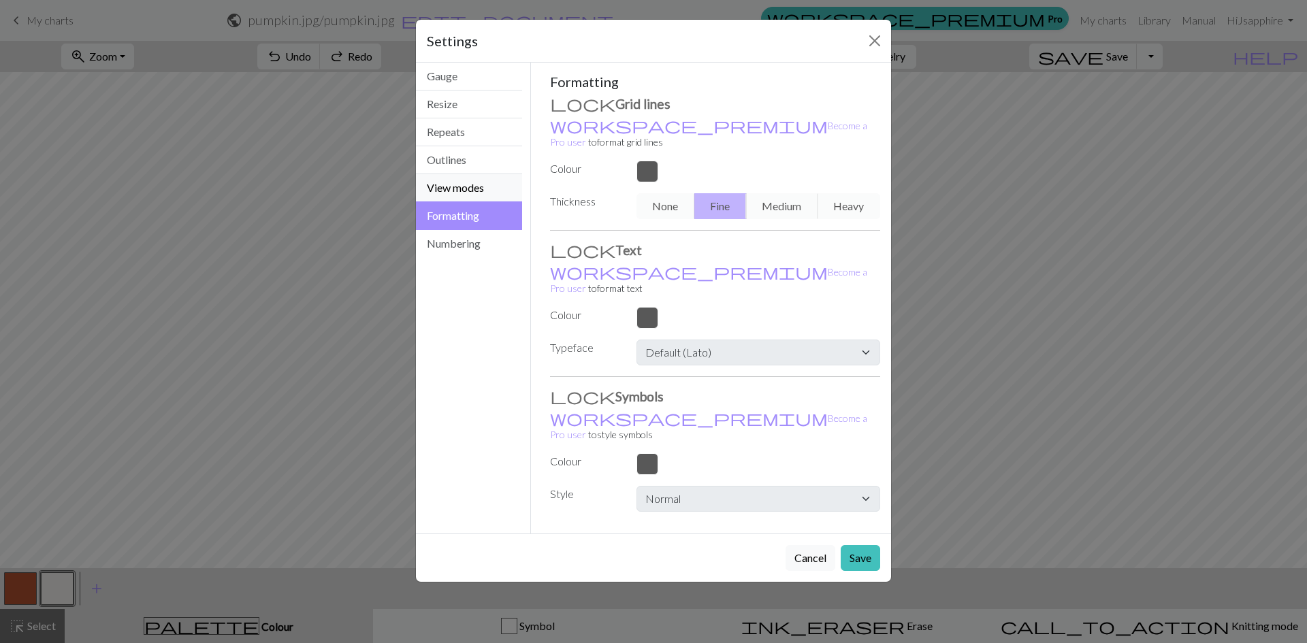
click at [494, 181] on button "View modes" at bounding box center [469, 188] width 106 height 28
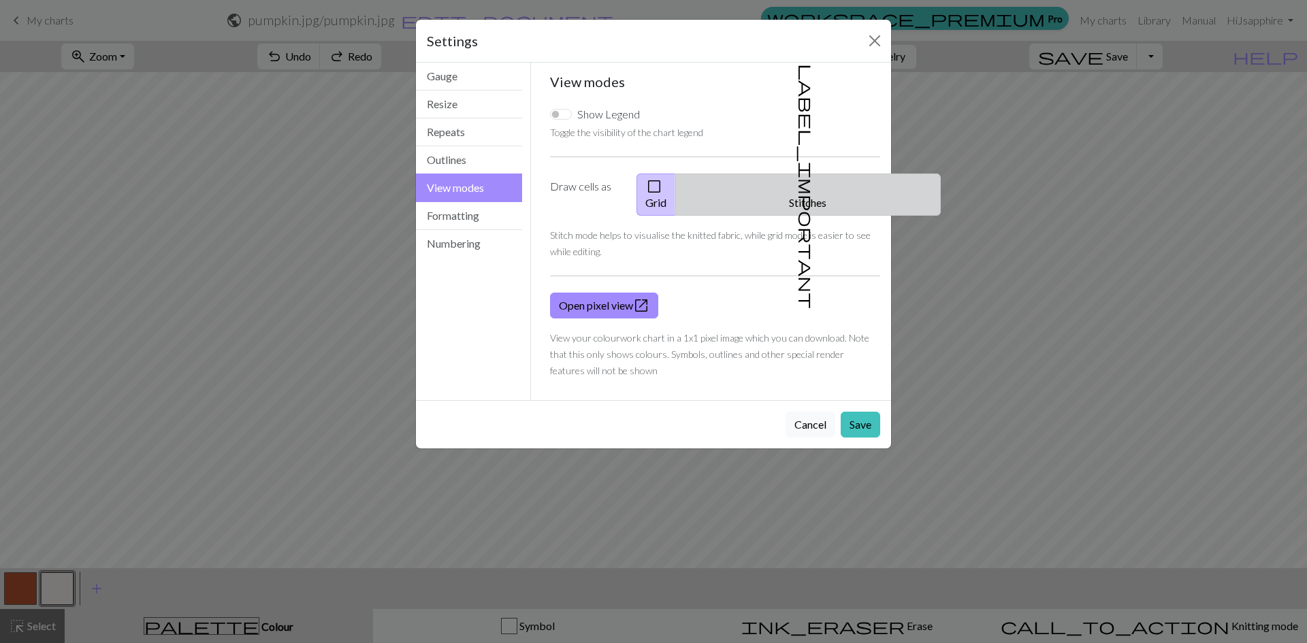
click at [818, 188] on button "label_important Stitches" at bounding box center [807, 195] width 265 height 42
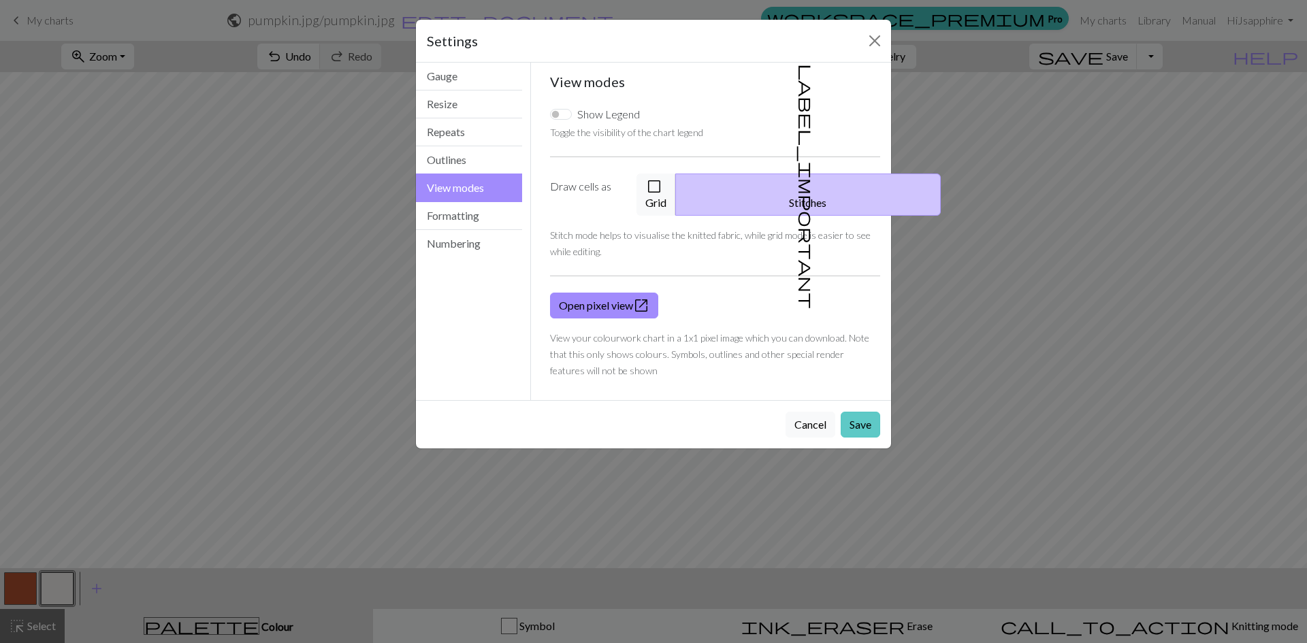
click at [867, 412] on button "Save" at bounding box center [860, 425] width 39 height 26
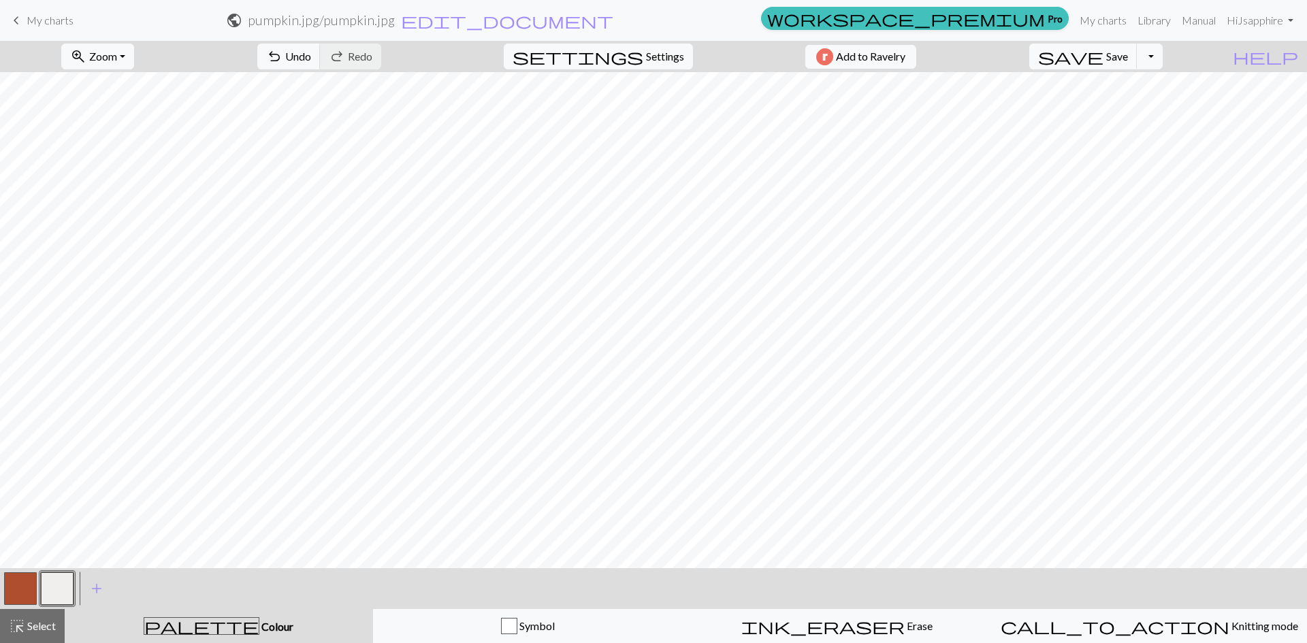
click at [10, 581] on button "button" at bounding box center [20, 588] width 33 height 33
click at [96, 586] on span "add" at bounding box center [96, 588] width 16 height 19
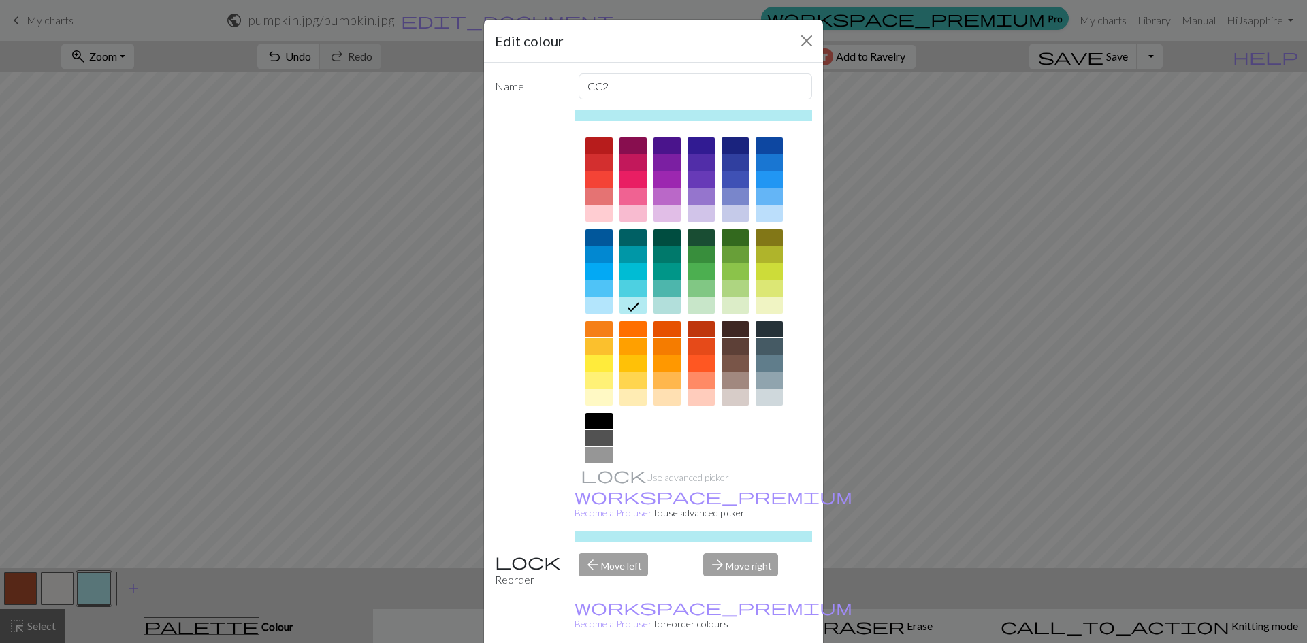
click at [736, 346] on div at bounding box center [734, 346] width 27 height 16
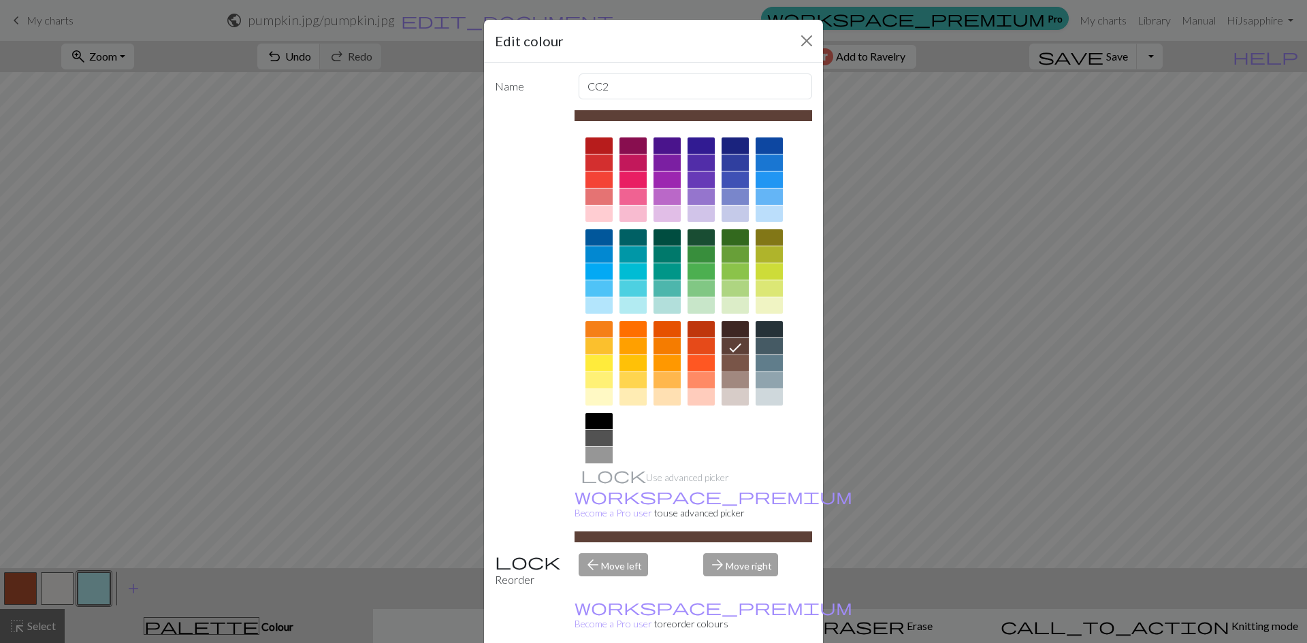
click at [737, 361] on div at bounding box center [734, 363] width 27 height 16
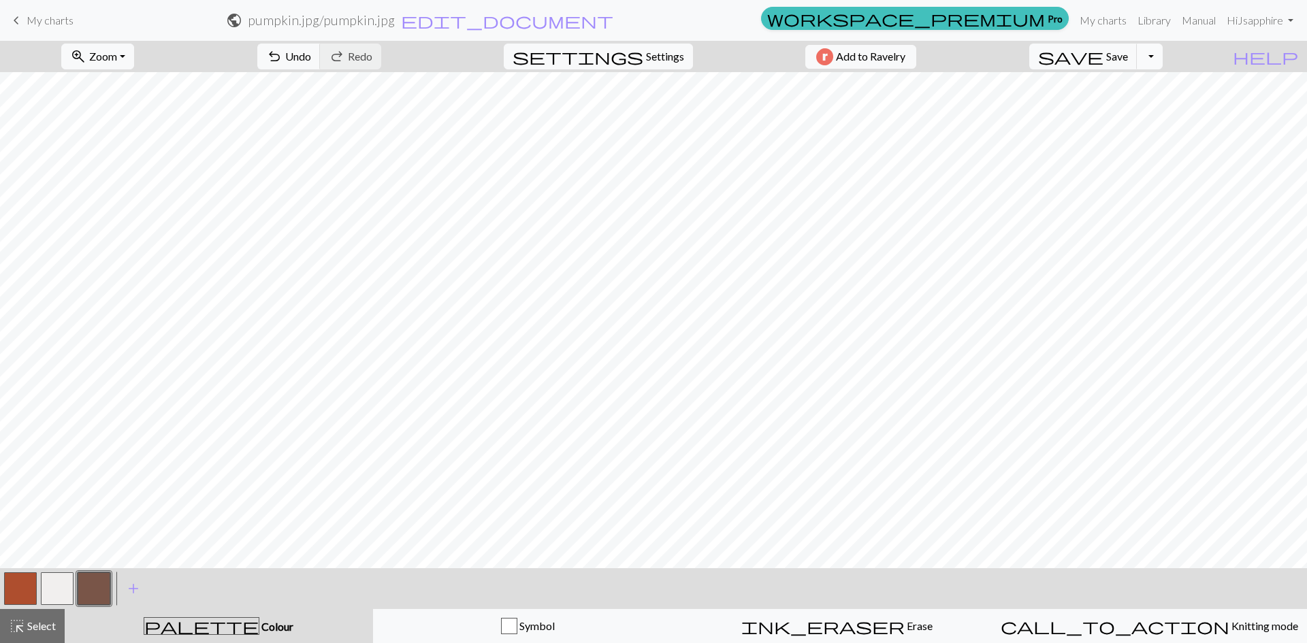
click at [1163, 52] on button "Toggle Dropdown" at bounding box center [1150, 57] width 26 height 26
click at [1103, 64] on span "save" at bounding box center [1070, 56] width 65 height 19
click at [1103, 54] on span "save" at bounding box center [1070, 56] width 65 height 19
click at [1182, 61] on div "Chart saved Chart saved" at bounding box center [653, 54] width 1307 height 108
click at [1163, 61] on button "Toggle Dropdown" at bounding box center [1150, 57] width 26 height 26
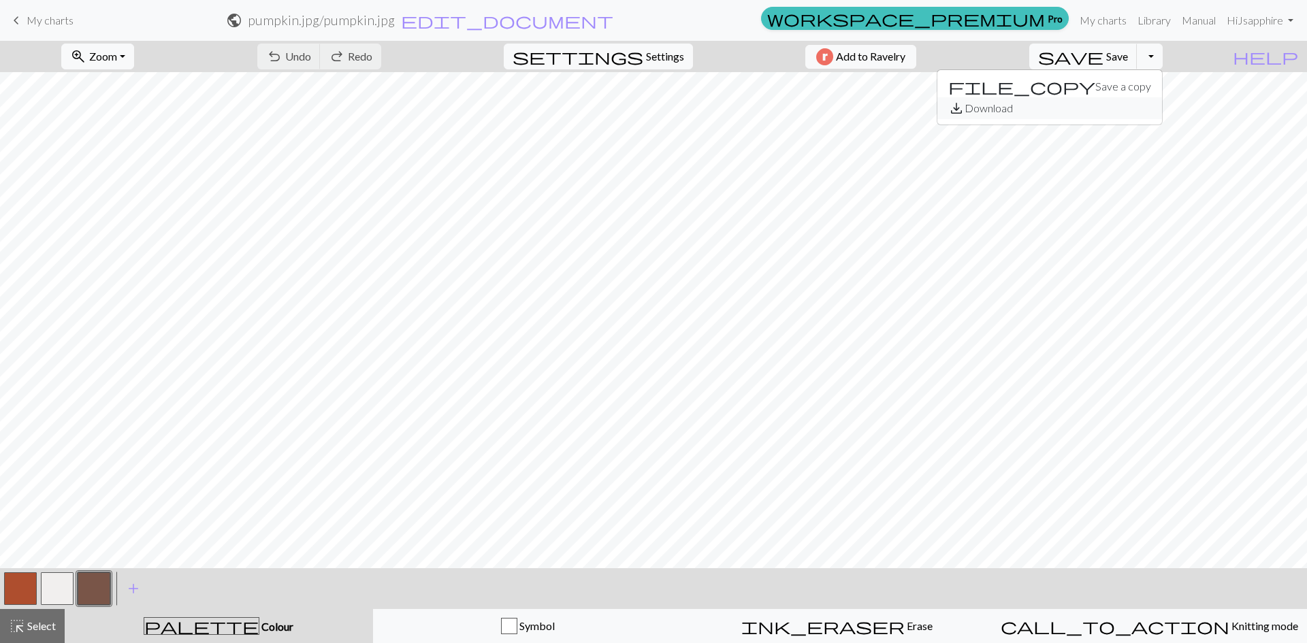
click at [1128, 110] on button "save_alt Download" at bounding box center [1049, 108] width 225 height 22
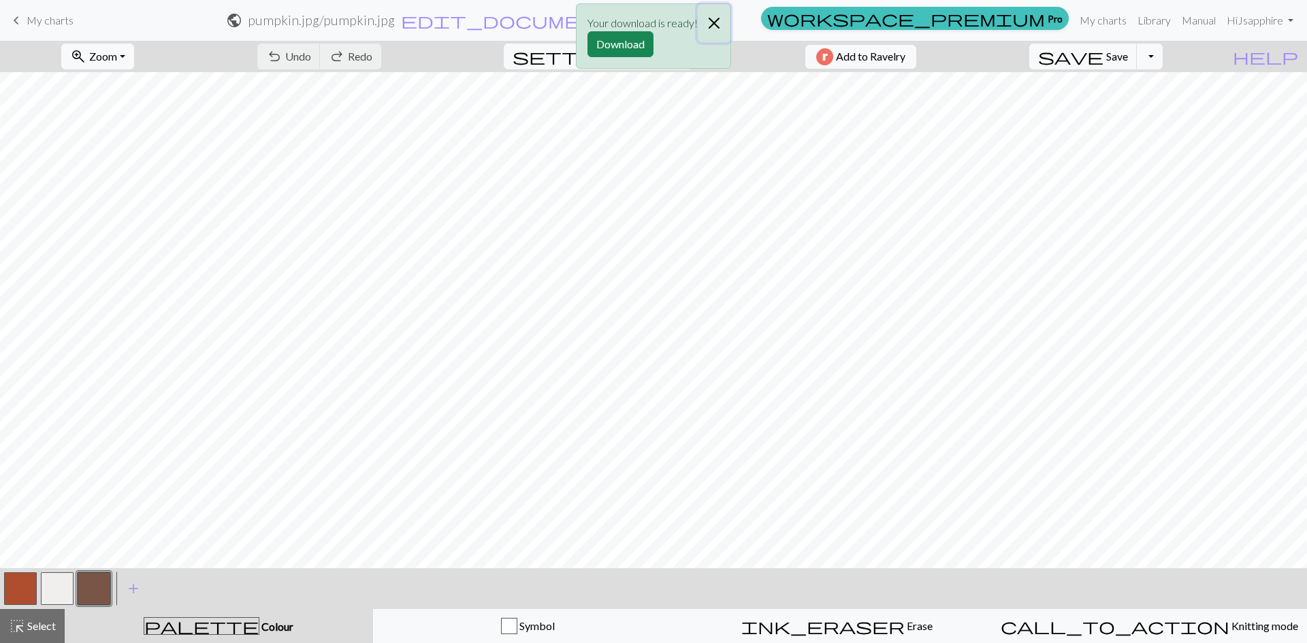
click at [716, 16] on button "Close" at bounding box center [714, 23] width 33 height 38
